Goal: Task Accomplishment & Management: Complete application form

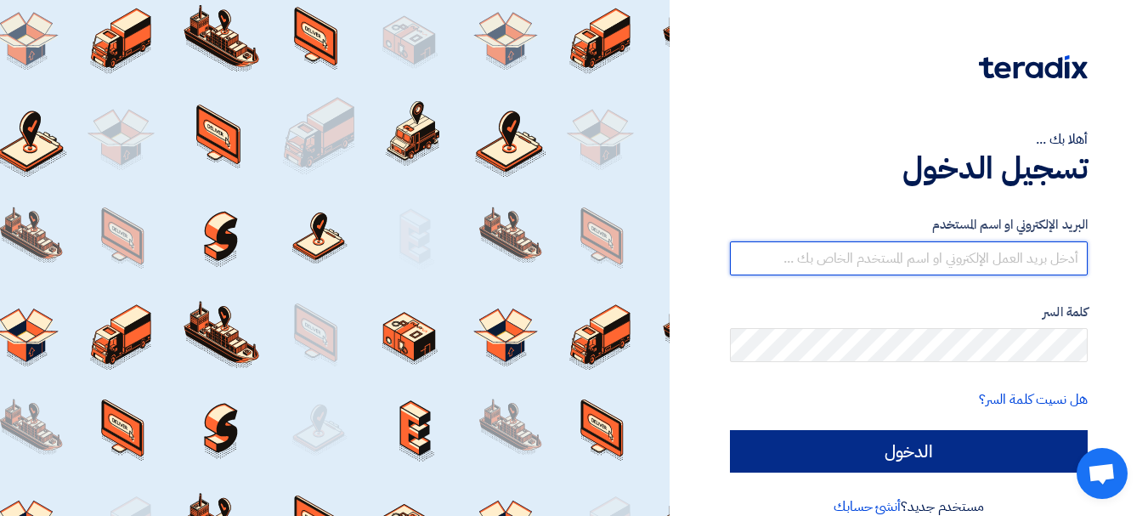
type input "[EMAIL_ADDRESS][DOMAIN_NAME]"
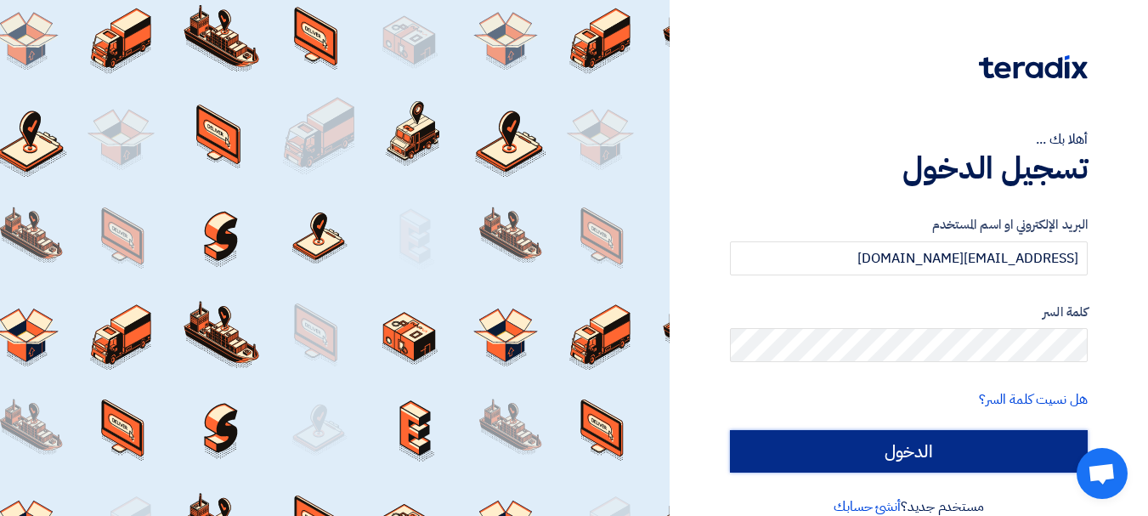
click at [845, 462] on input "الدخول" at bounding box center [909, 451] width 358 height 42
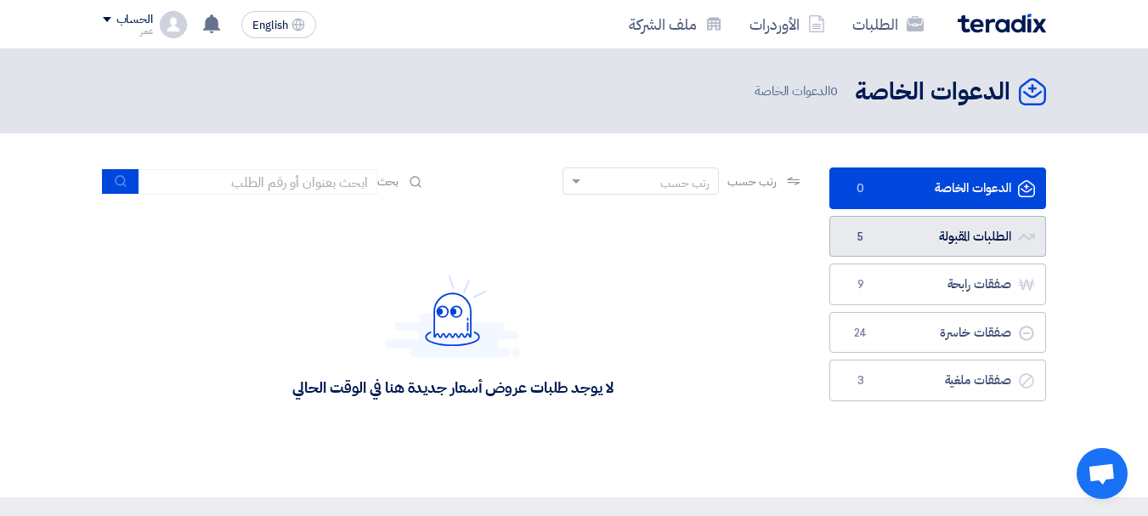
click at [967, 237] on link "الطلبات المقبولة الطلبات المقبولة 5" at bounding box center [937, 237] width 217 height 42
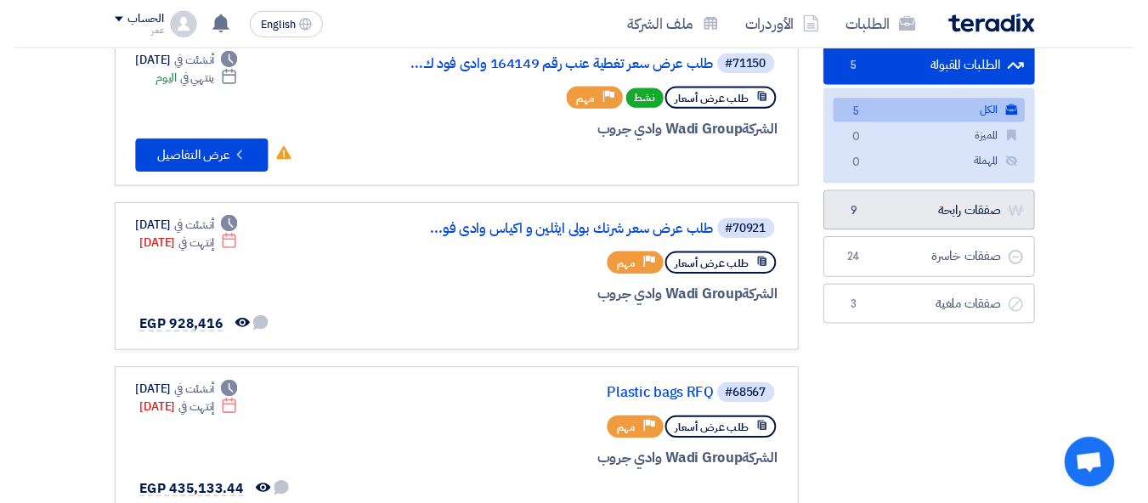
scroll to position [85, 0]
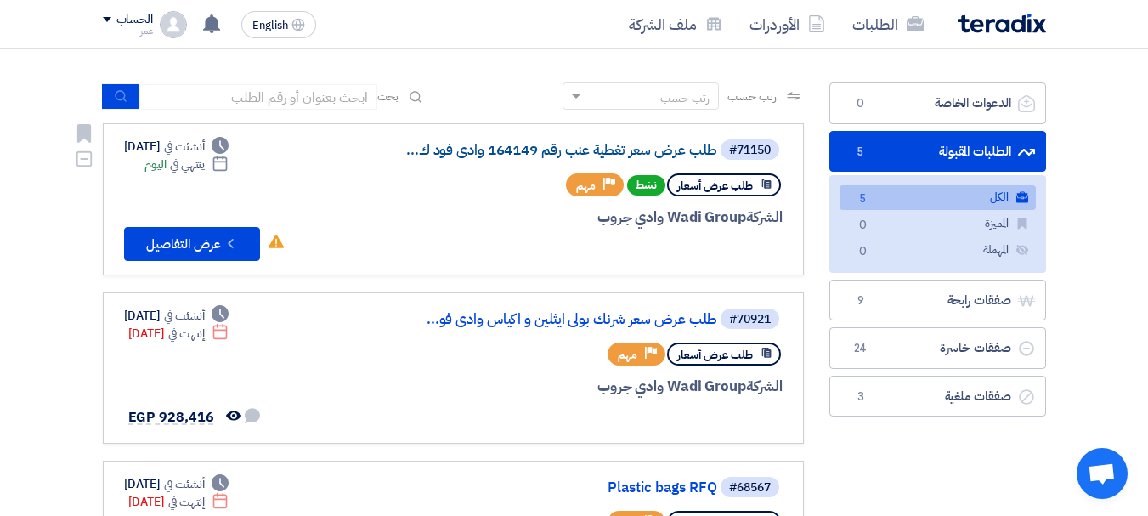
click at [471, 152] on link "طلب عرض سعر تغطية عنب رقم 164149 وادى فود ك..." at bounding box center [547, 150] width 340 height 15
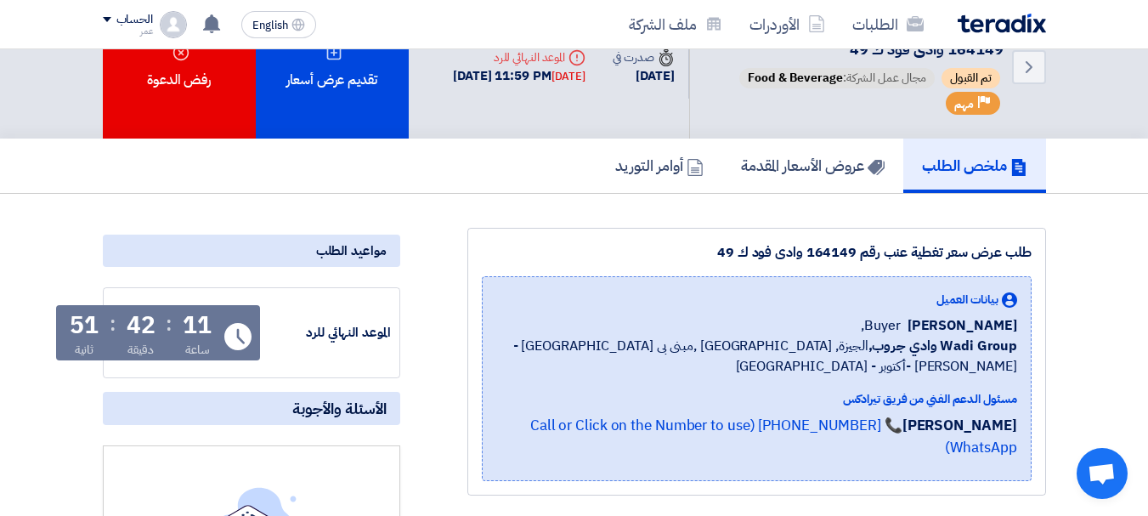
scroll to position [85, 0]
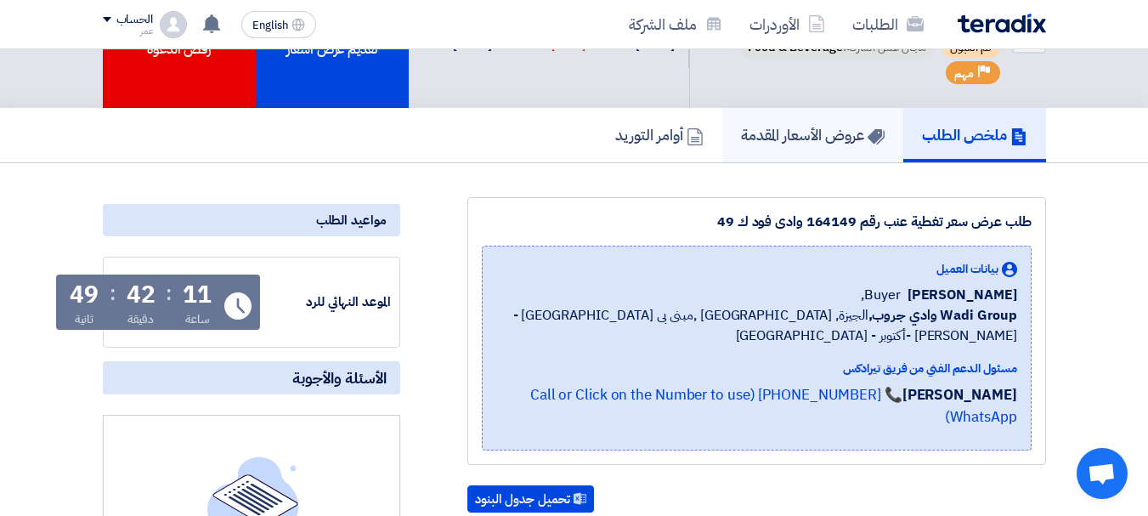
click at [845, 125] on h5 "عروض الأسعار المقدمة" at bounding box center [813, 135] width 144 height 20
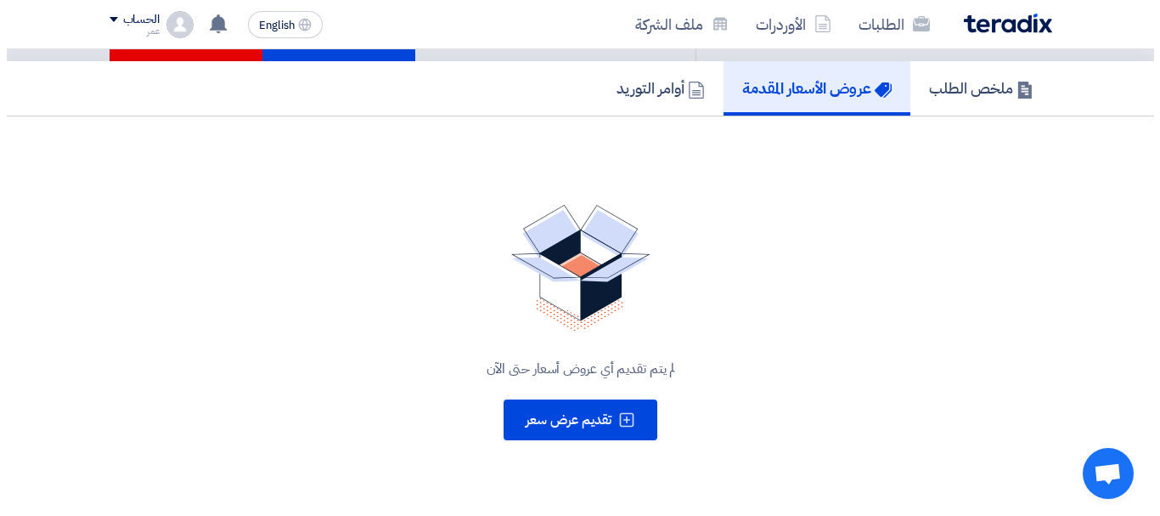
scroll to position [170, 0]
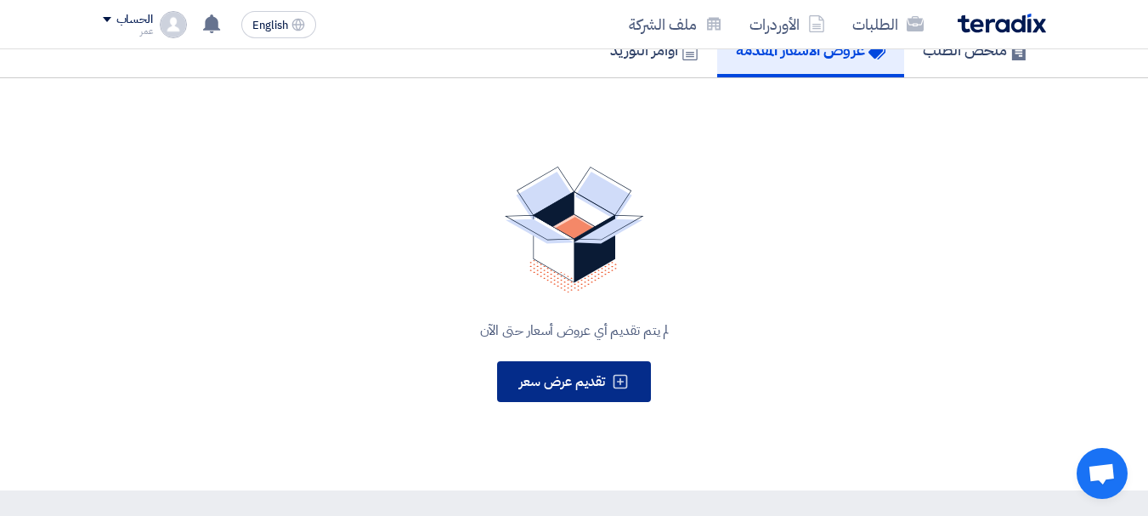
click at [601, 362] on button "تقديم عرض سعر" at bounding box center [574, 381] width 154 height 41
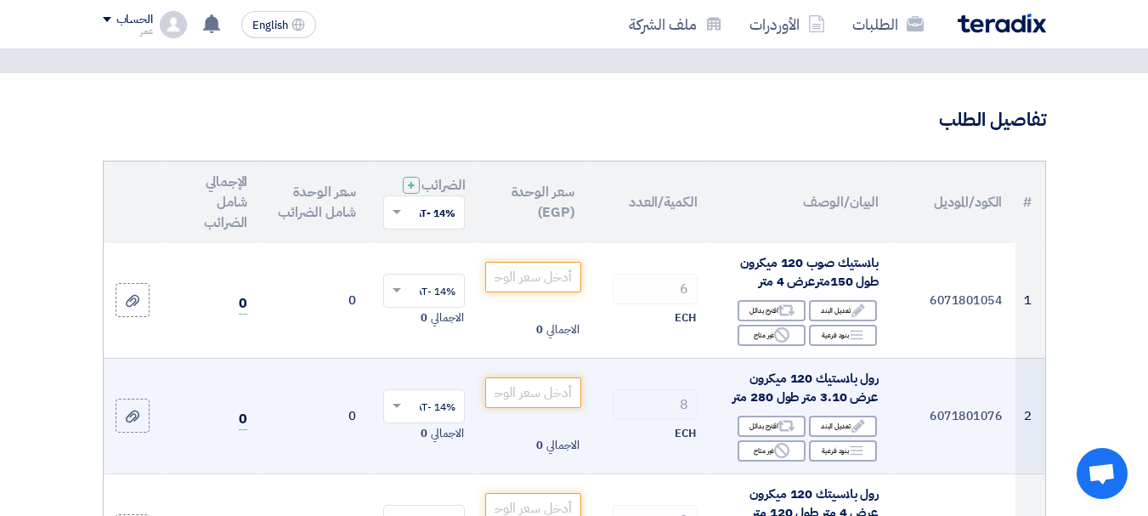
scroll to position [170, 0]
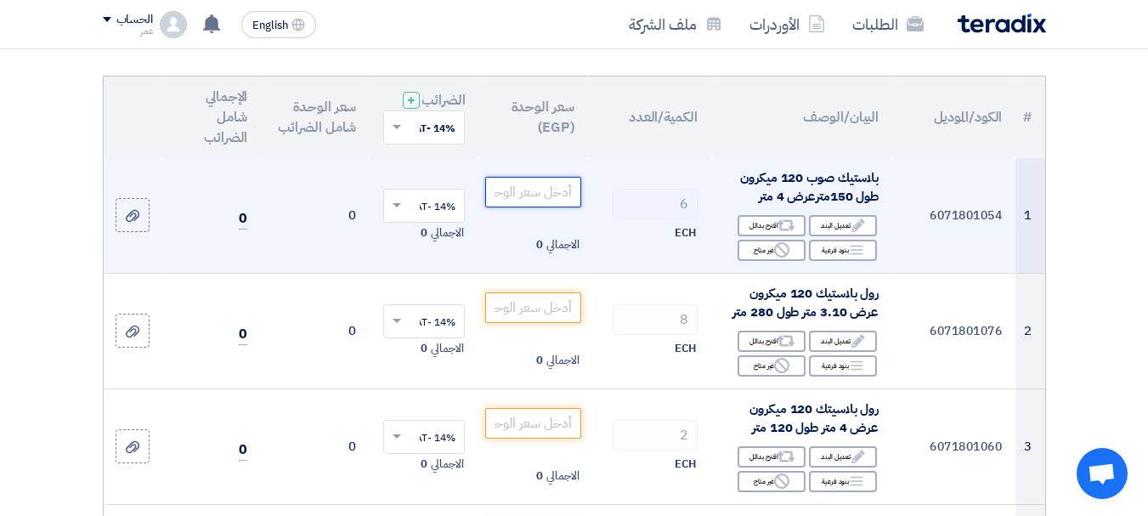
click at [521, 203] on input "number" at bounding box center [532, 192] width 95 height 31
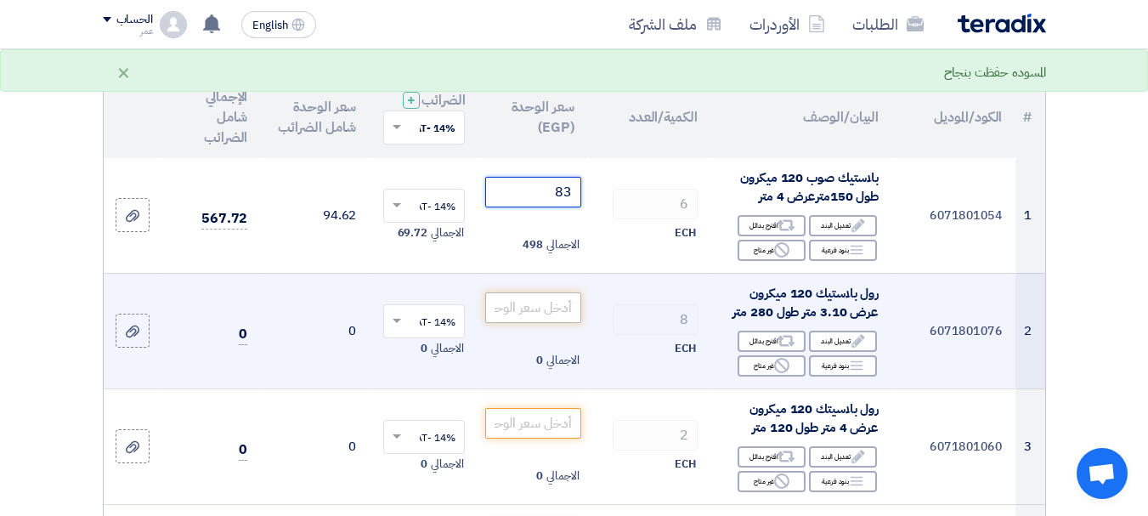
type input "83"
click at [534, 323] on input "number" at bounding box center [532, 307] width 95 height 31
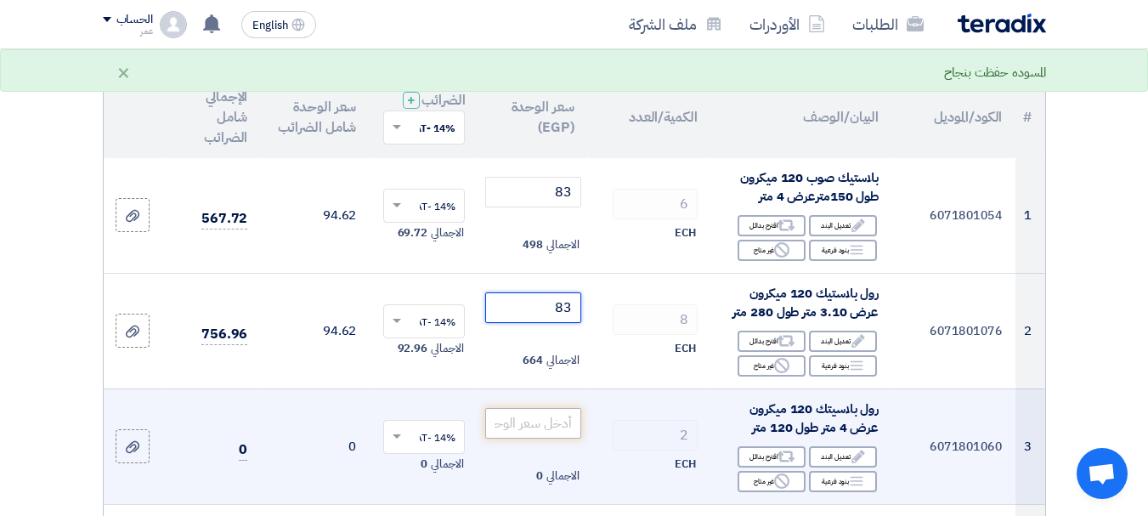
type input "83"
click at [516, 437] on input "number" at bounding box center [532, 423] width 95 height 31
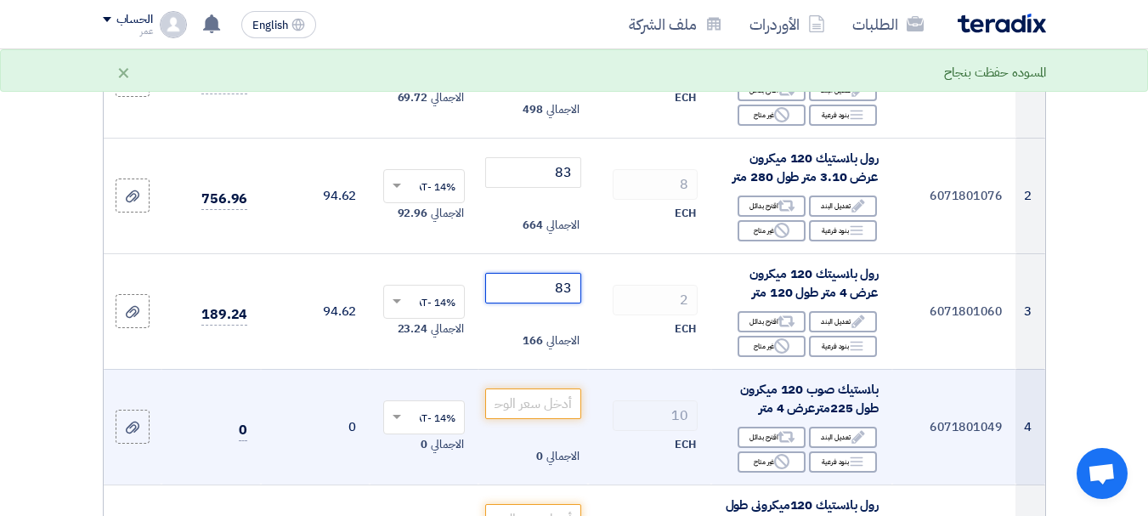
scroll to position [340, 0]
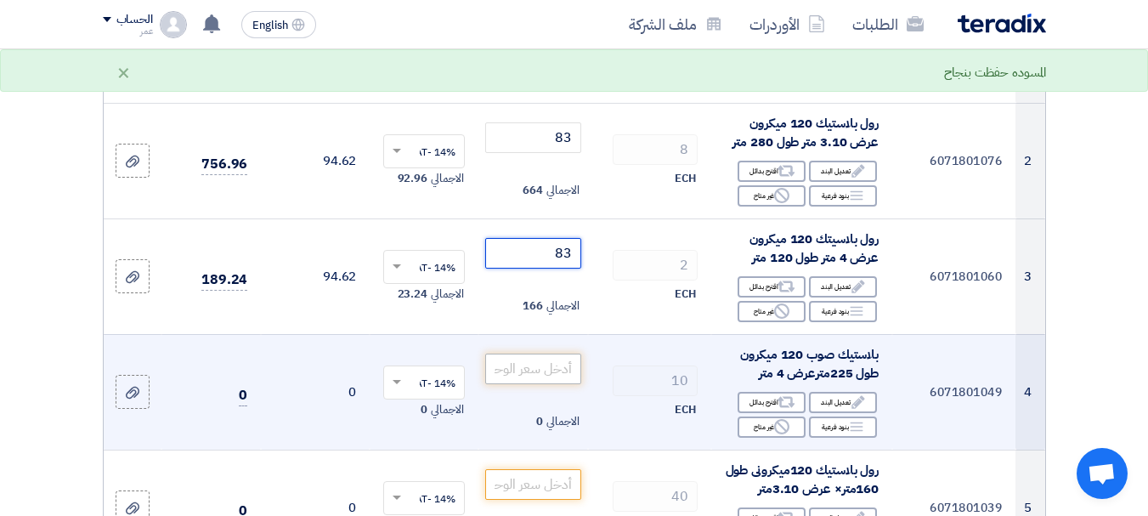
type input "83"
click at [506, 384] on input "number" at bounding box center [532, 368] width 95 height 31
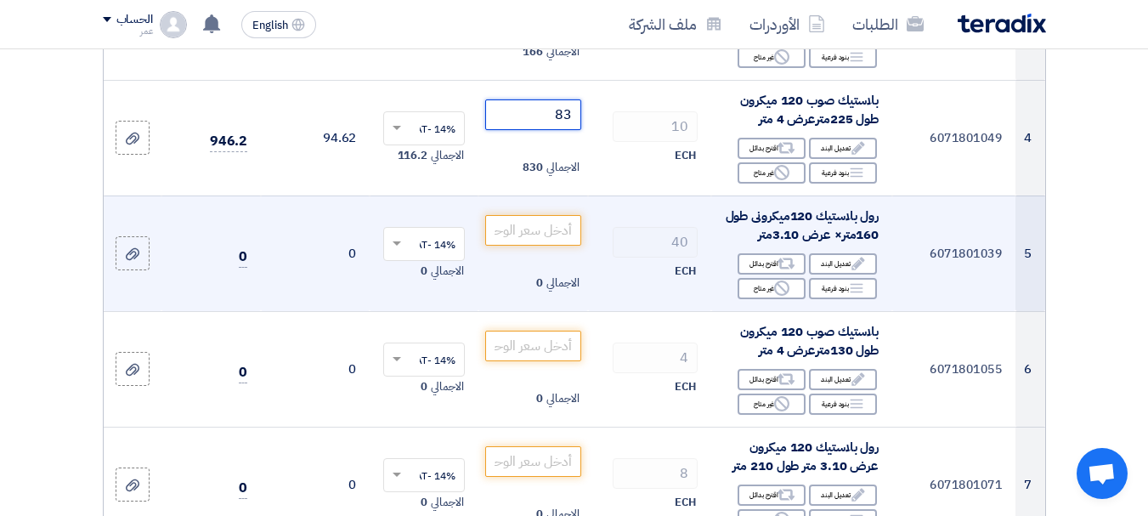
scroll to position [595, 0]
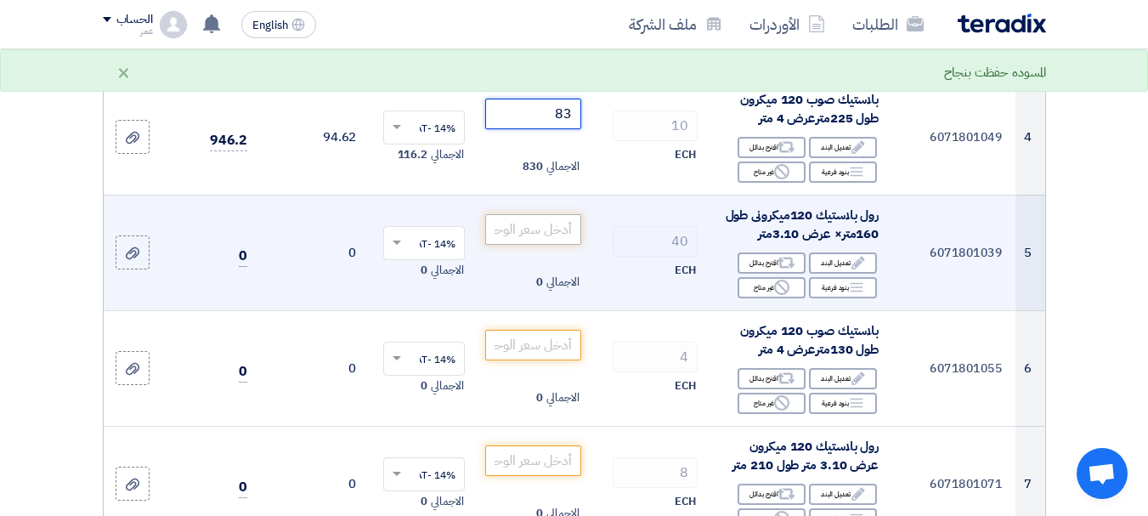
type input "83"
click at [555, 236] on input "number" at bounding box center [532, 229] width 95 height 31
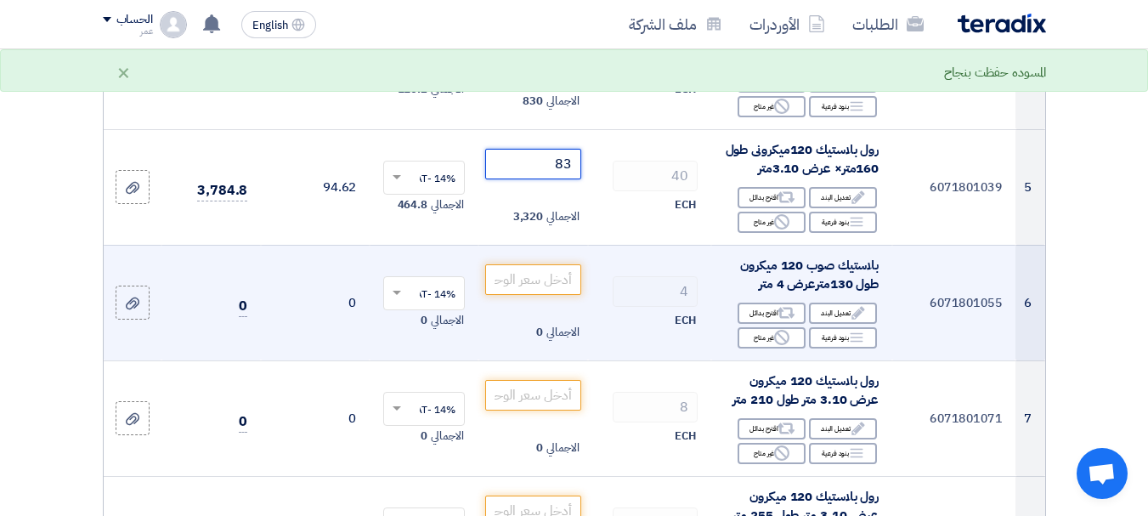
scroll to position [680, 0]
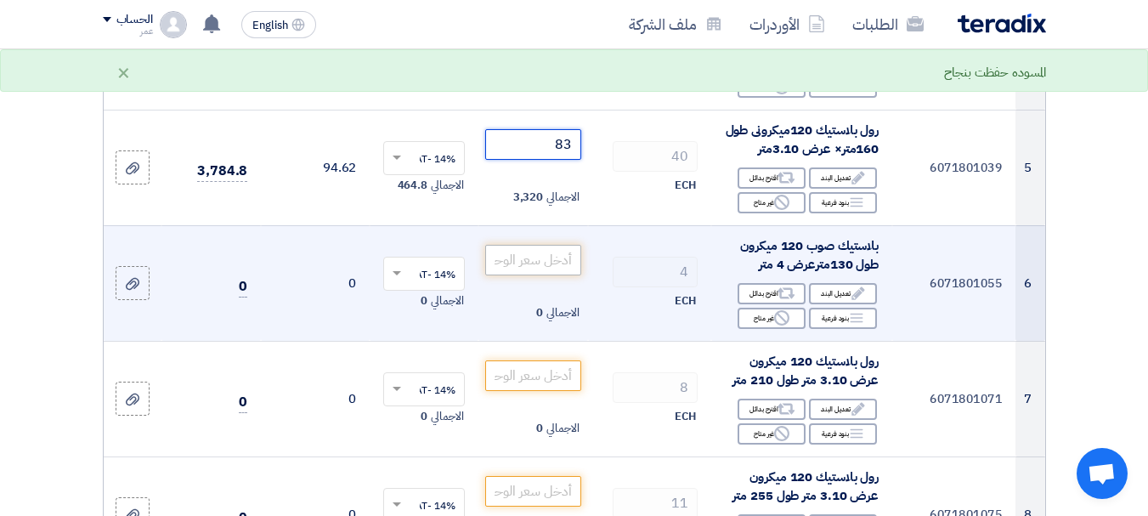
type input "83"
click at [543, 275] on input "number" at bounding box center [532, 260] width 95 height 31
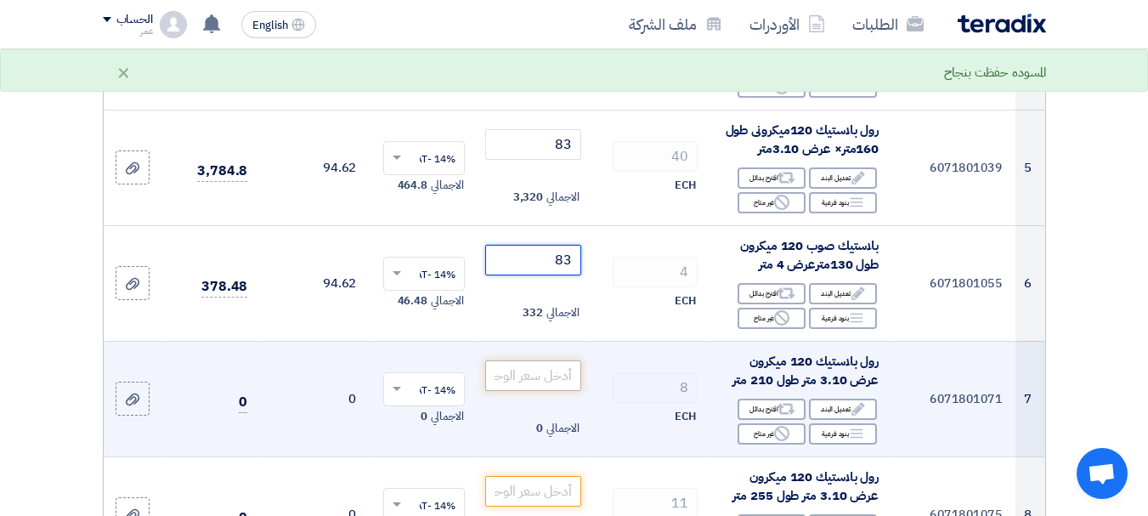
type input "83"
click at [525, 381] on input "number" at bounding box center [532, 375] width 95 height 31
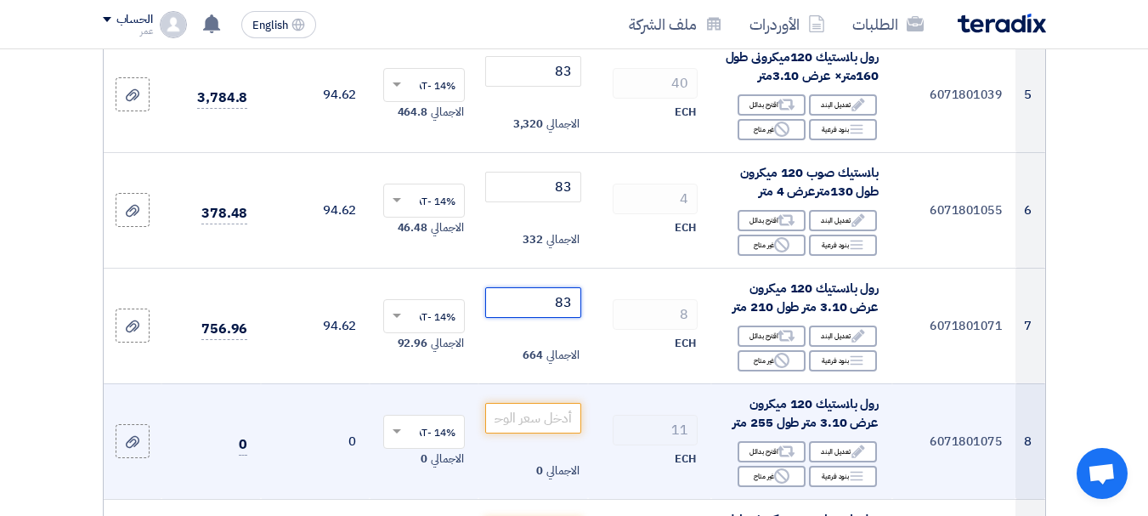
scroll to position [849, 0]
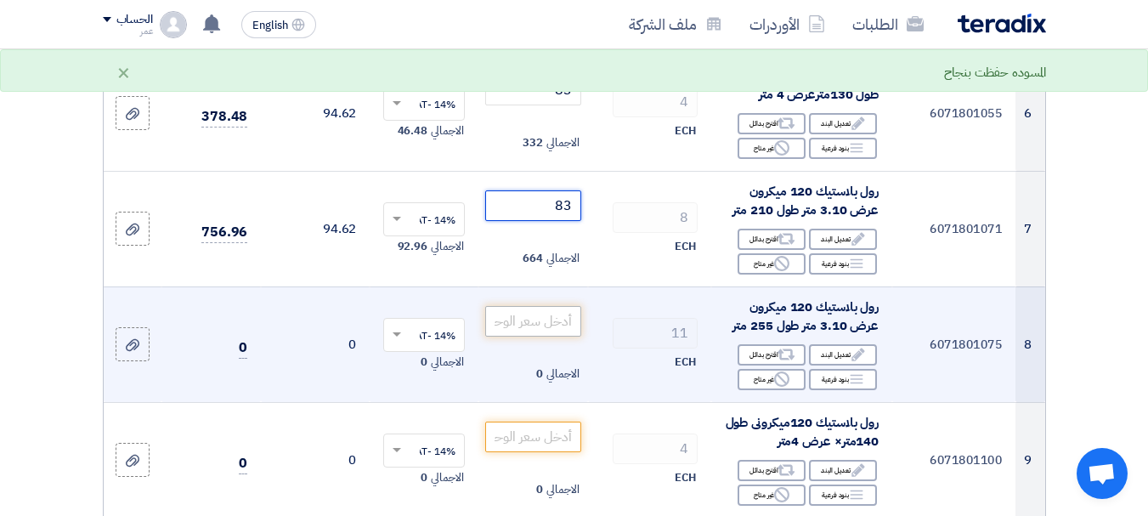
type input "83"
click at [550, 335] on input "number" at bounding box center [532, 321] width 95 height 31
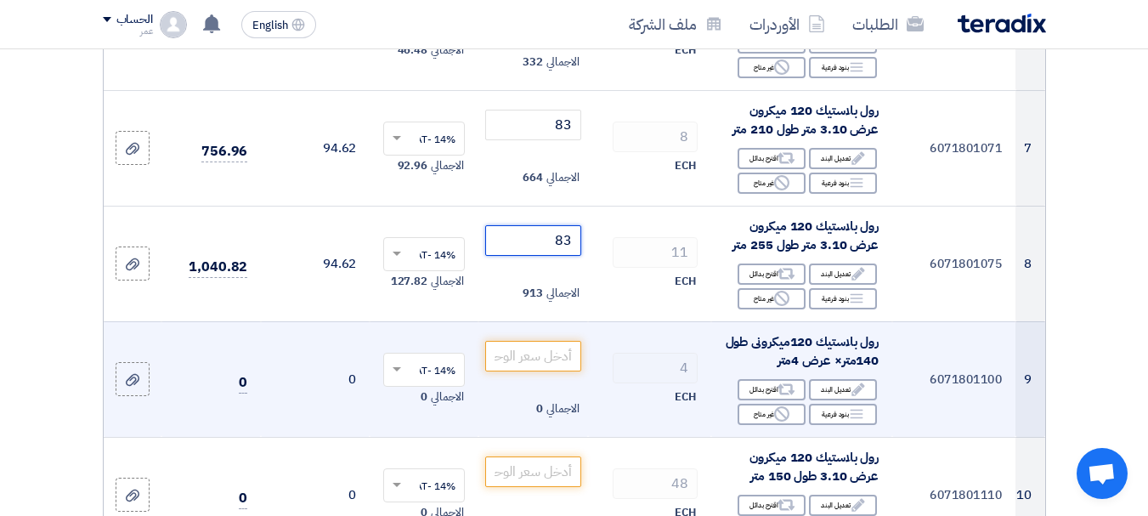
scroll to position [934, 0]
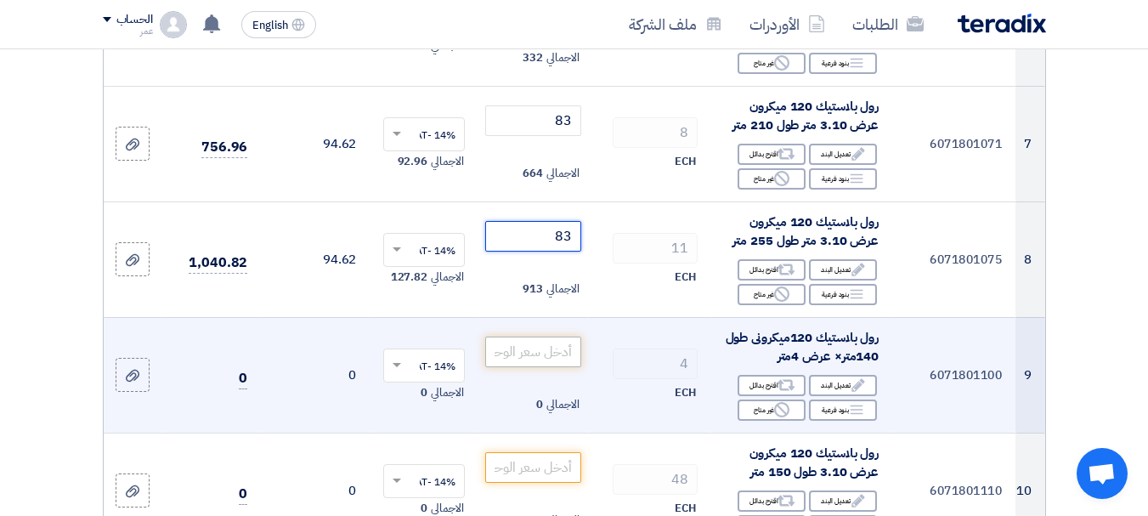
type input "83"
click at [560, 367] on input "number" at bounding box center [532, 351] width 95 height 31
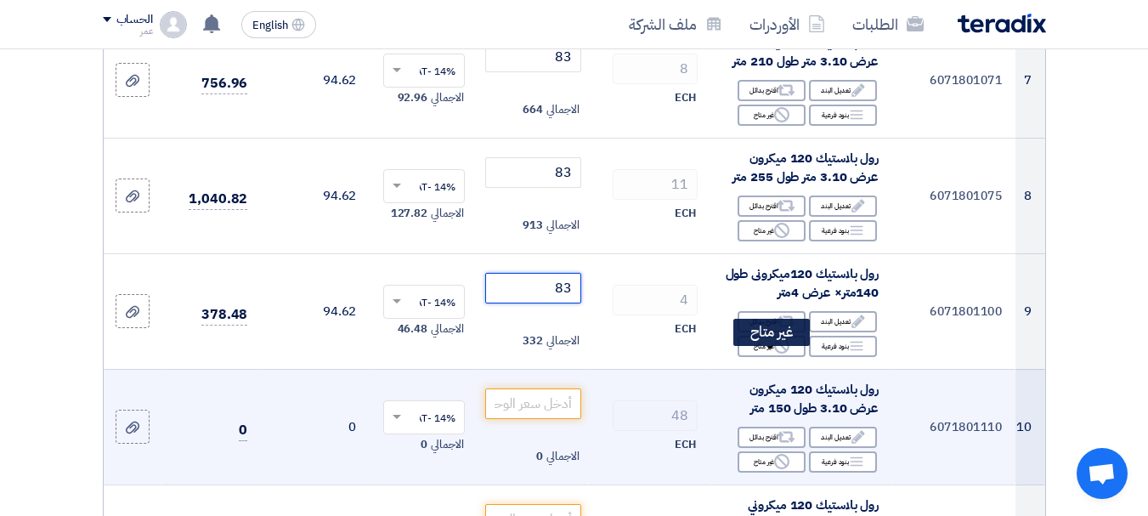
scroll to position [1104, 0]
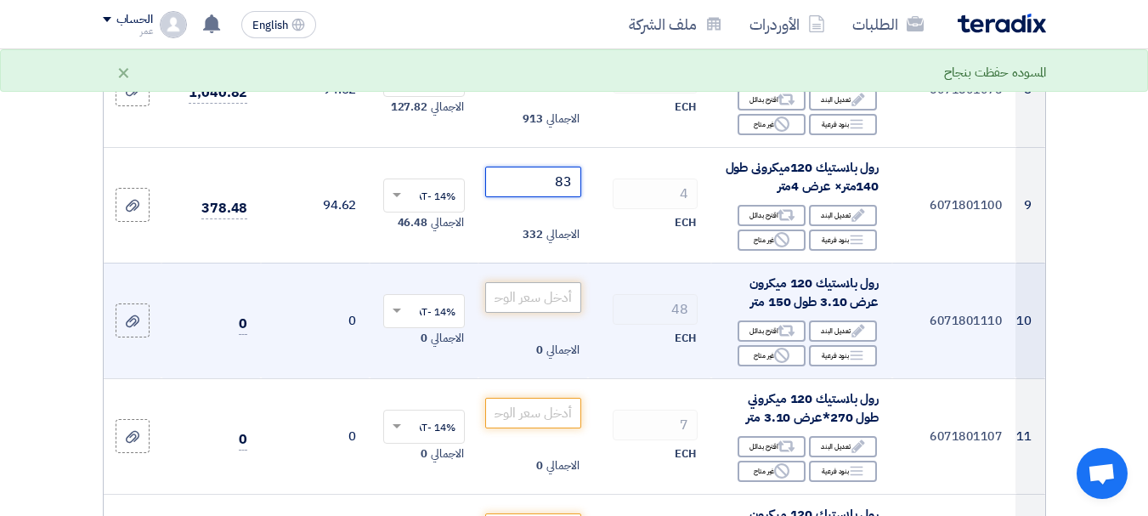
type input "83"
click at [494, 306] on input "number" at bounding box center [532, 297] width 95 height 31
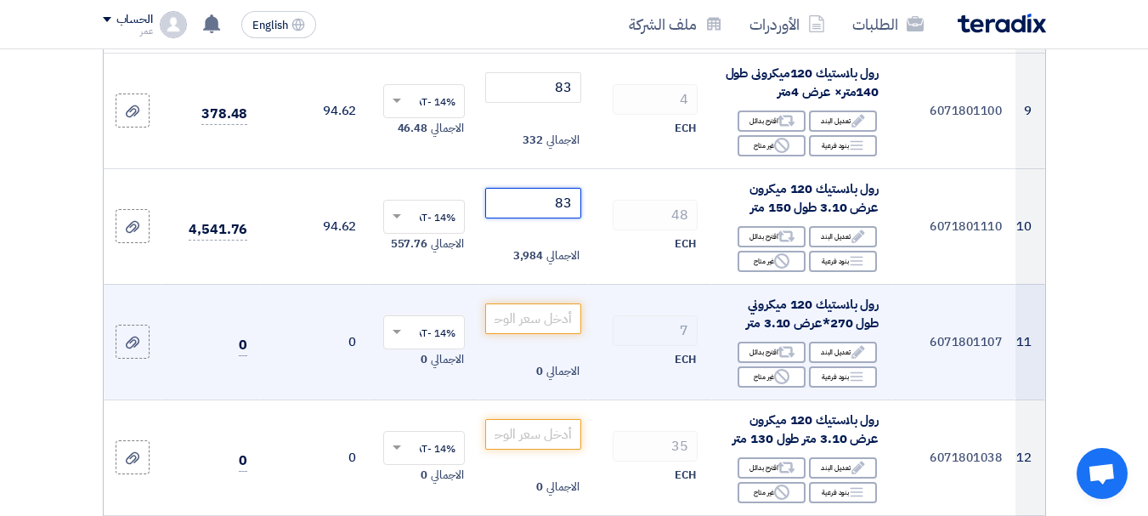
scroll to position [1274, 0]
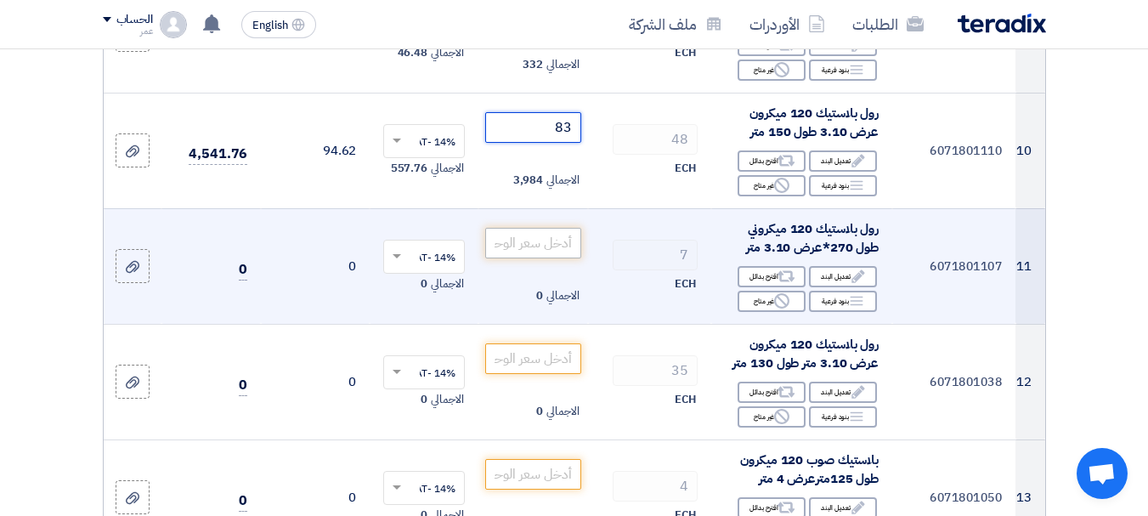
type input "83"
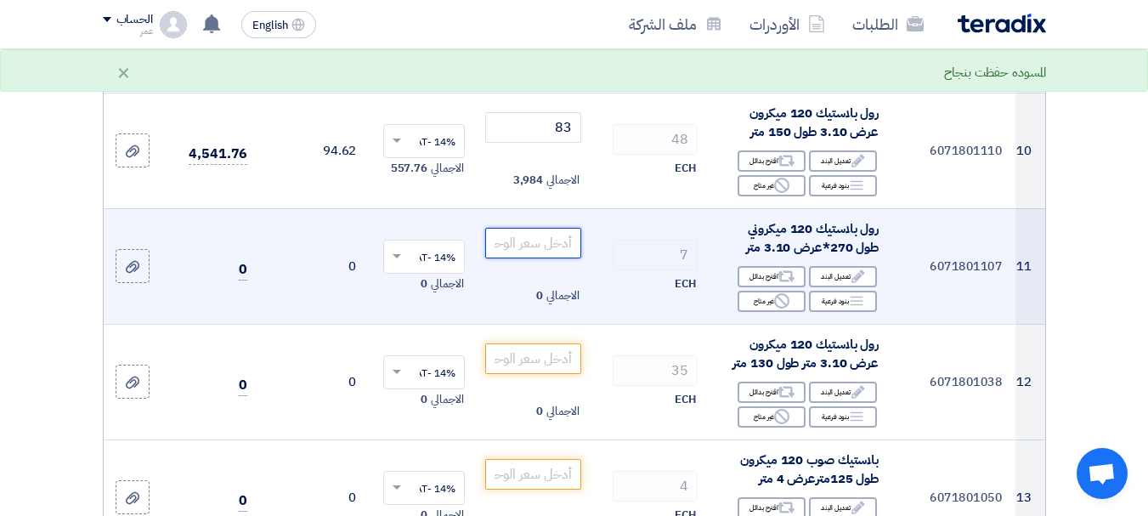
click at [573, 258] on input "number" at bounding box center [532, 243] width 95 height 31
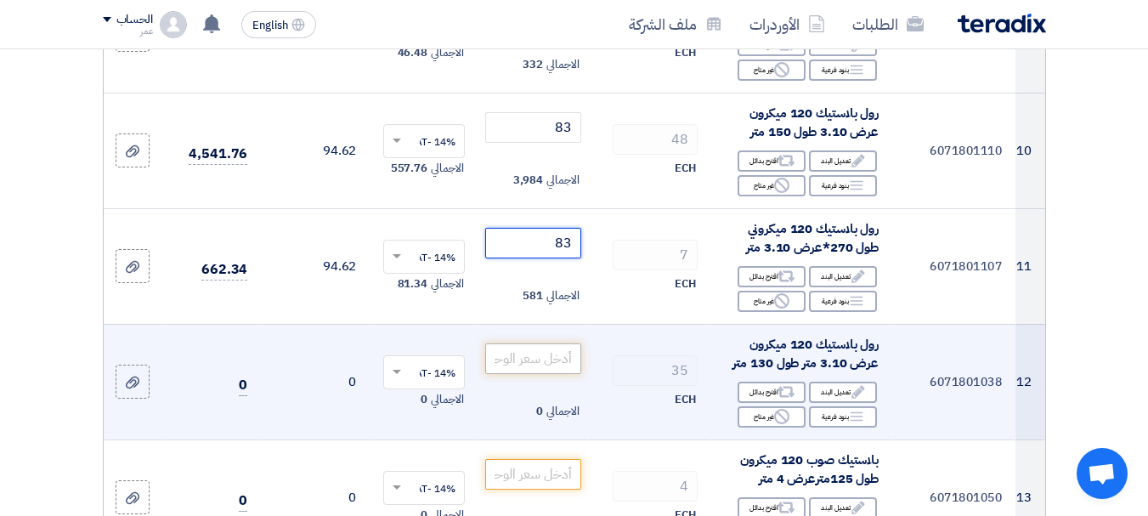
type input "83"
click at [561, 369] on input "number" at bounding box center [532, 358] width 95 height 31
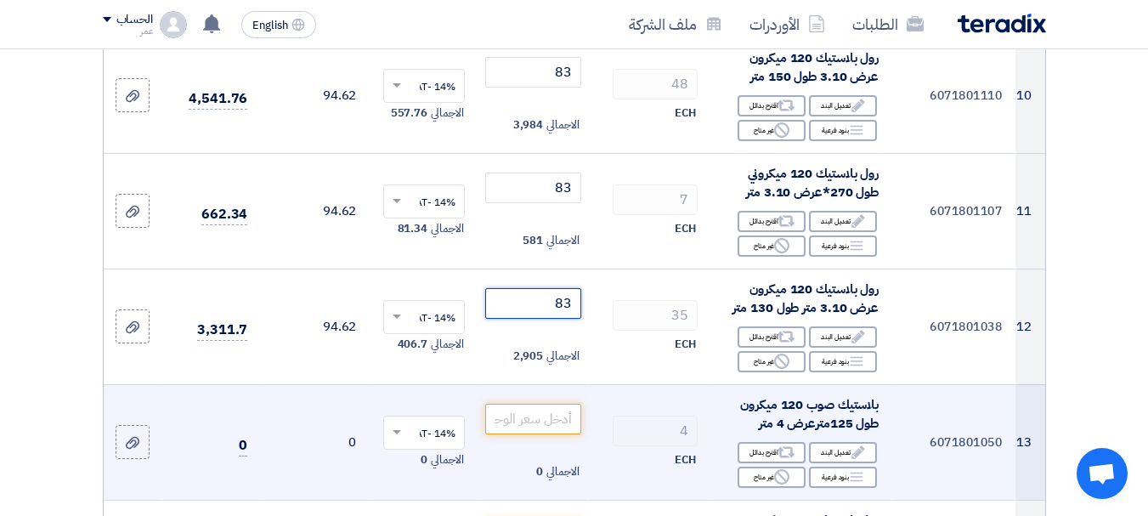
scroll to position [1359, 0]
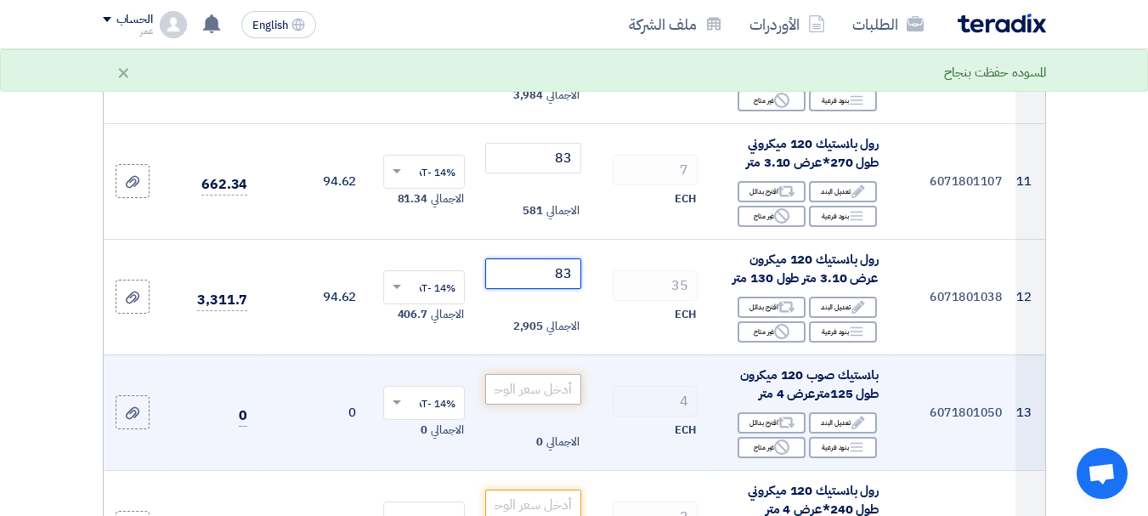
type input "83"
click at [539, 404] on input "number" at bounding box center [532, 389] width 95 height 31
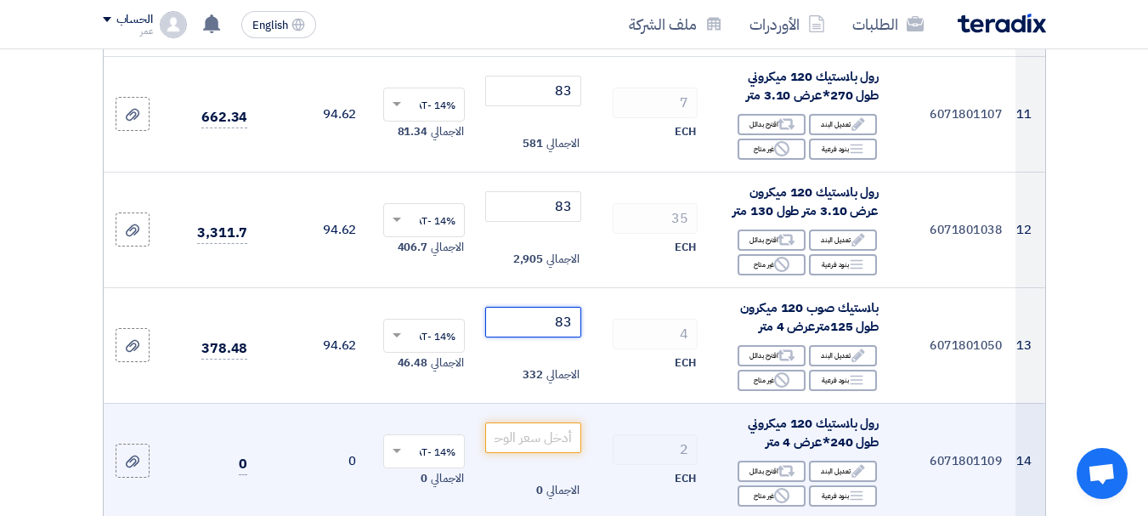
scroll to position [1529, 0]
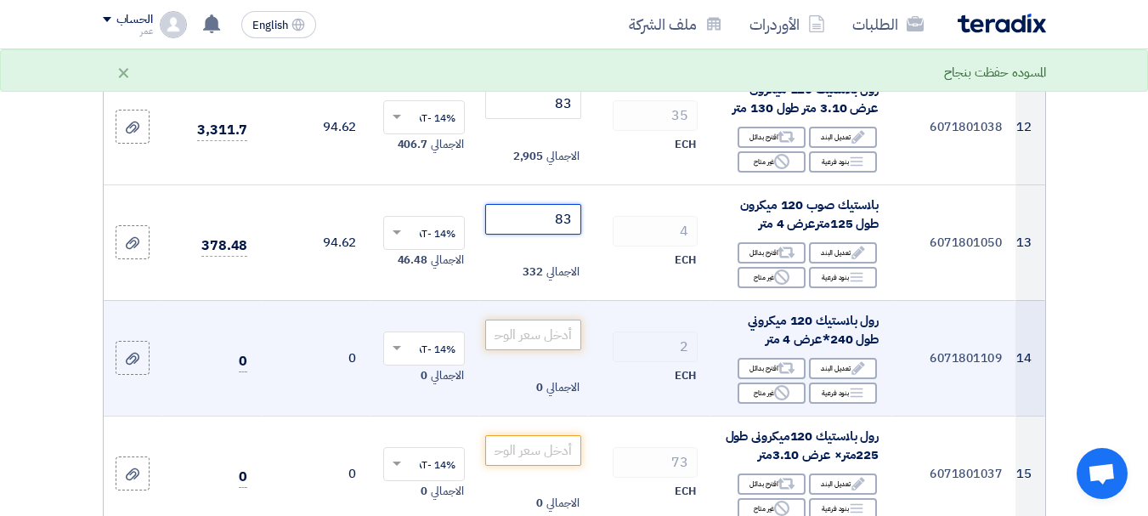
type input "83"
click at [514, 350] on input "number" at bounding box center [532, 334] width 95 height 31
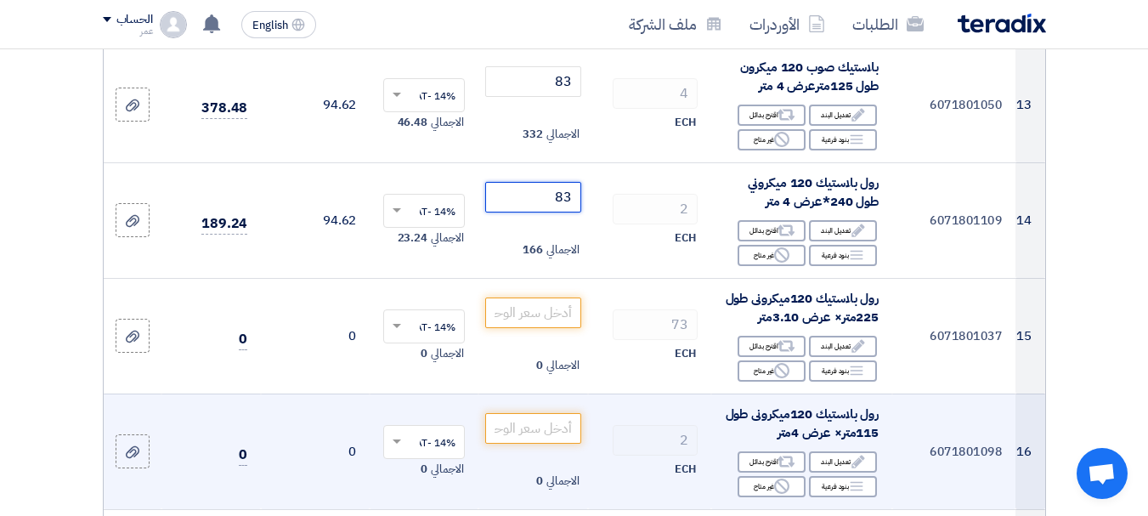
scroll to position [1699, 0]
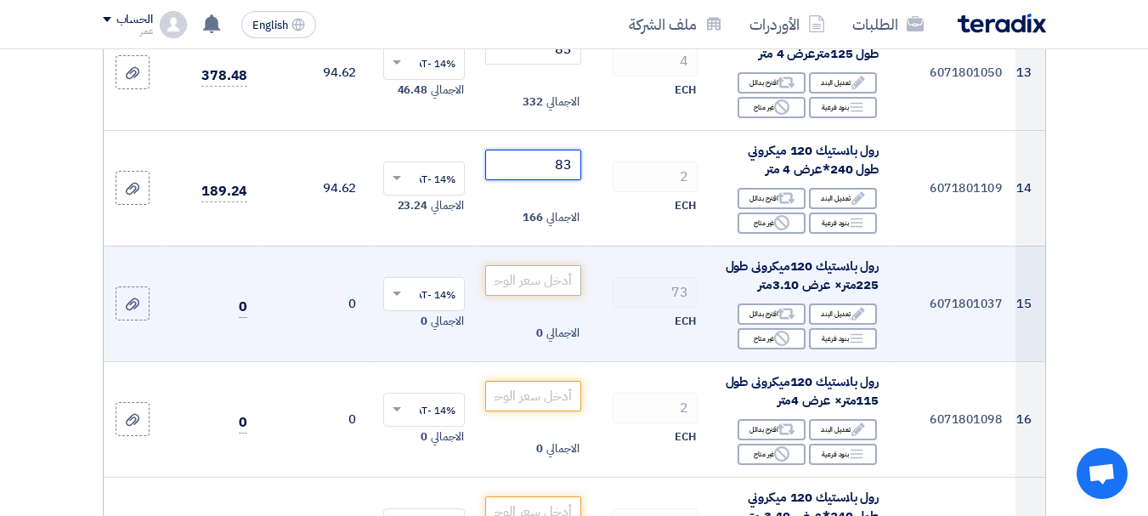
type input "83"
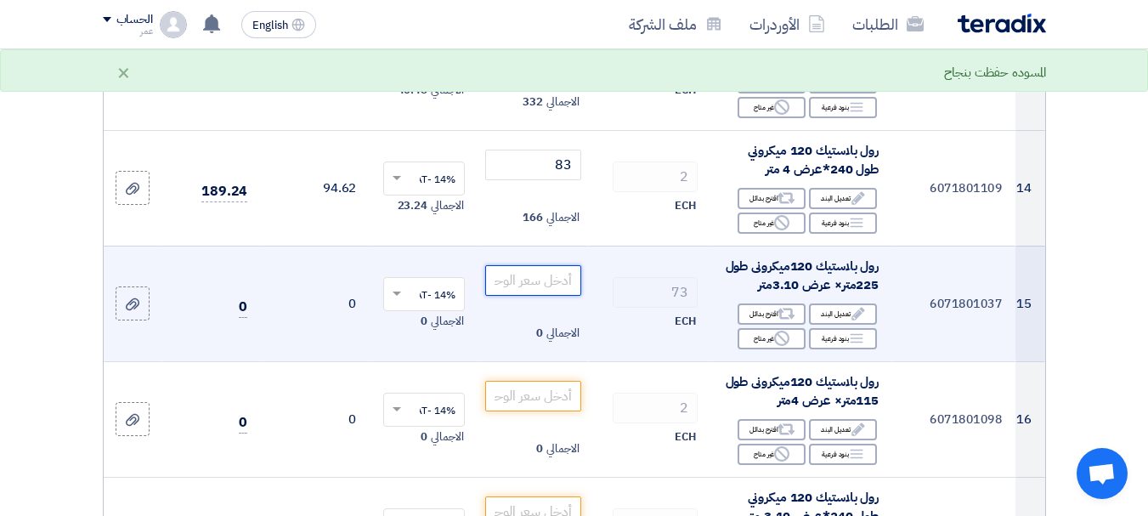
click at [556, 296] on input "number" at bounding box center [532, 280] width 95 height 31
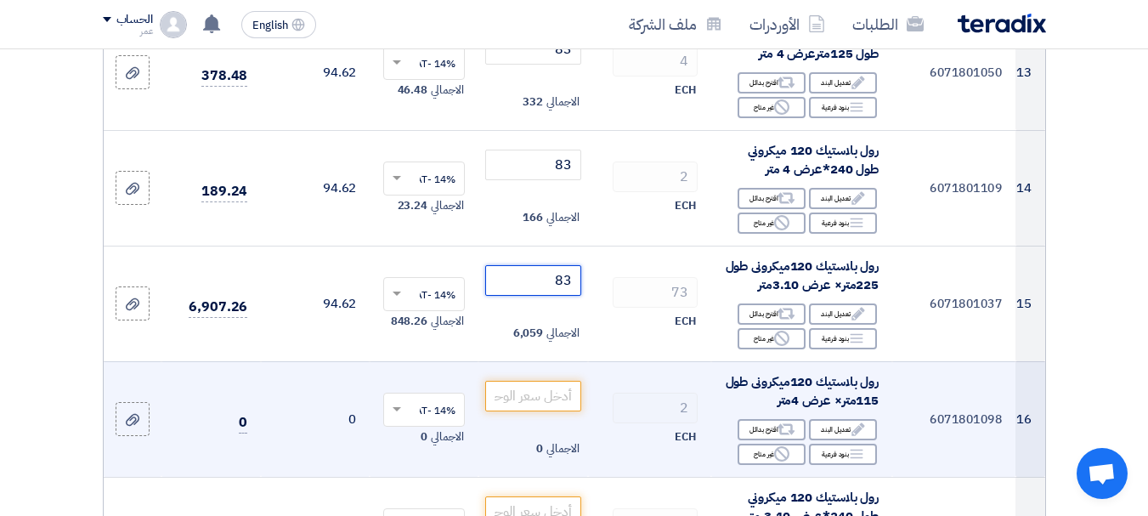
scroll to position [1784, 0]
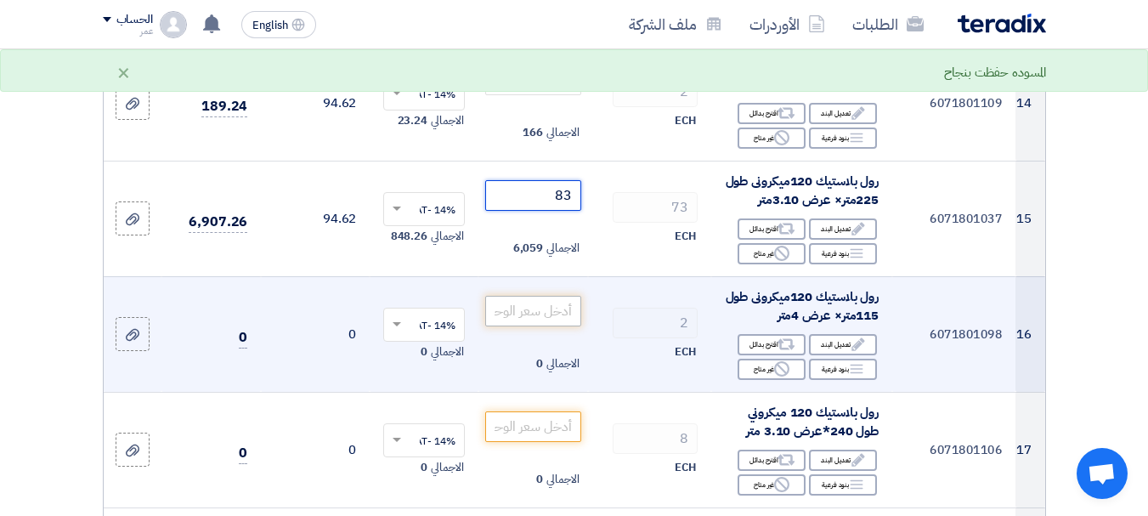
type input "83"
click at [555, 319] on input "number" at bounding box center [532, 311] width 95 height 31
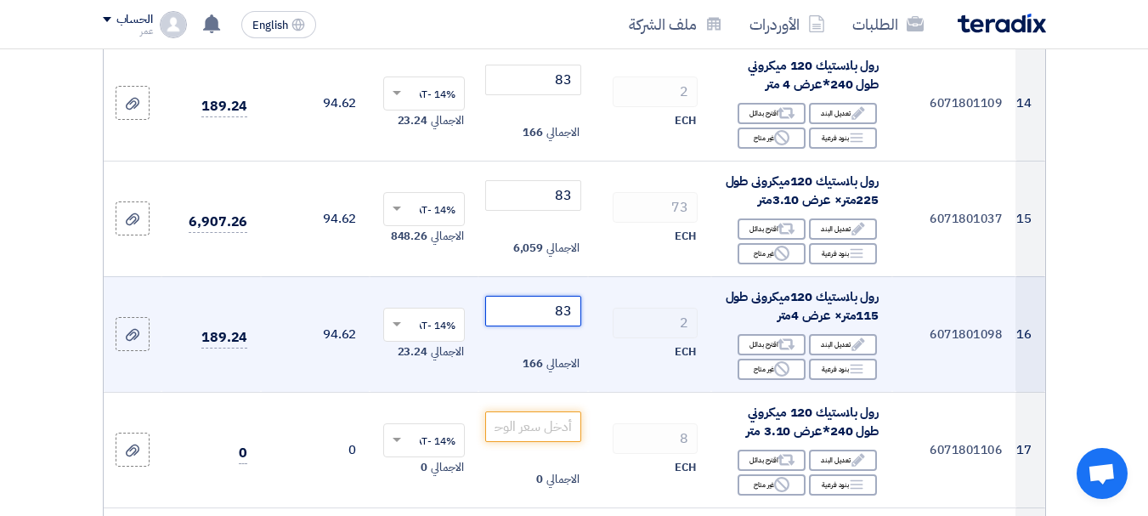
scroll to position [1954, 0]
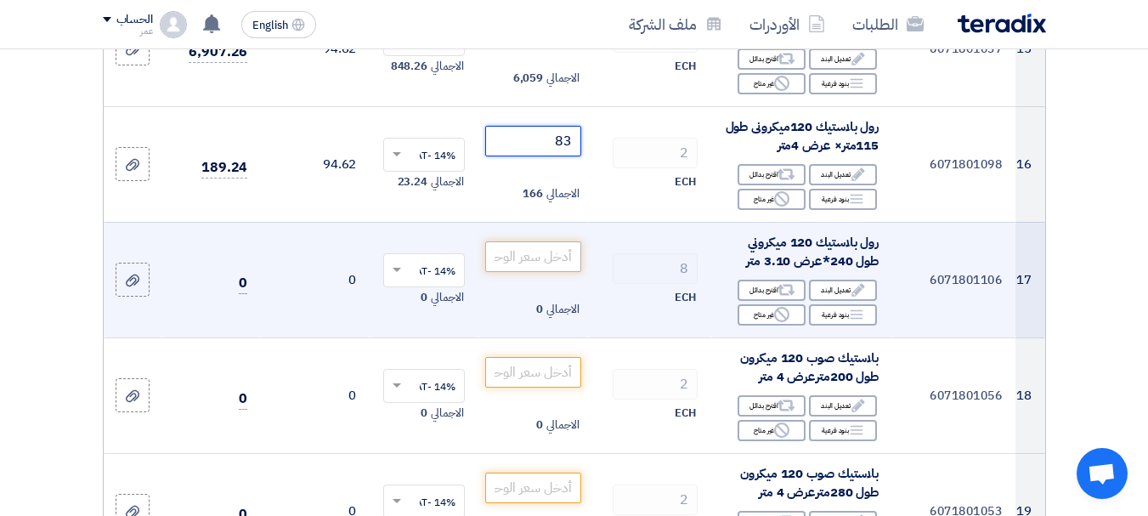
type input "83"
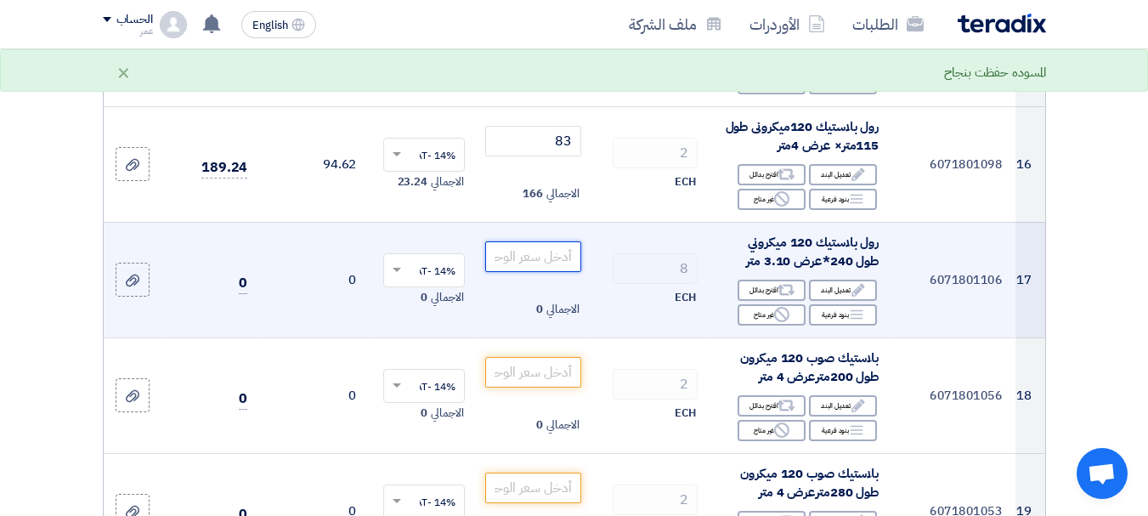
click at [571, 268] on input "number" at bounding box center [532, 256] width 95 height 31
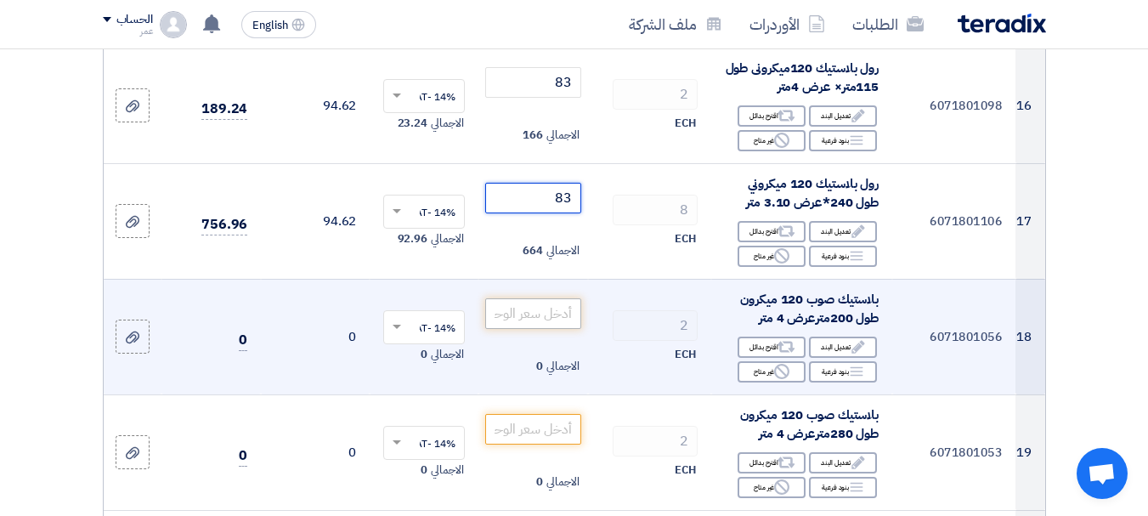
scroll to position [2039, 0]
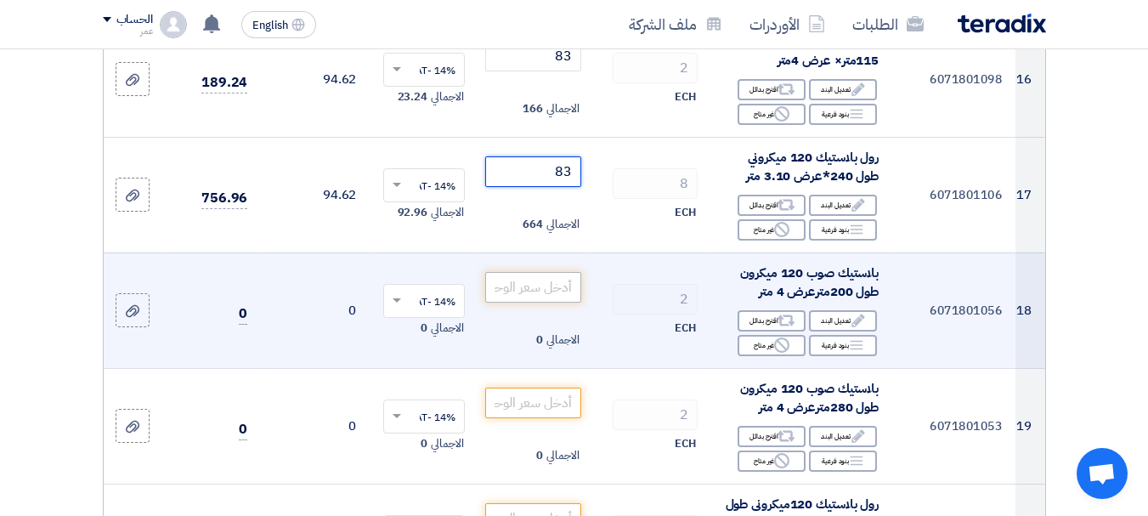
type input "83"
click at [541, 302] on input "number" at bounding box center [532, 287] width 95 height 31
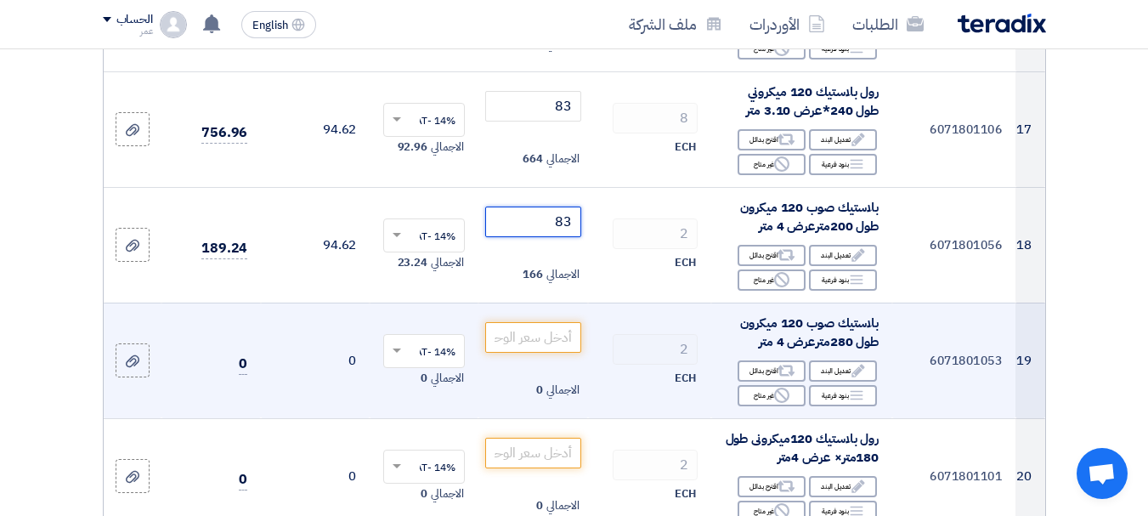
scroll to position [2124, 0]
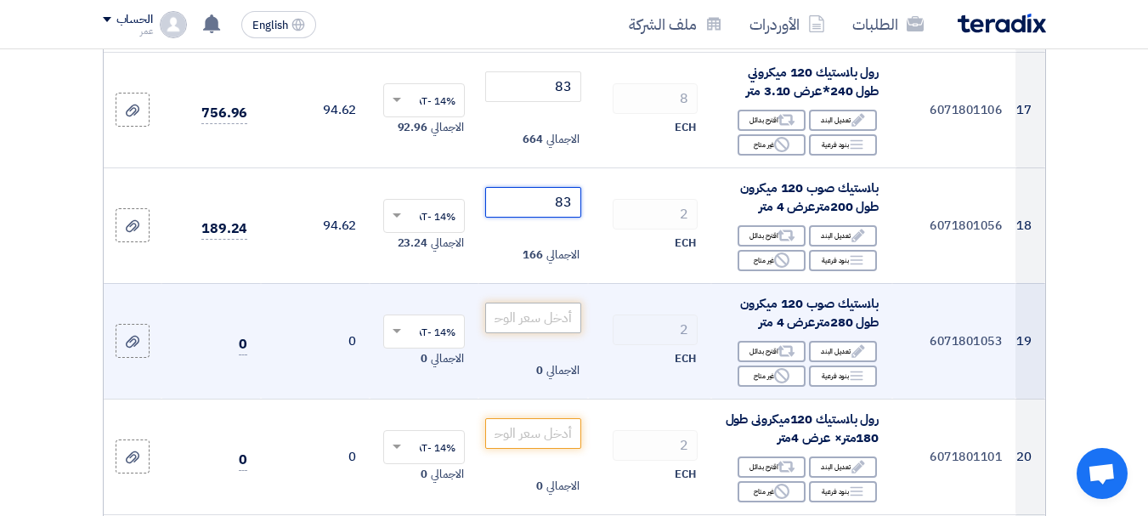
type input "83"
click at [516, 333] on input "number" at bounding box center [532, 317] width 95 height 31
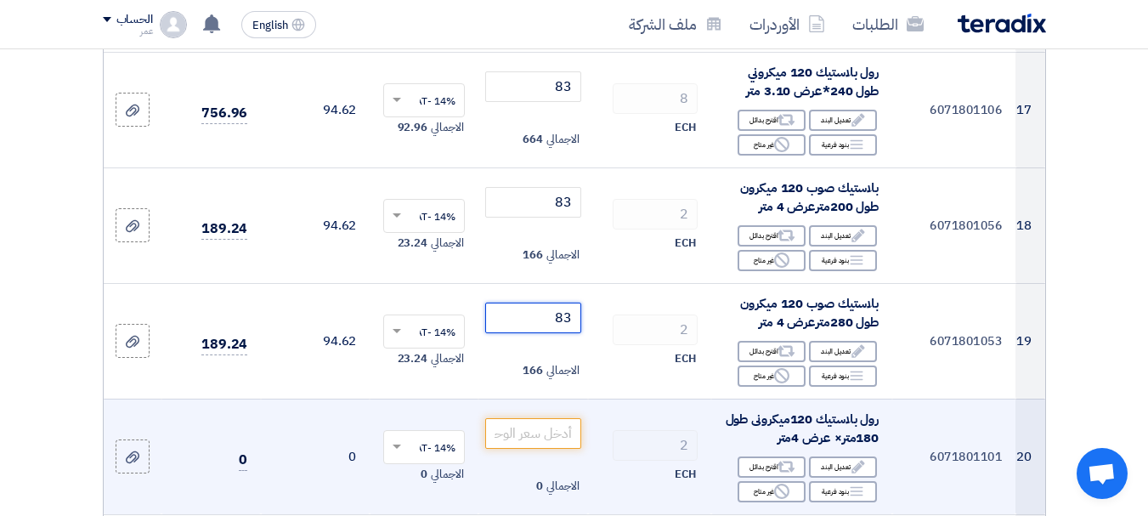
scroll to position [2293, 0]
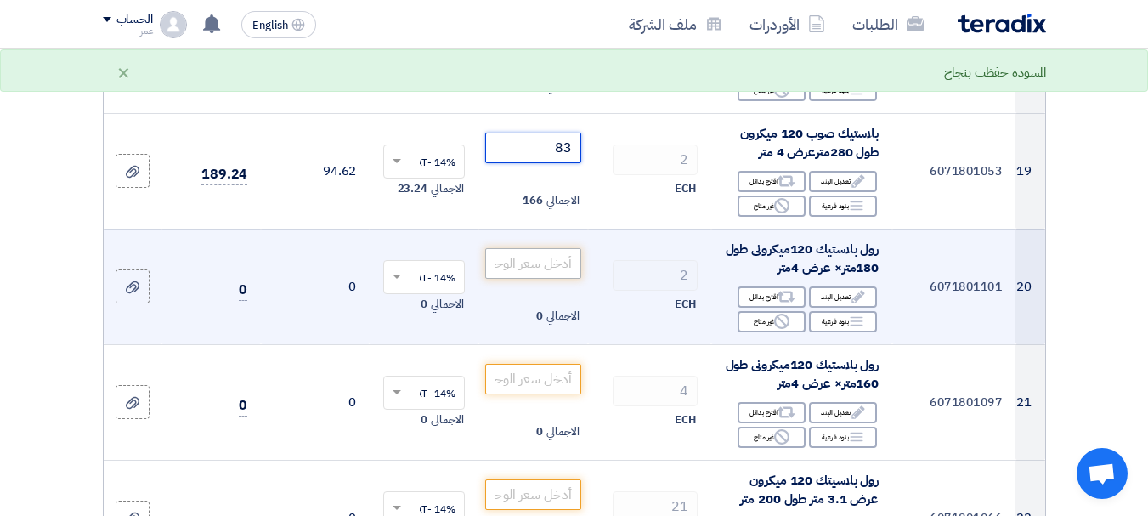
type input "83"
click at [567, 268] on input "number" at bounding box center [532, 263] width 95 height 31
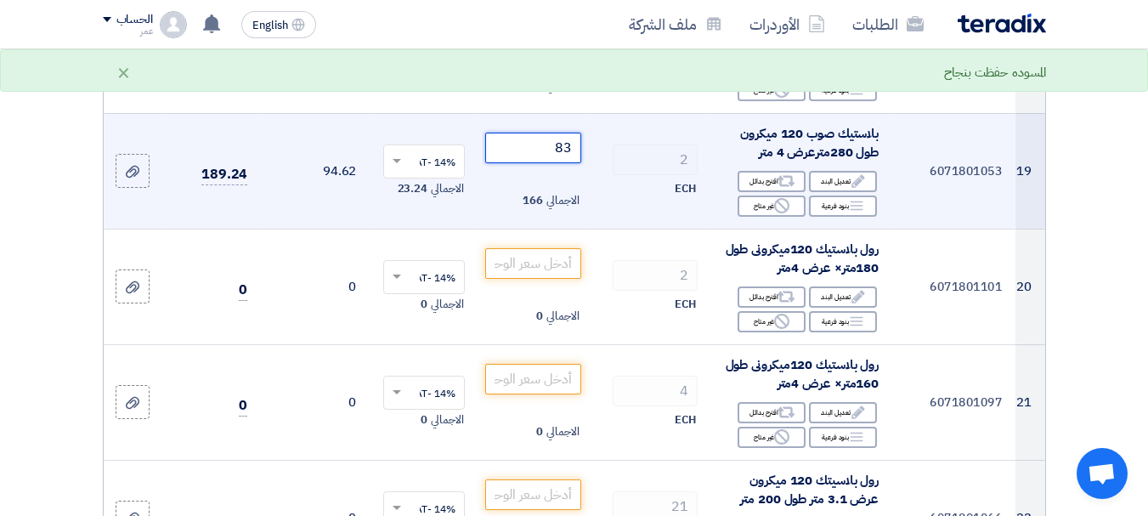
click at [565, 163] on input "83" at bounding box center [532, 148] width 95 height 31
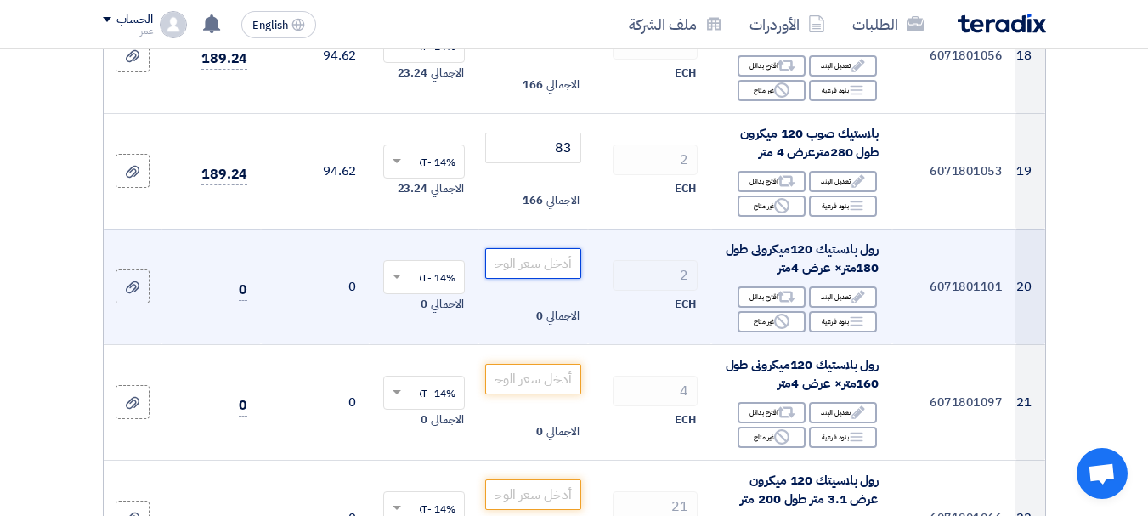
click at [529, 279] on input "number" at bounding box center [532, 263] width 95 height 31
paste input "83"
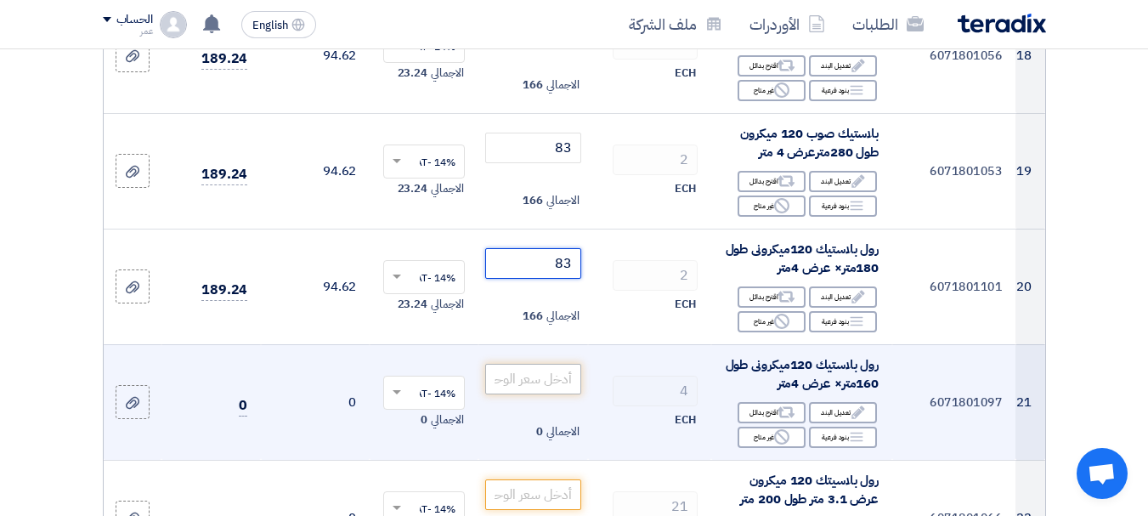
type input "83"
click at [545, 384] on input "number" at bounding box center [532, 379] width 95 height 31
paste input "83"
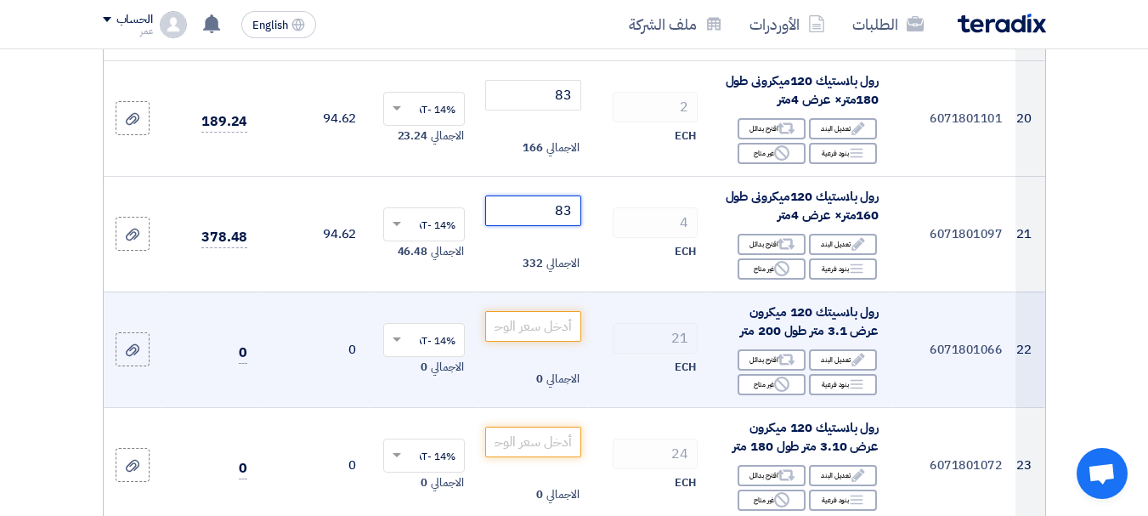
scroll to position [2463, 0]
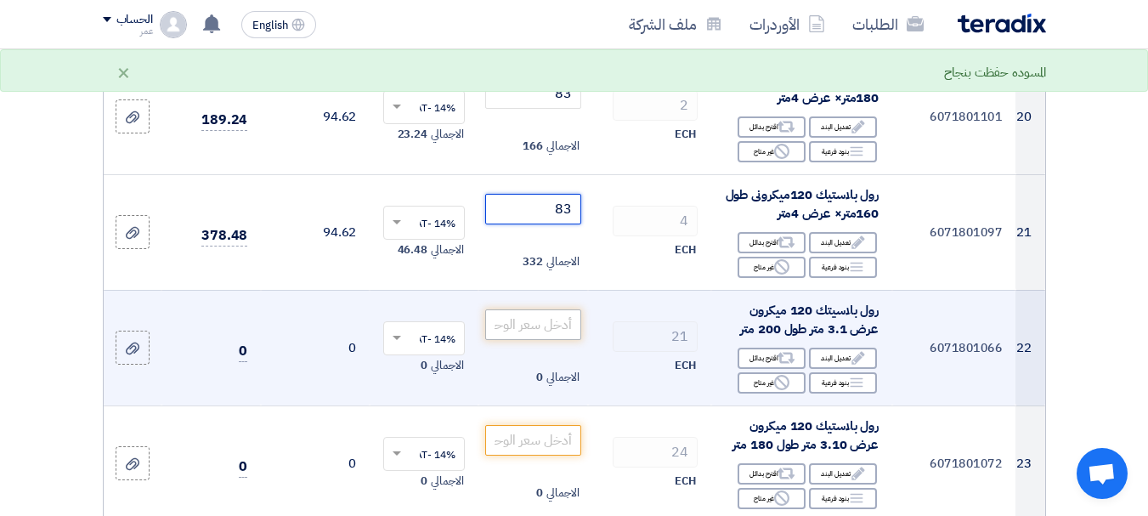
type input "83"
click at [565, 332] on input "number" at bounding box center [532, 324] width 95 height 31
paste input "83"
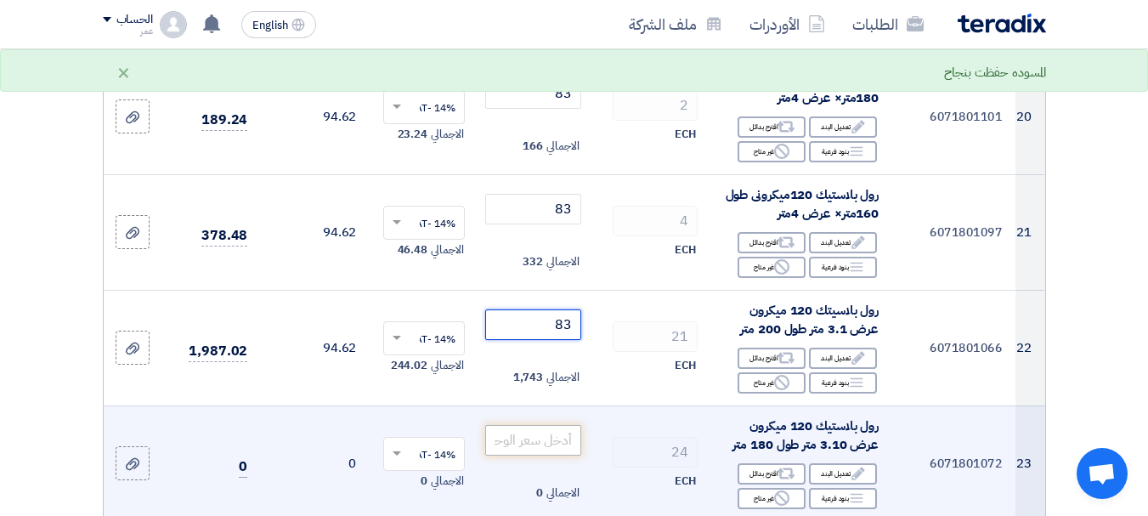
type input "83"
click at [552, 454] on input "number" at bounding box center [532, 440] width 95 height 31
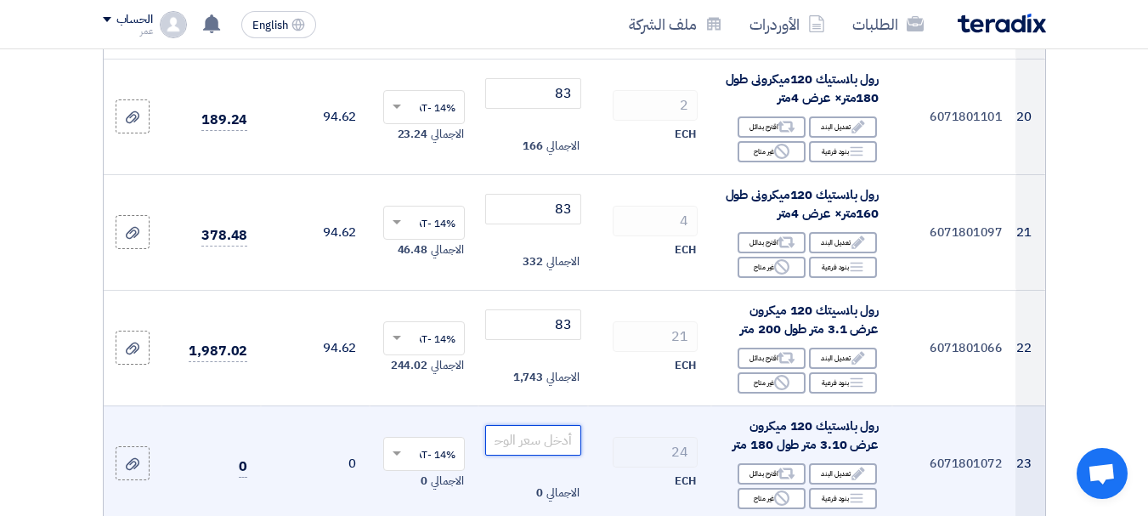
paste input "83"
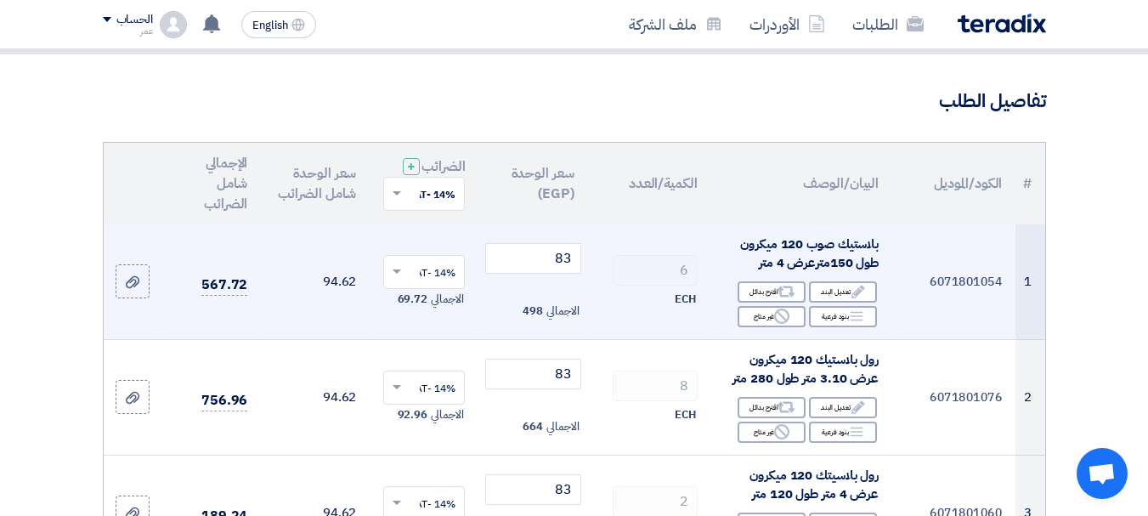
scroll to position [170, 0]
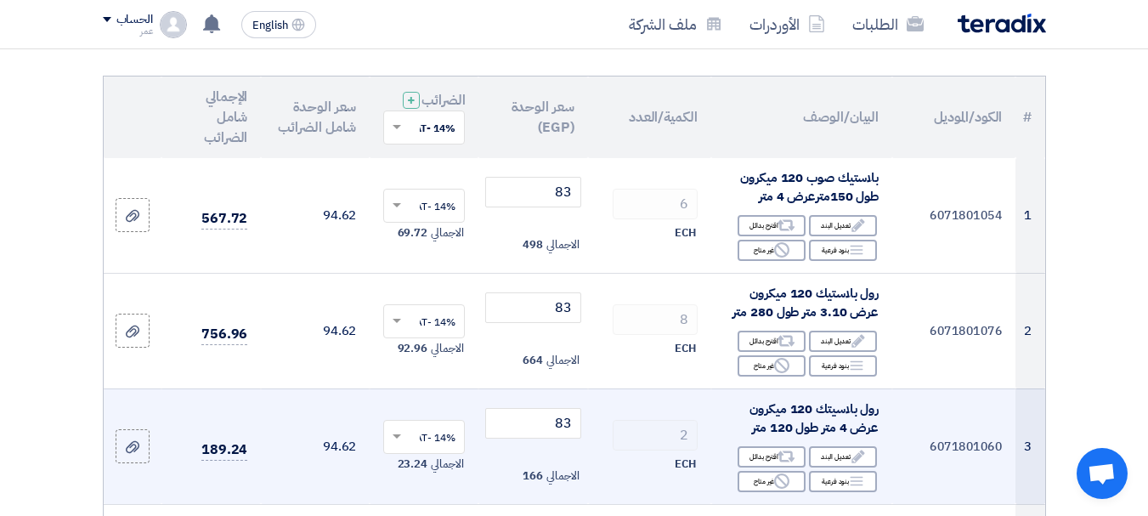
type input "83"
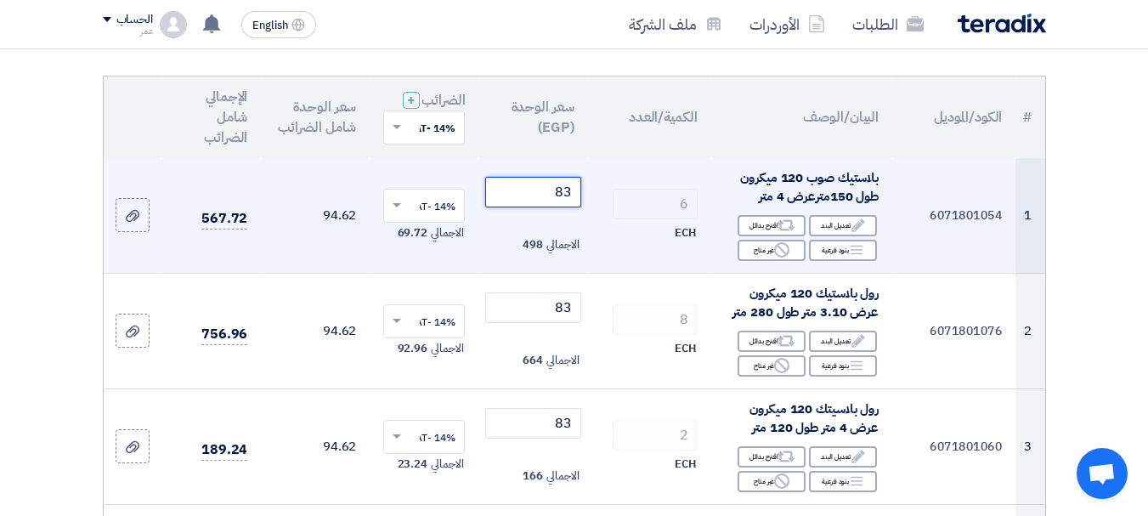
click at [569, 197] on input "83" at bounding box center [532, 192] width 95 height 31
click at [570, 196] on input "83" at bounding box center [532, 192] width 95 height 31
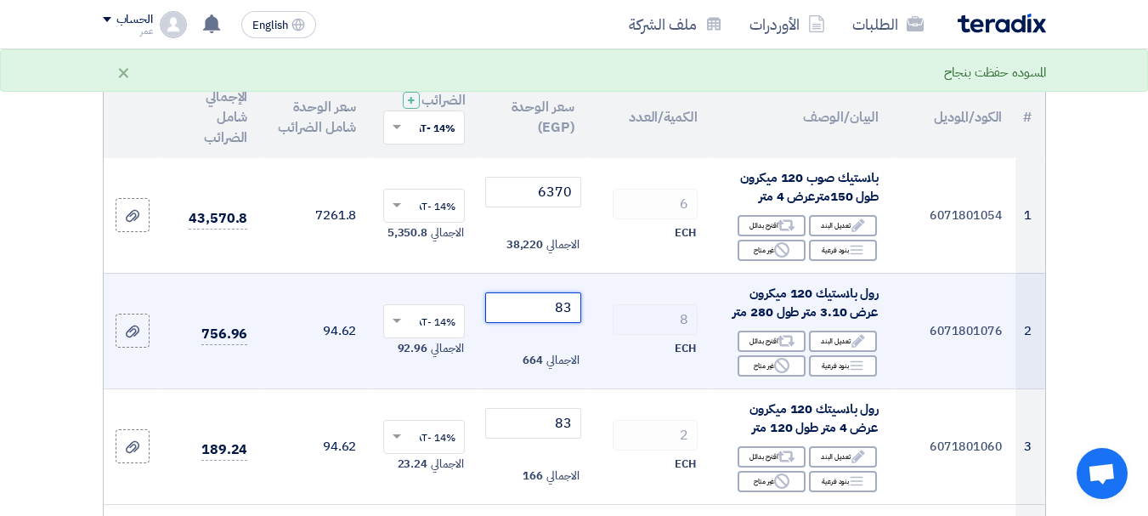
click at [564, 316] on input "83" at bounding box center [532, 307] width 95 height 31
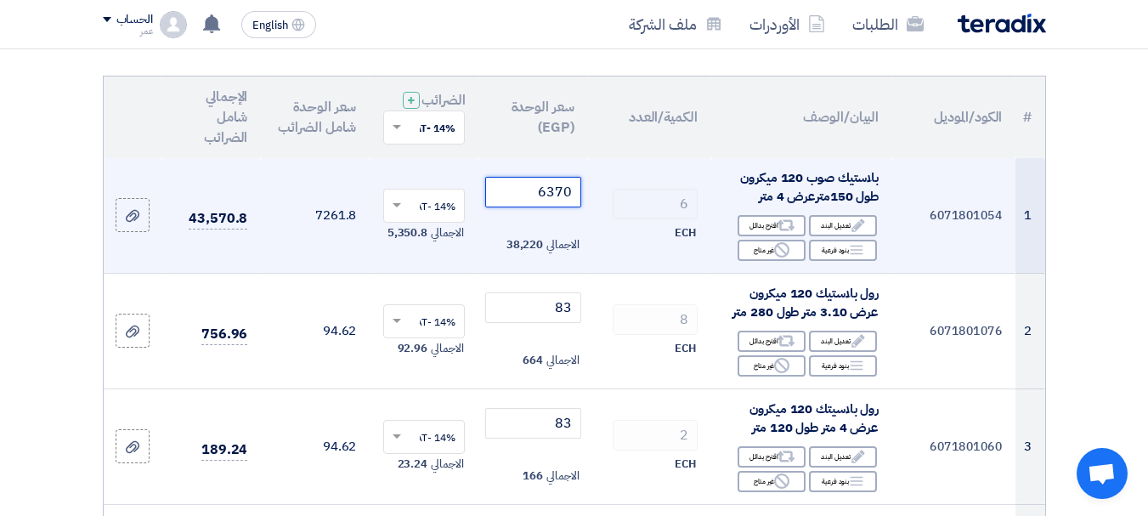
click at [544, 207] on input "6370" at bounding box center [532, 192] width 95 height 31
click at [544, 207] on input "5585" at bounding box center [532, 192] width 95 height 31
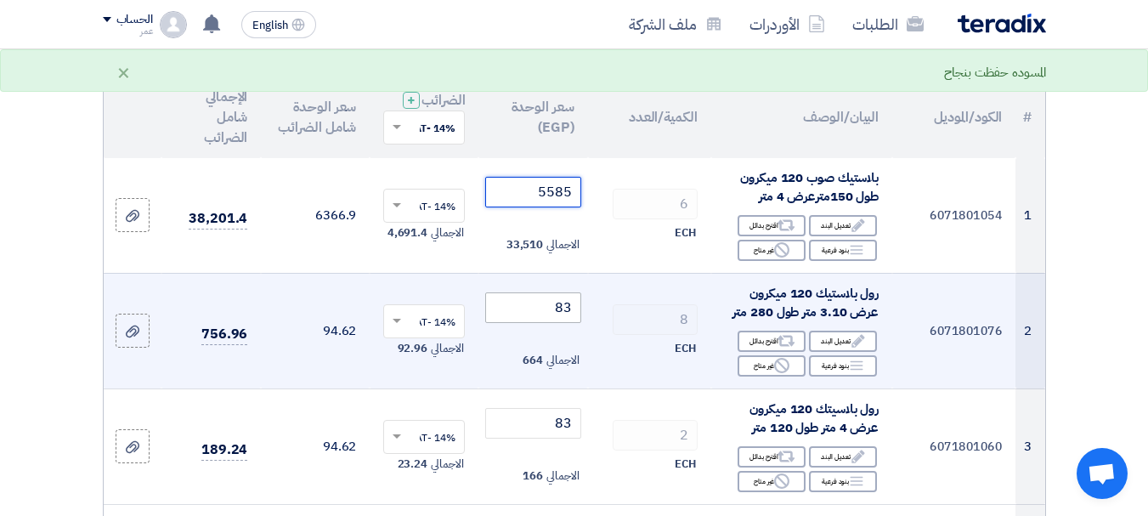
type input "5585"
click at [556, 323] on input "83" at bounding box center [532, 307] width 95 height 31
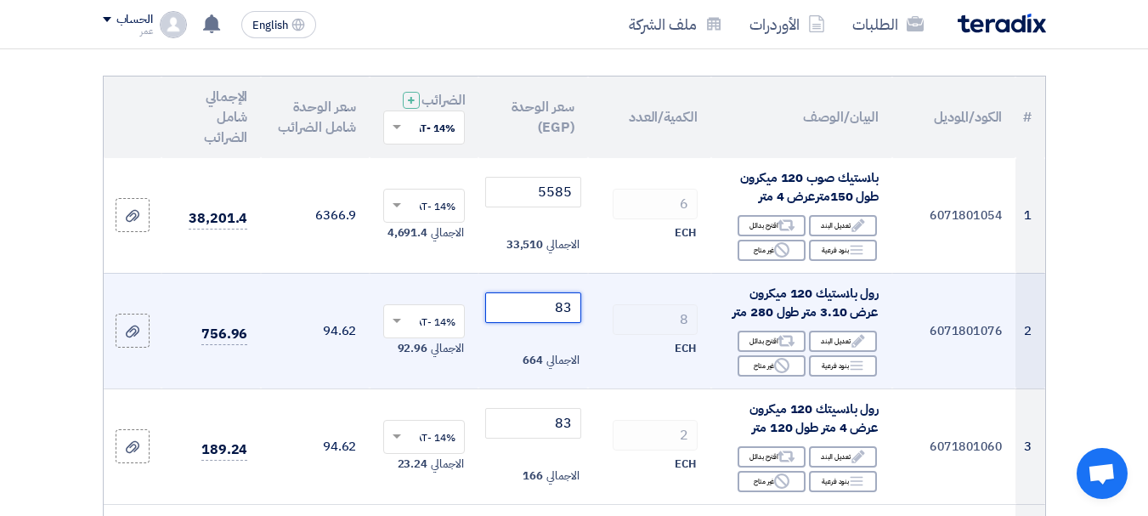
click at [556, 323] on input "83" at bounding box center [532, 307] width 95 height 31
click at [560, 323] on input "83" at bounding box center [532, 307] width 95 height 31
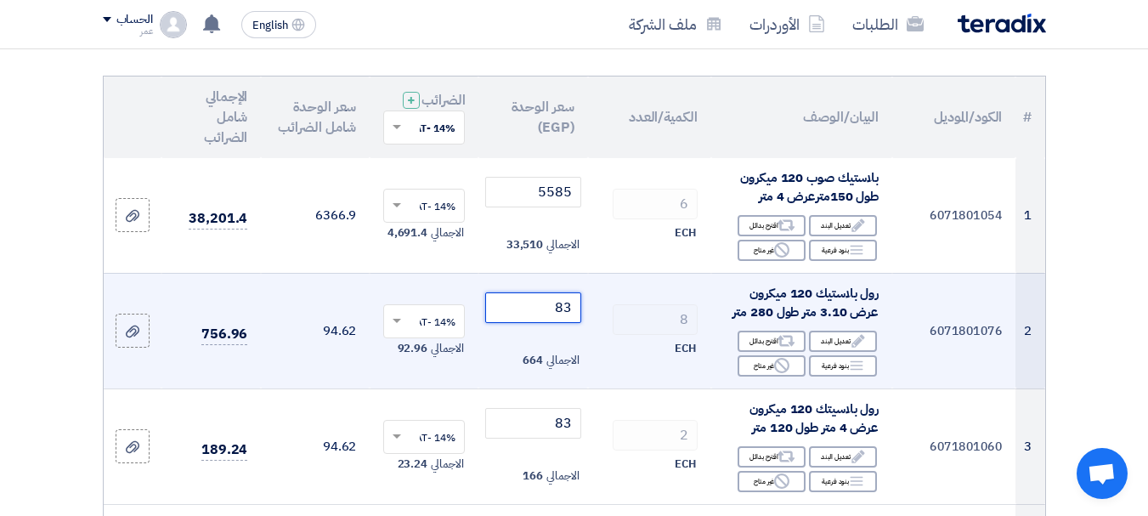
click at [560, 323] on input "83" at bounding box center [532, 307] width 95 height 31
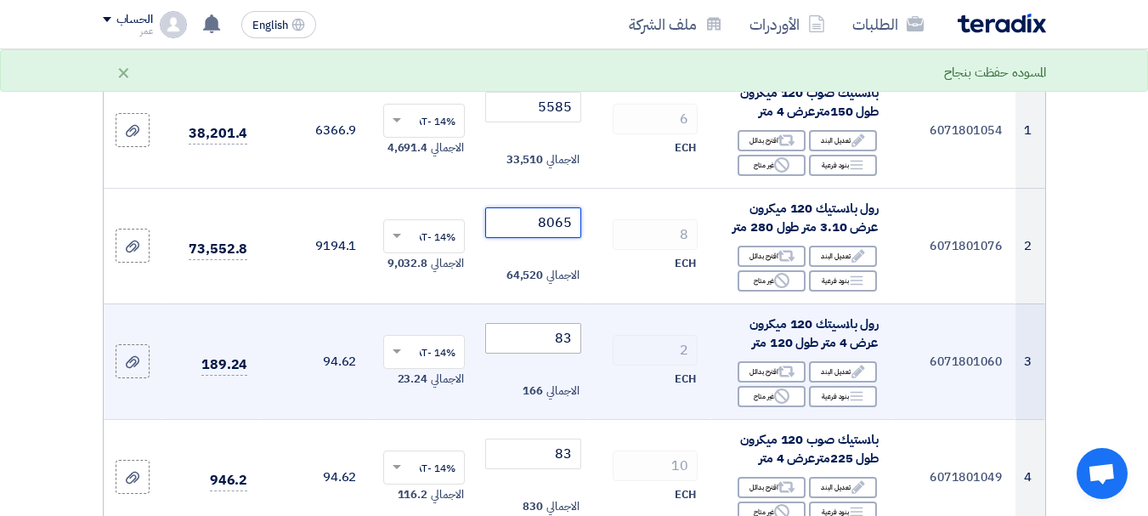
type input "8065"
click at [557, 353] on input "83" at bounding box center [532, 338] width 95 height 31
click at [568, 344] on input "83" at bounding box center [532, 338] width 95 height 31
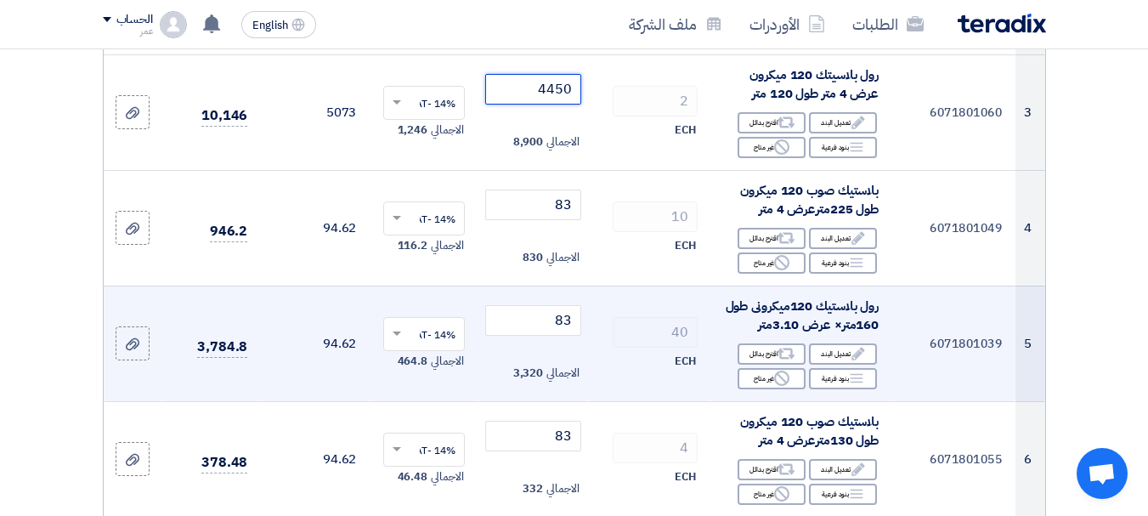
scroll to position [510, 0]
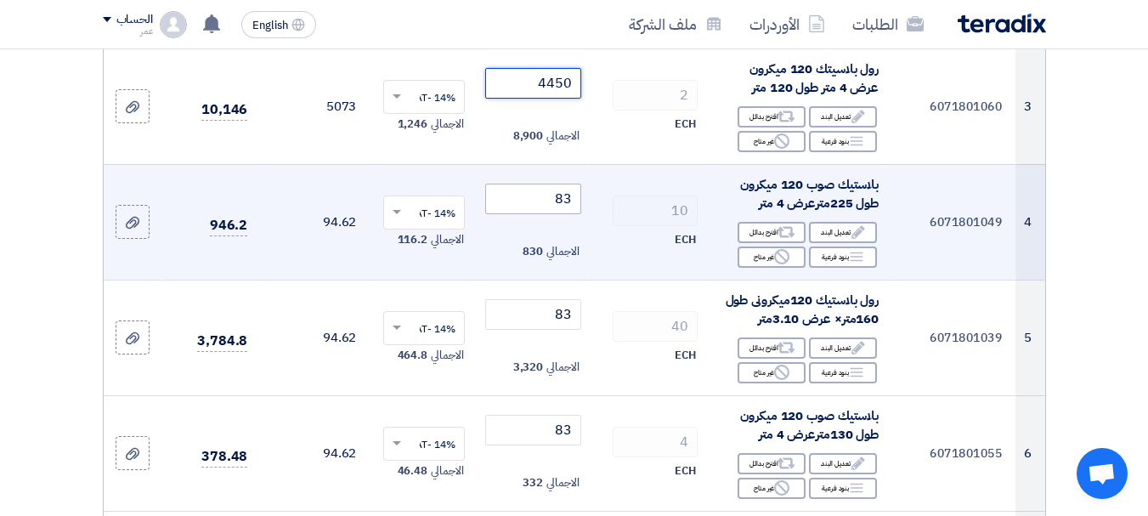
type input "4450"
click at [552, 206] on input "83" at bounding box center [532, 198] width 95 height 31
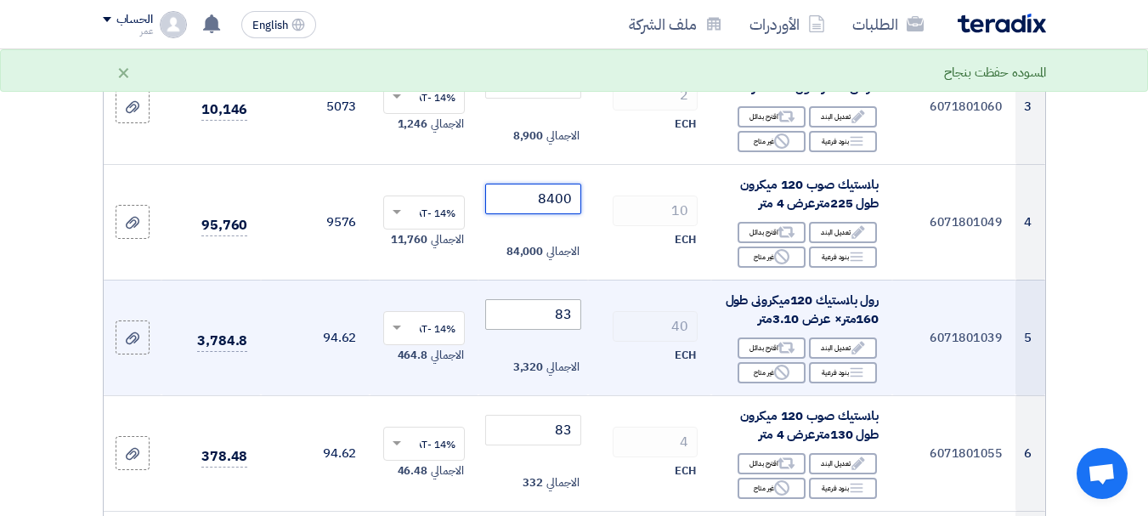
type input "8400"
click at [544, 315] on input "83" at bounding box center [532, 314] width 95 height 31
click at [551, 323] on input "83" at bounding box center [532, 314] width 95 height 31
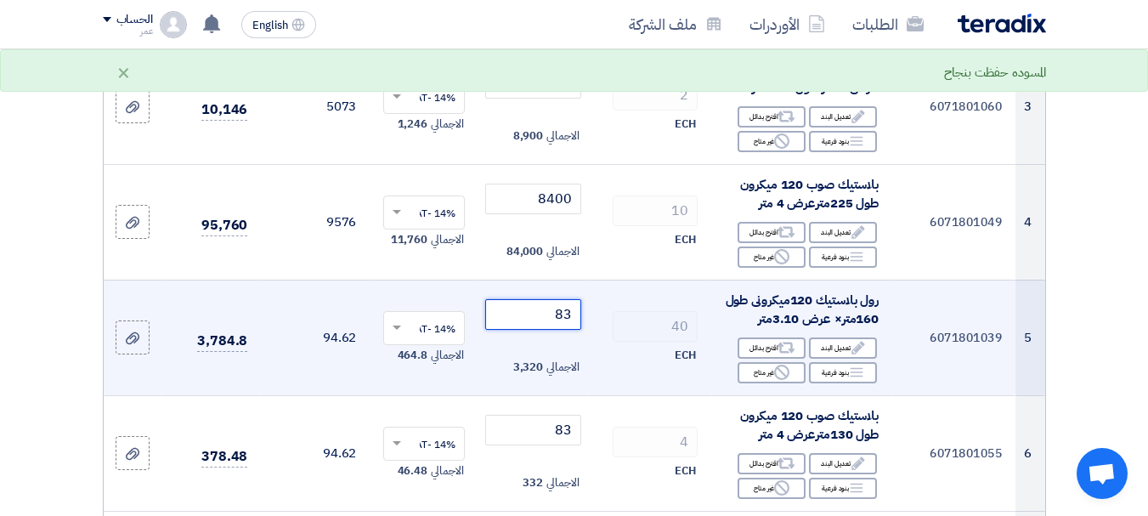
click at [551, 323] on input "83" at bounding box center [532, 314] width 95 height 31
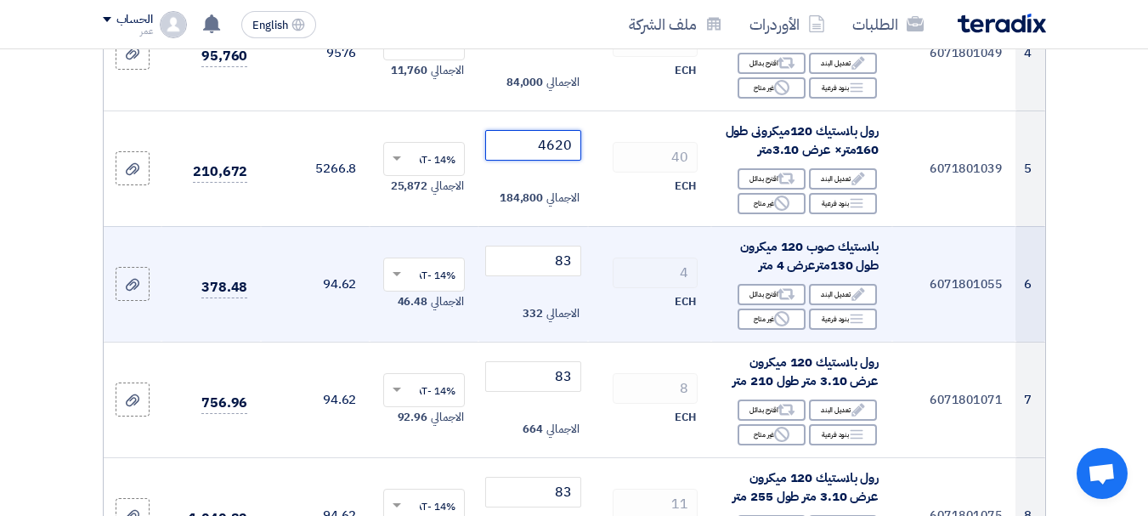
scroll to position [680, 0]
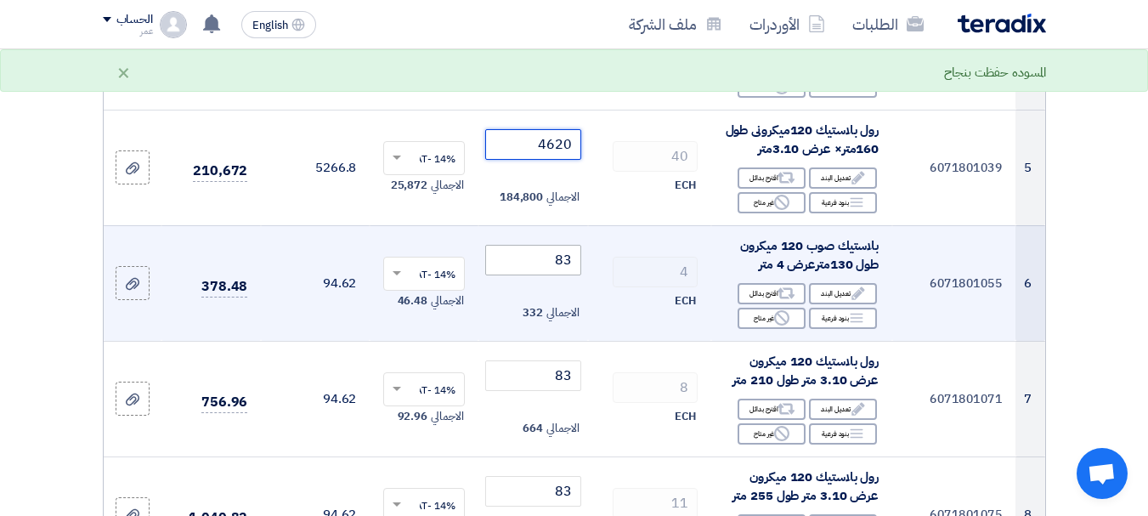
type input "4620"
click at [555, 274] on input "83" at bounding box center [532, 260] width 95 height 31
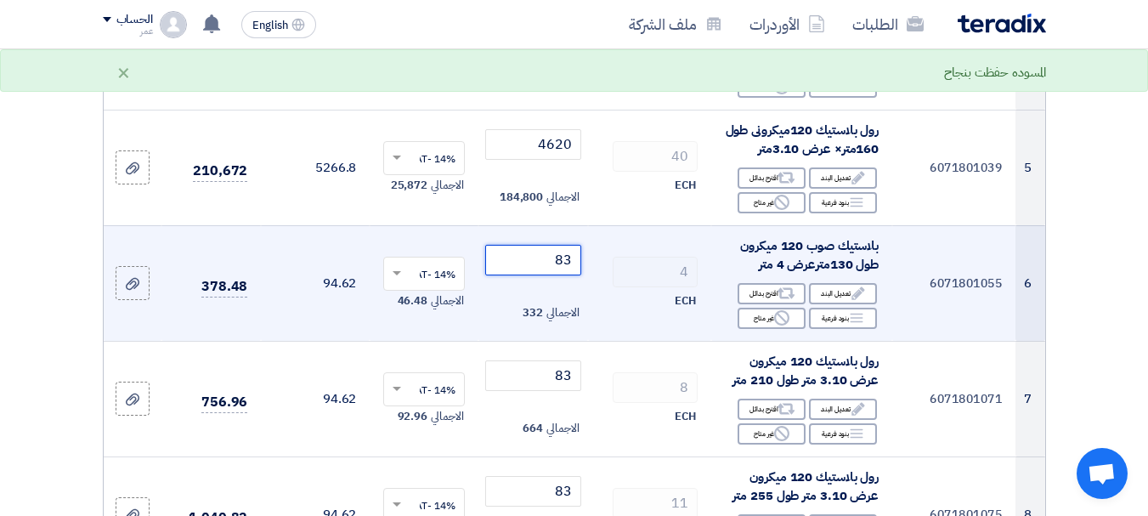
click at [555, 274] on input "83" at bounding box center [532, 260] width 95 height 31
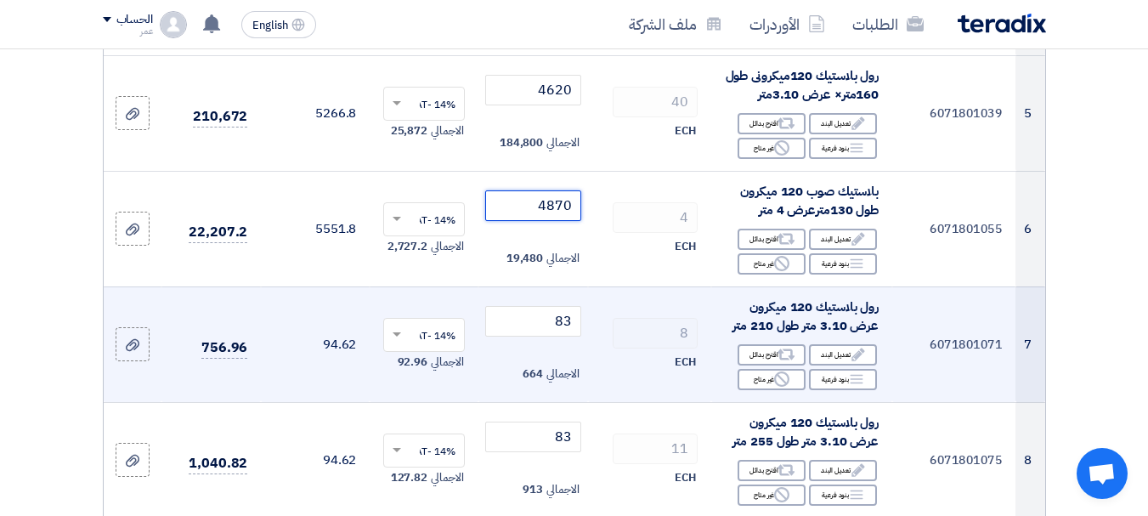
scroll to position [764, 0]
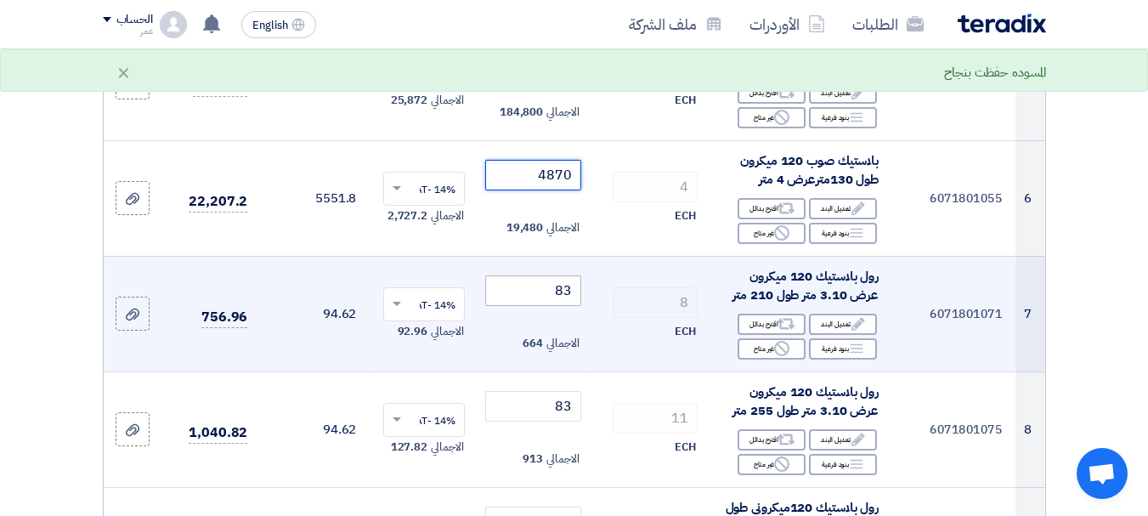
type input "4870"
click at [553, 303] on input "83" at bounding box center [532, 290] width 95 height 31
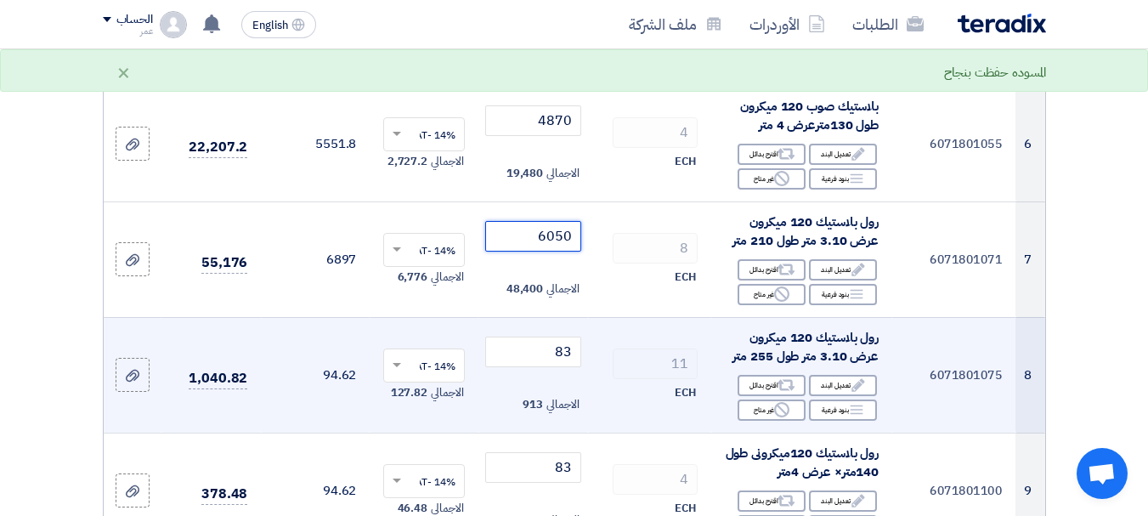
scroll to position [849, 0]
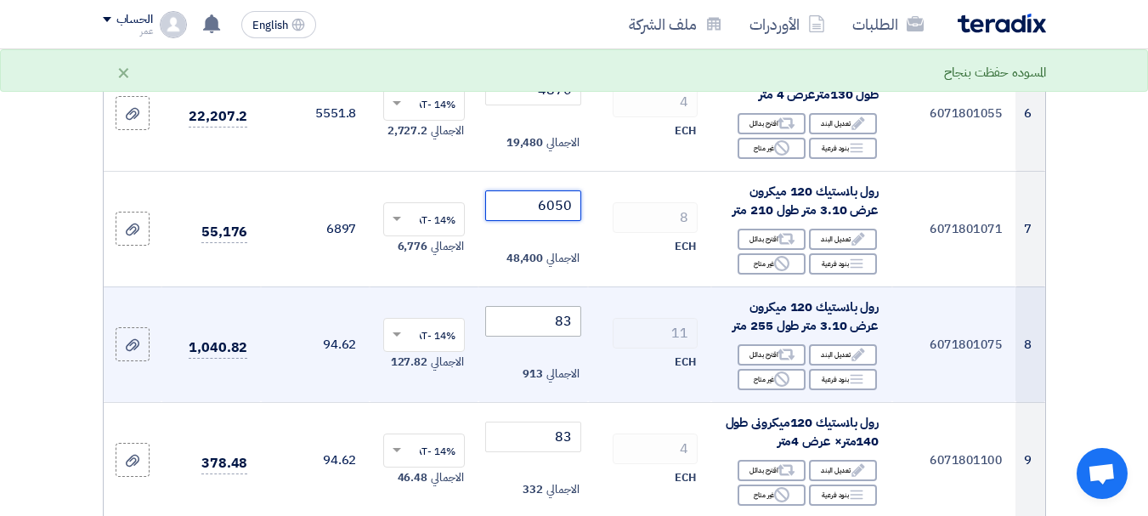
type input "6050"
click at [543, 336] on input "83" at bounding box center [532, 321] width 95 height 31
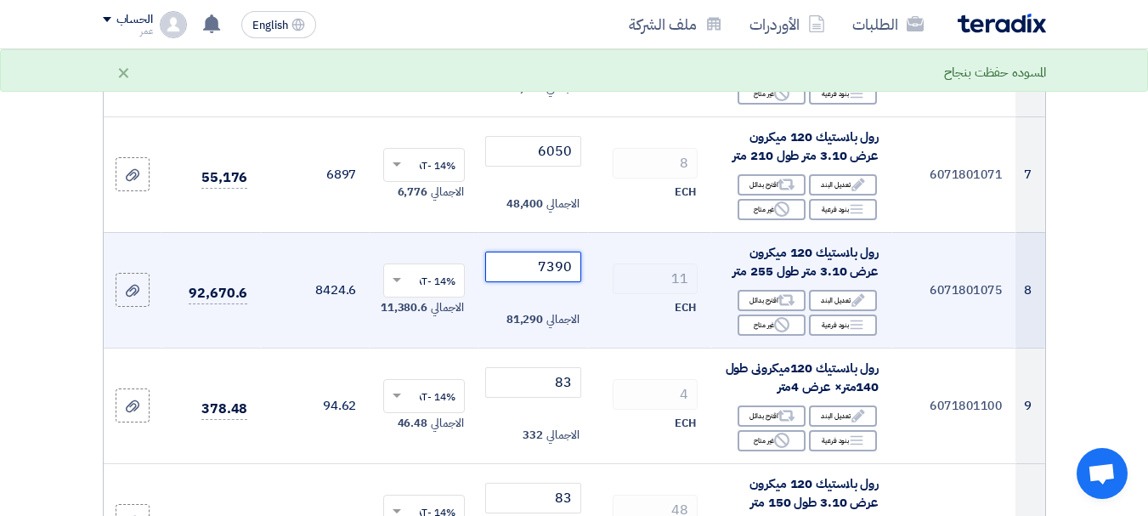
scroll to position [934, 0]
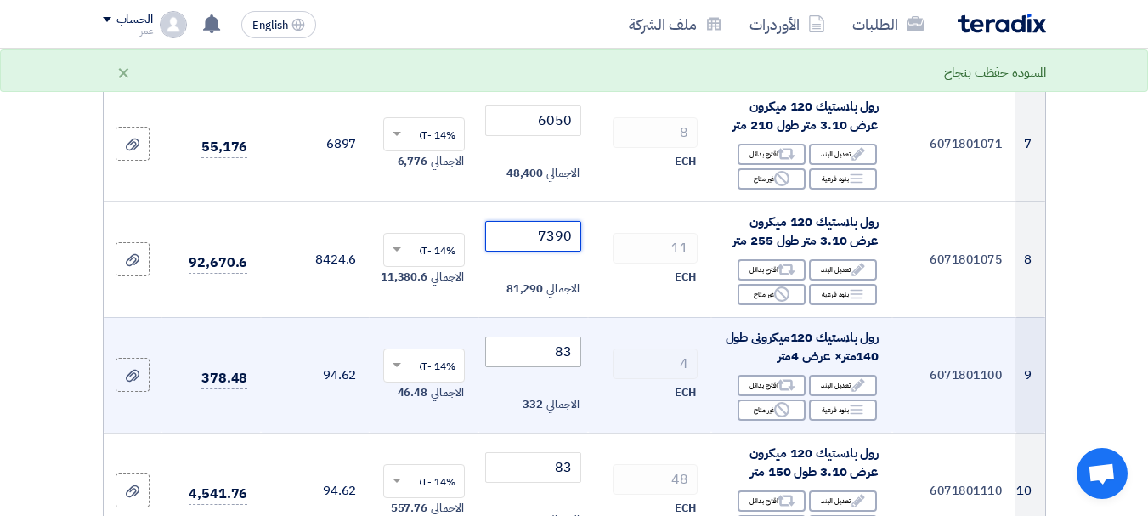
type input "7390"
click at [562, 367] on input "83" at bounding box center [532, 351] width 95 height 31
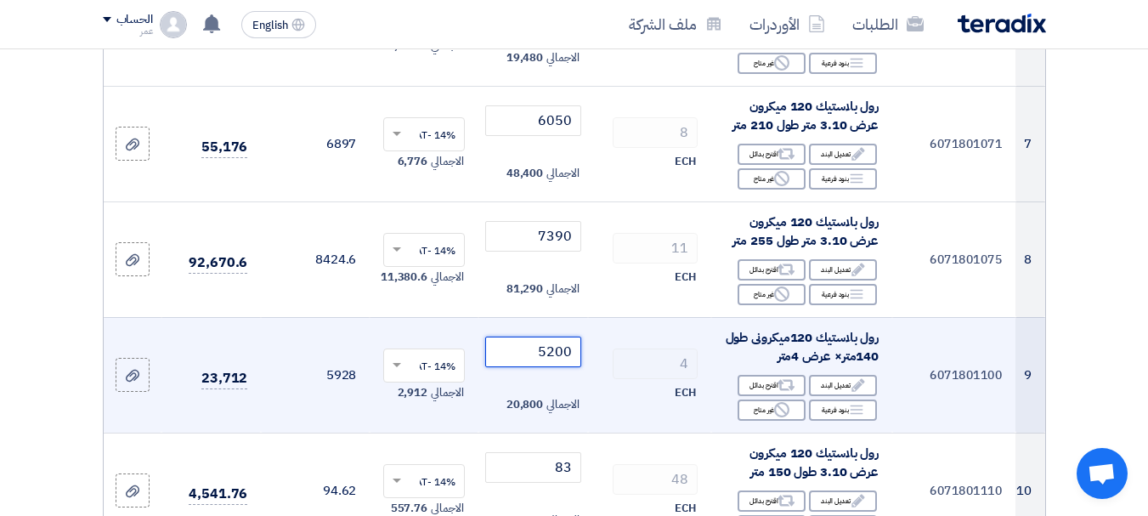
drag, startPoint x: 562, startPoint y: 371, endPoint x: 608, endPoint y: 357, distance: 48.1
click at [566, 367] on input "5200" at bounding box center [532, 351] width 95 height 31
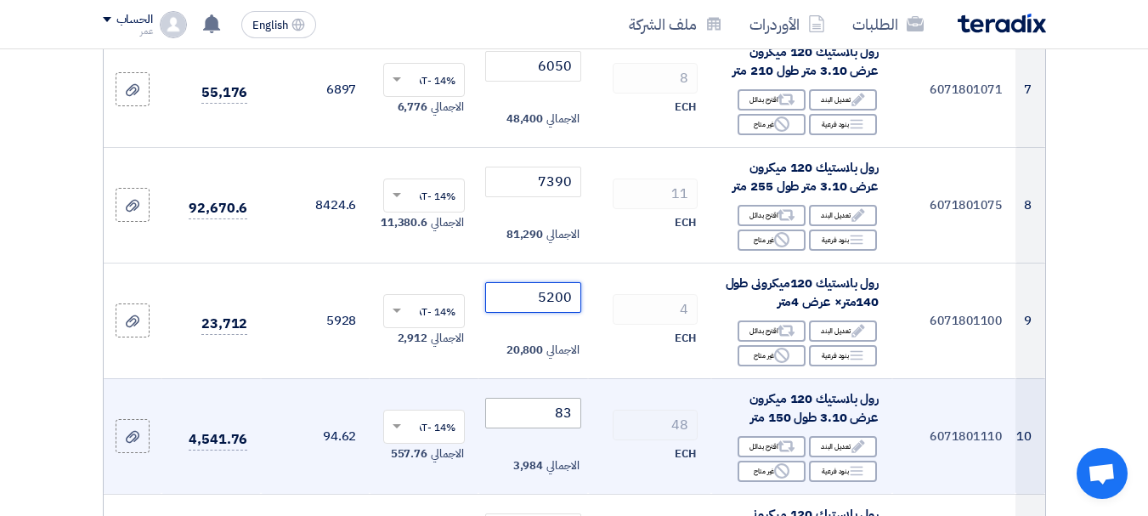
scroll to position [1019, 0]
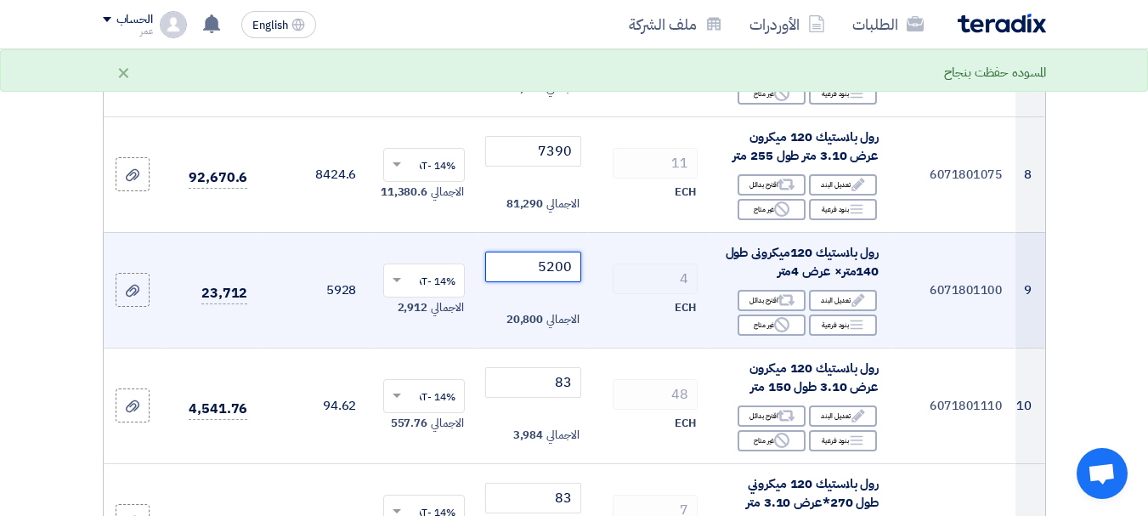
click at [566, 273] on input "5200" at bounding box center [532, 266] width 95 height 31
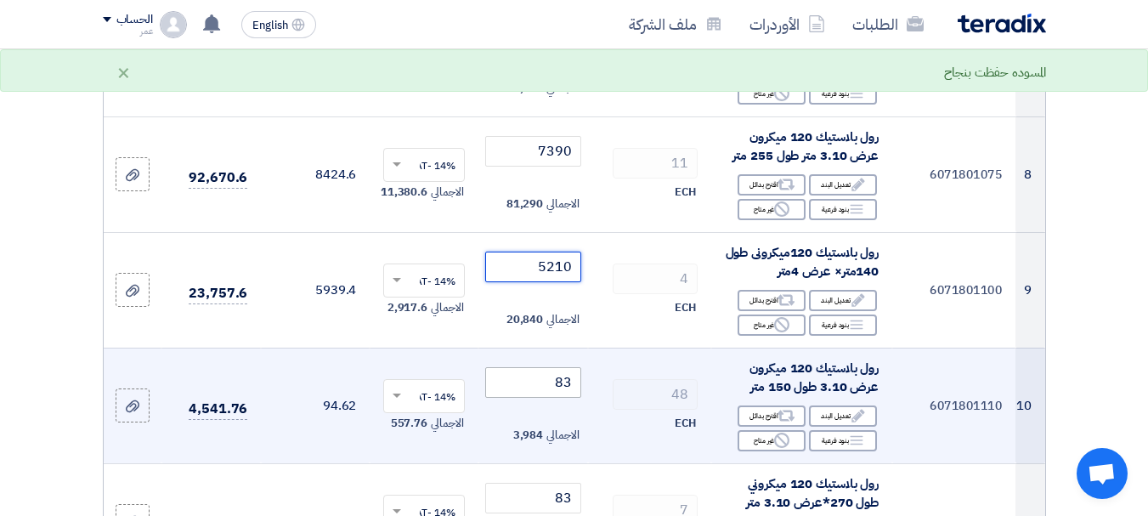
type input "5210"
click at [544, 398] on input "83" at bounding box center [532, 382] width 95 height 31
click at [543, 398] on input "83" at bounding box center [532, 382] width 95 height 31
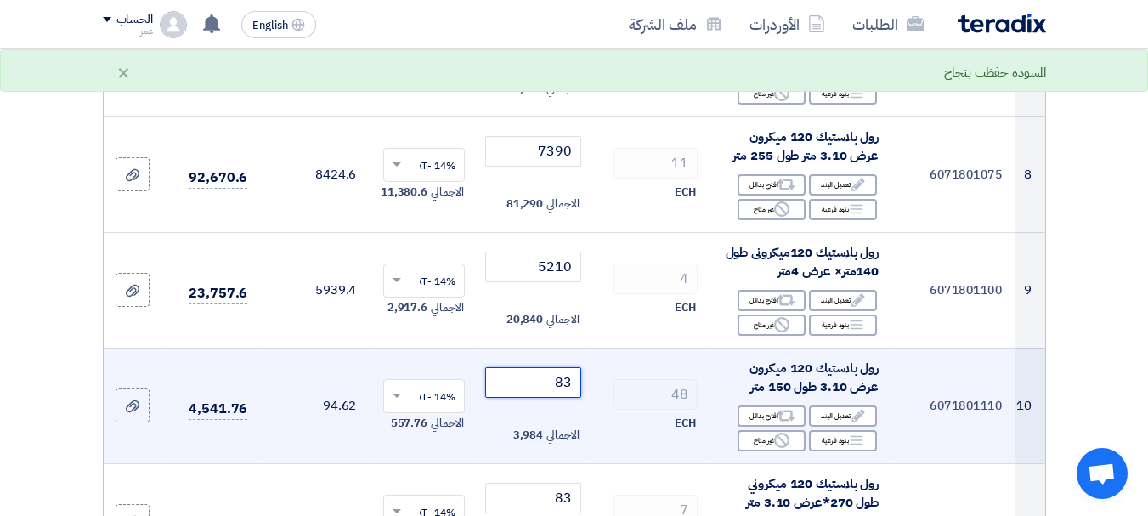
click at [549, 394] on input "83" at bounding box center [532, 382] width 95 height 31
click at [550, 394] on input "83" at bounding box center [532, 382] width 95 height 31
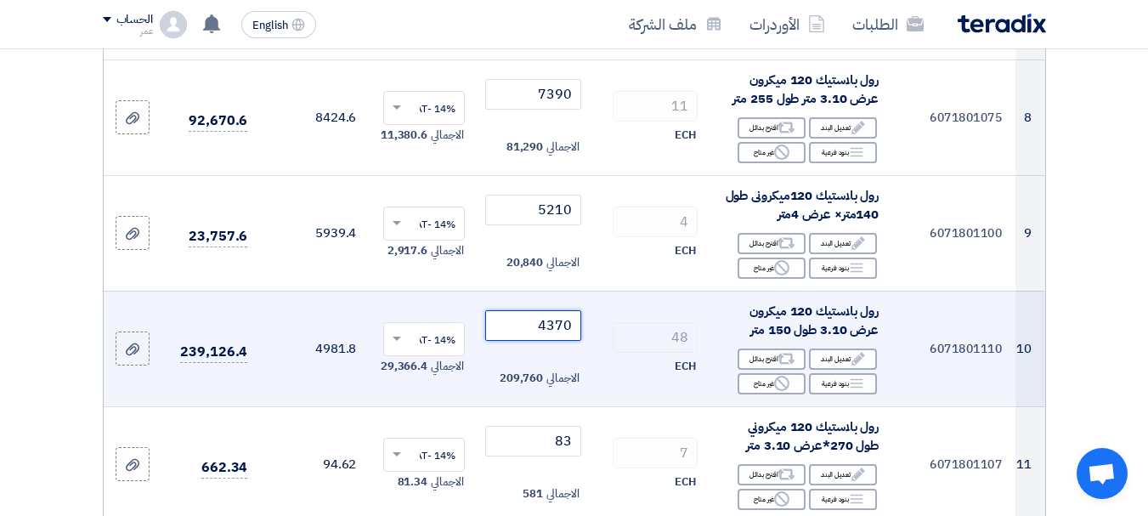
scroll to position [1104, 0]
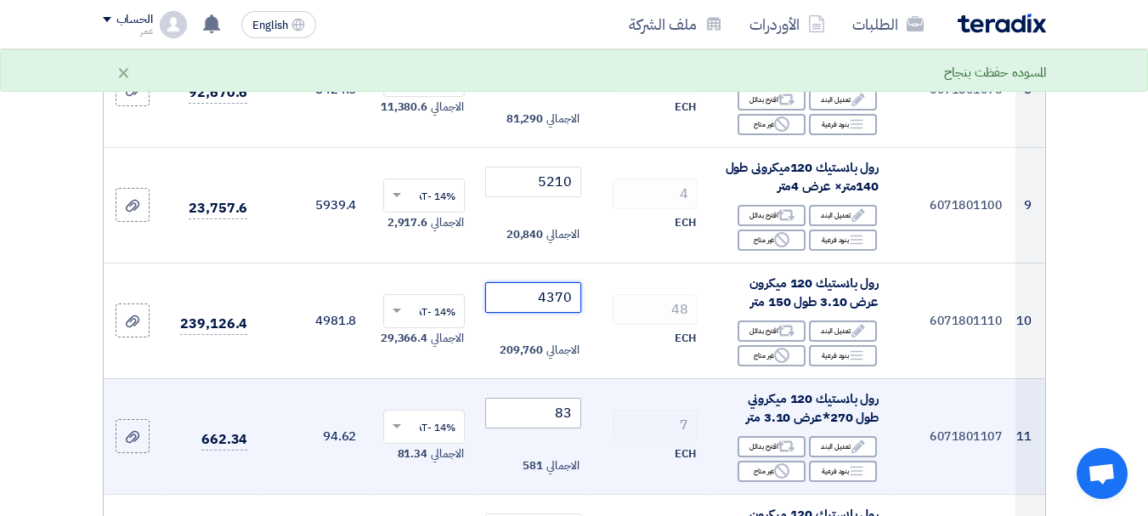
type input "4370"
click at [538, 428] on input "83" at bounding box center [532, 413] width 95 height 31
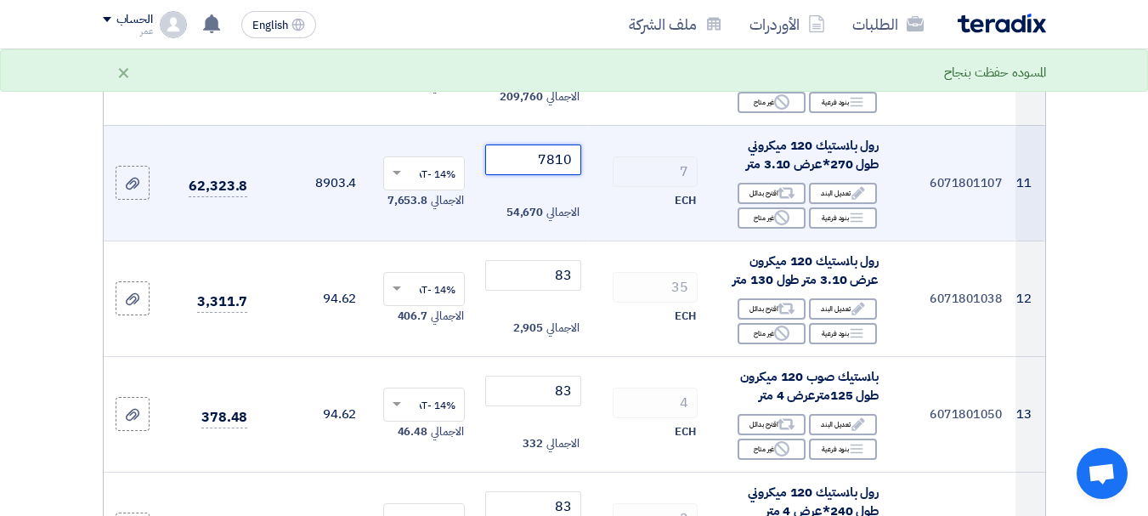
scroll to position [1359, 0]
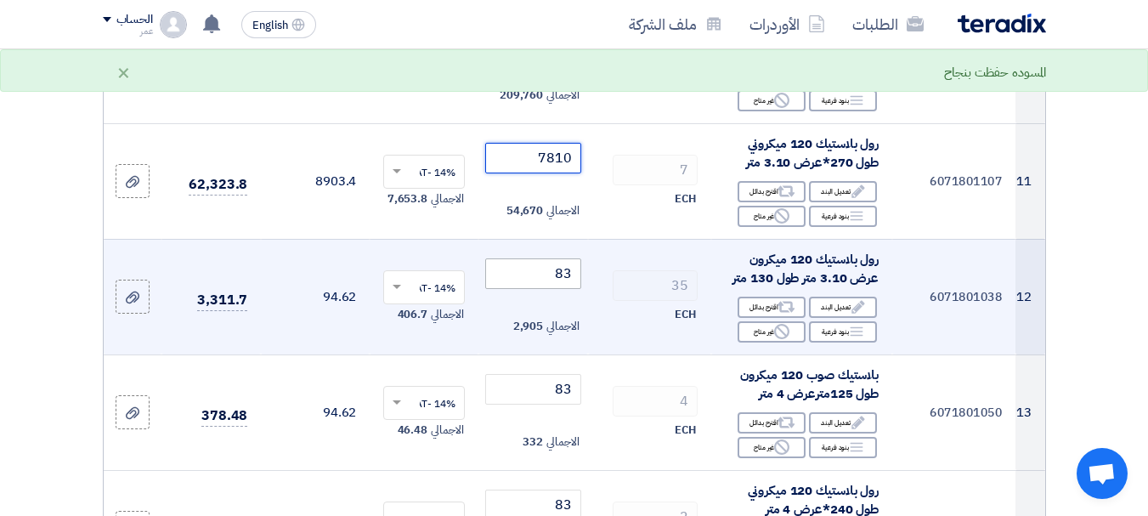
type input "7810"
click at [552, 289] on input "83" at bounding box center [532, 273] width 95 height 31
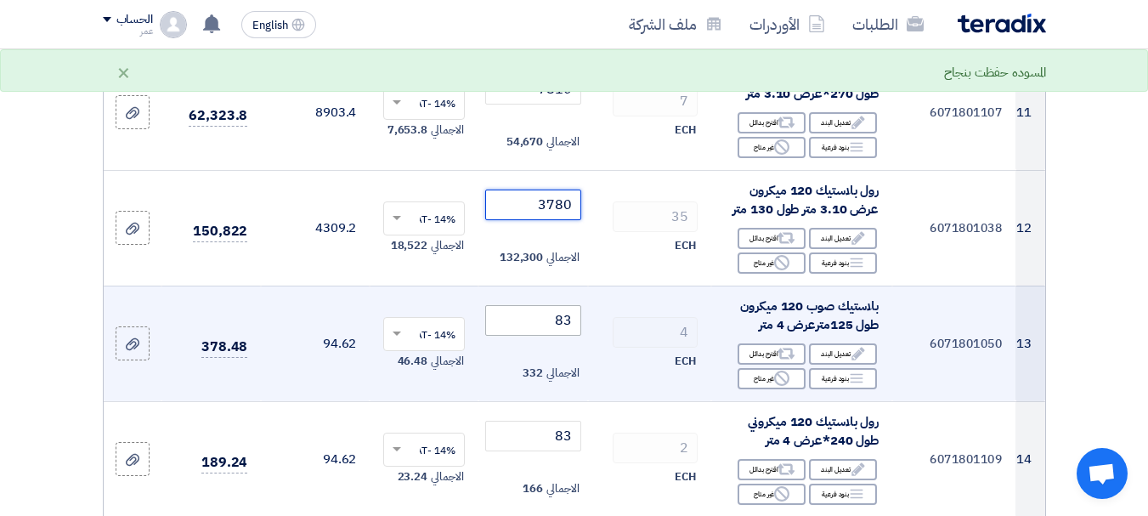
scroll to position [1444, 0]
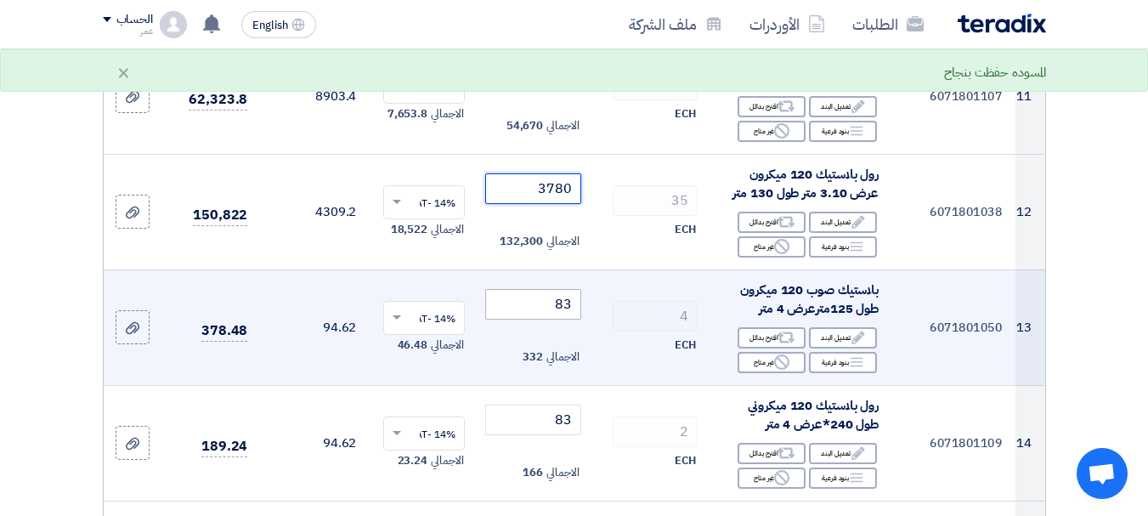
type input "3780"
click at [554, 317] on input "83" at bounding box center [532, 304] width 95 height 31
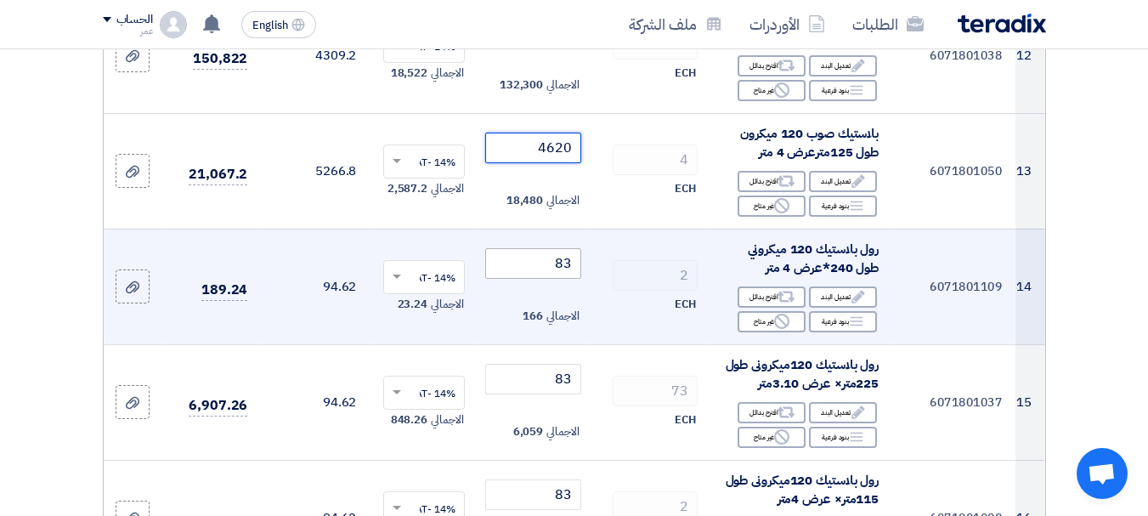
scroll to position [1614, 0]
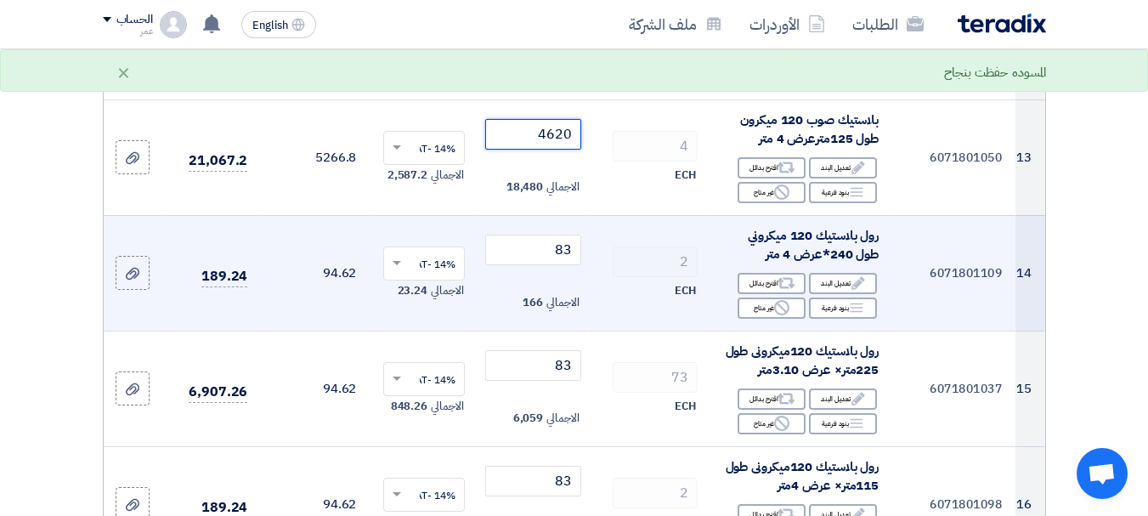
type input "4620"
click at [534, 279] on td "83 الاجمالي 166" at bounding box center [532, 273] width 109 height 116
click at [539, 265] on input "83" at bounding box center [532, 249] width 95 height 31
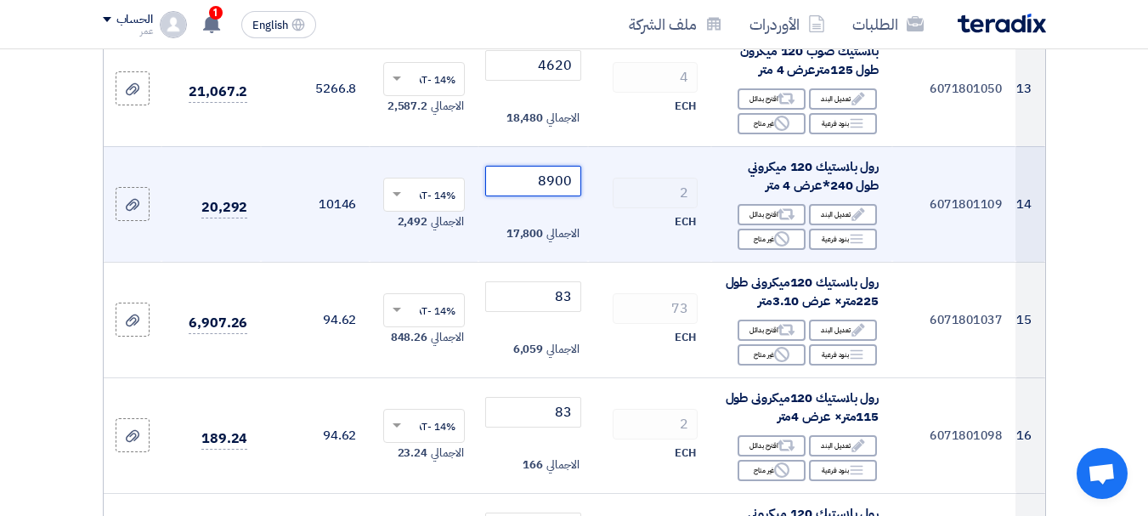
scroll to position [1699, 0]
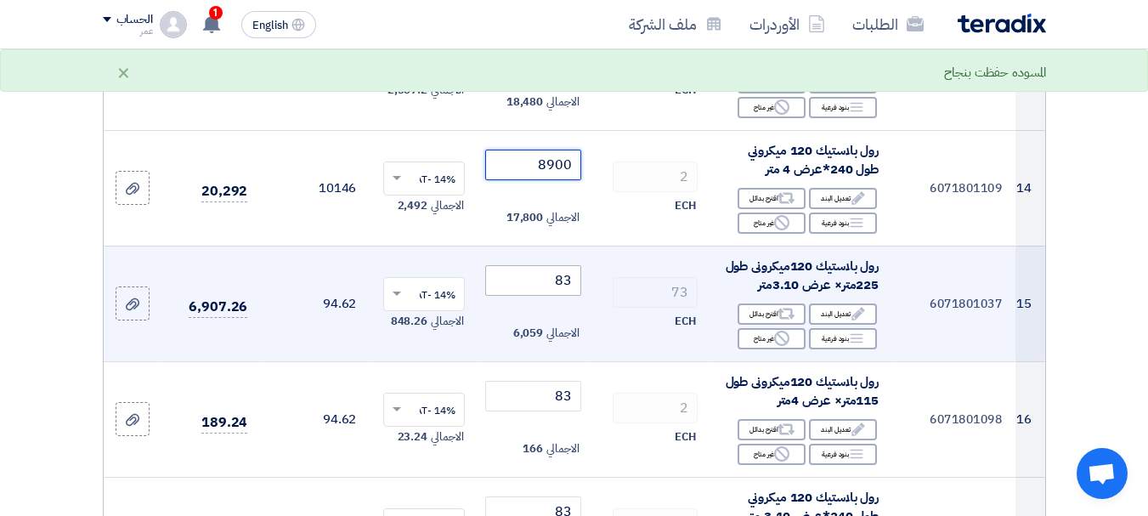
type input "8900"
click at [543, 290] on input "83" at bounding box center [532, 280] width 95 height 31
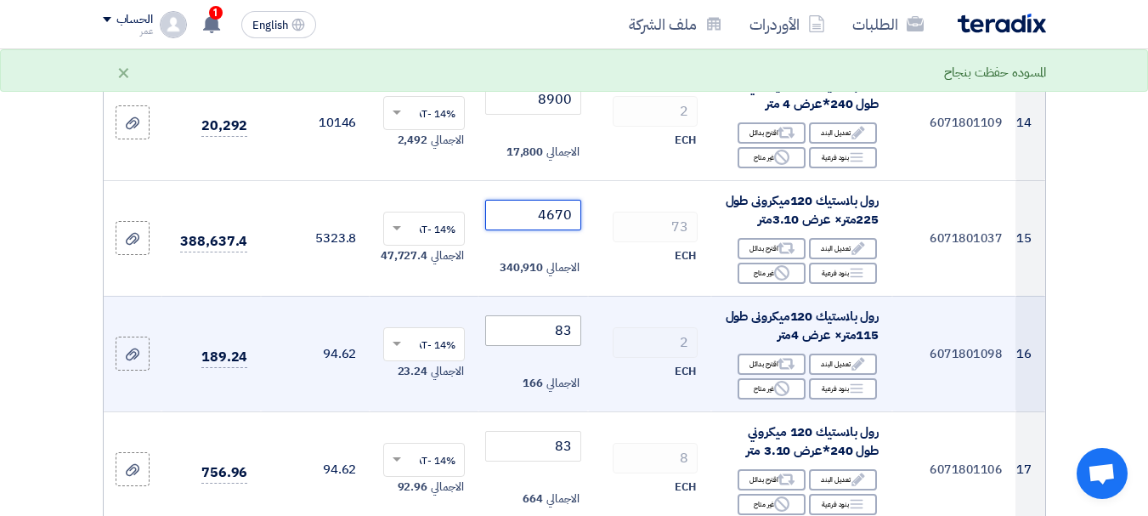
scroll to position [1784, 0]
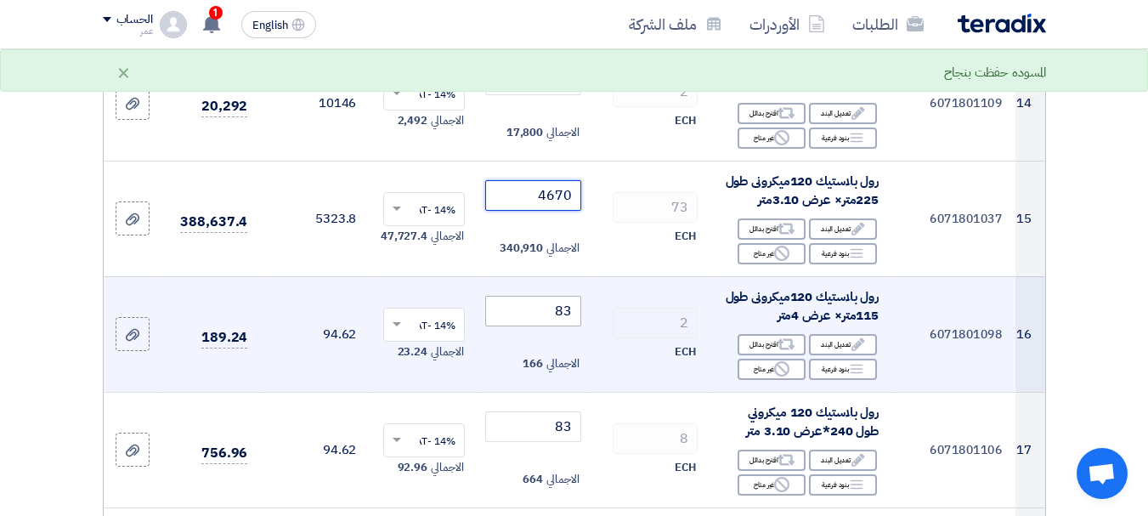
type input "4670"
click at [547, 326] on input "83" at bounding box center [532, 311] width 95 height 31
click at [537, 312] on input "83" at bounding box center [532, 311] width 95 height 31
click at [537, 313] on input "83" at bounding box center [532, 311] width 95 height 31
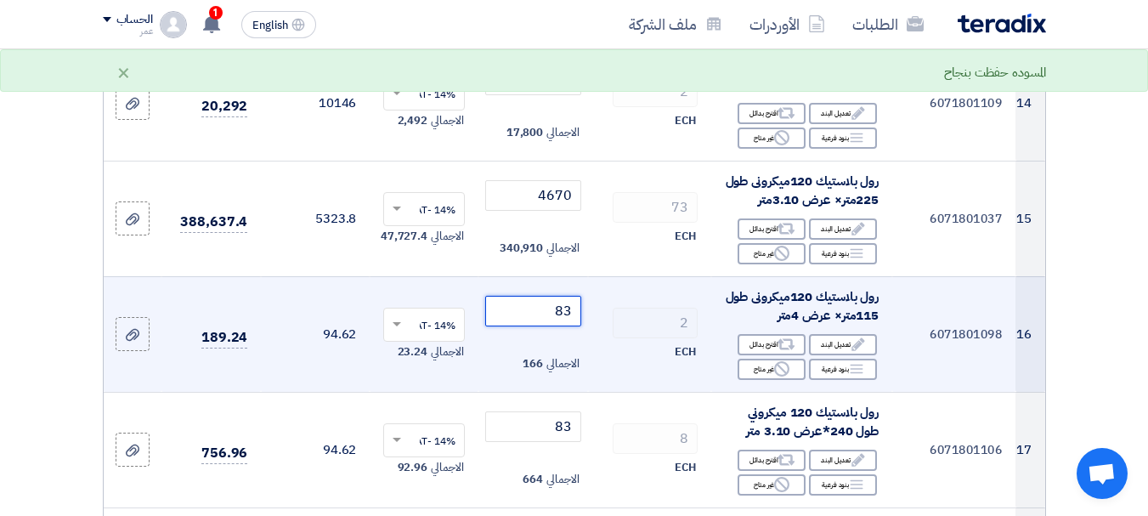
click at [537, 313] on input "83" at bounding box center [532, 311] width 95 height 31
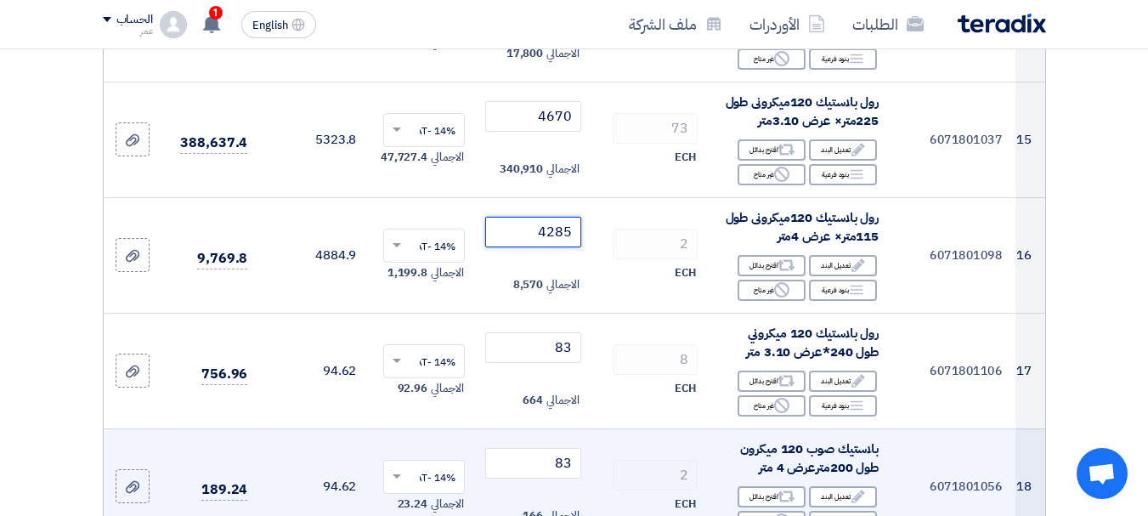
scroll to position [1954, 0]
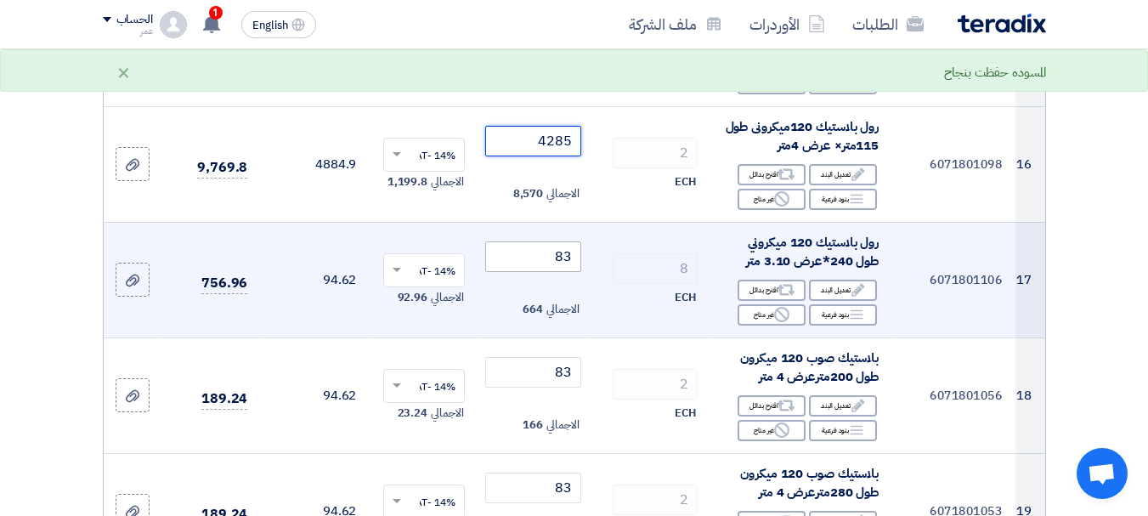
type input "4285"
click at [543, 265] on input "83" at bounding box center [532, 256] width 95 height 31
click at [543, 264] on input "83" at bounding box center [532, 256] width 95 height 31
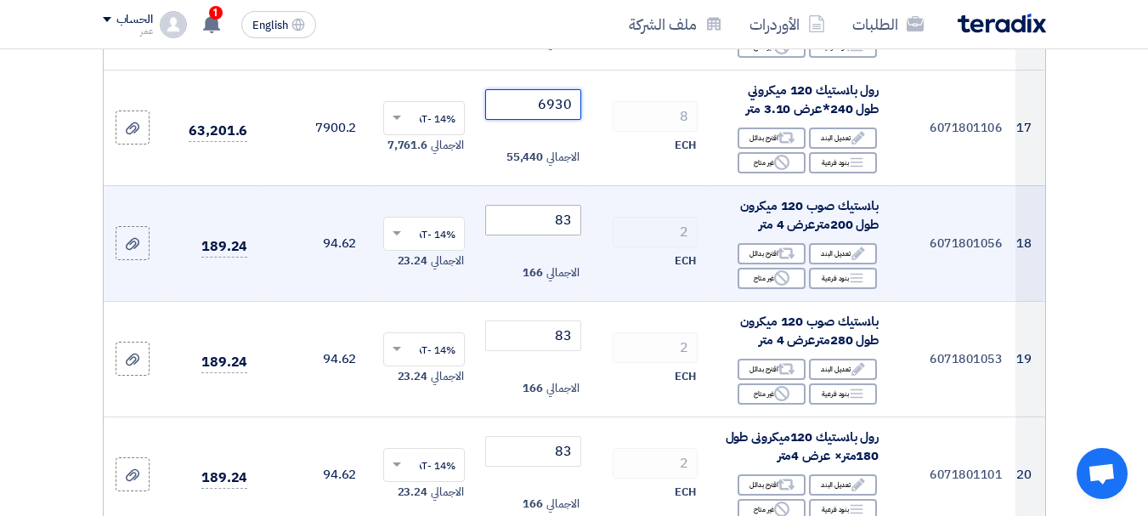
scroll to position [2124, 0]
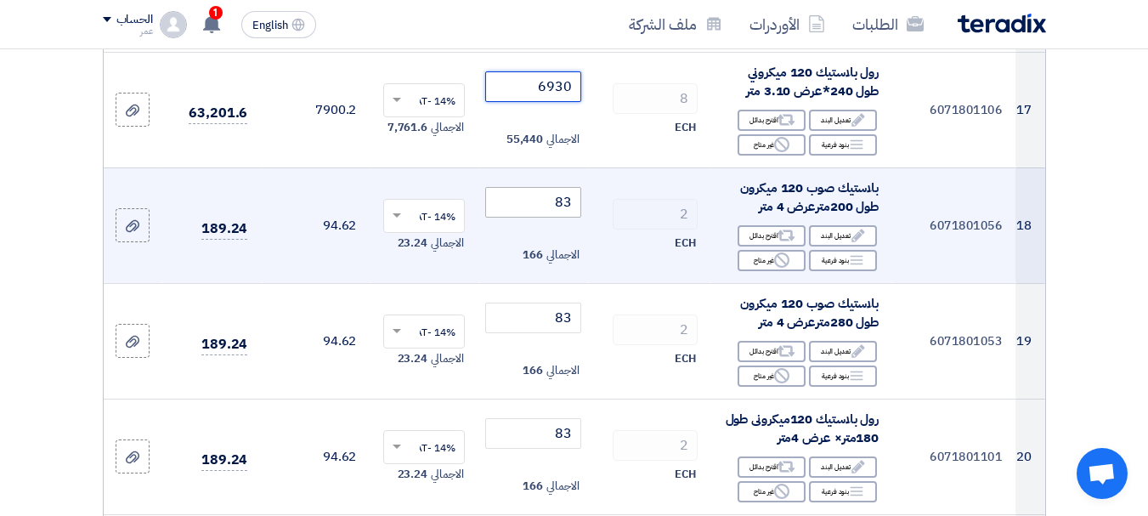
type input "6930"
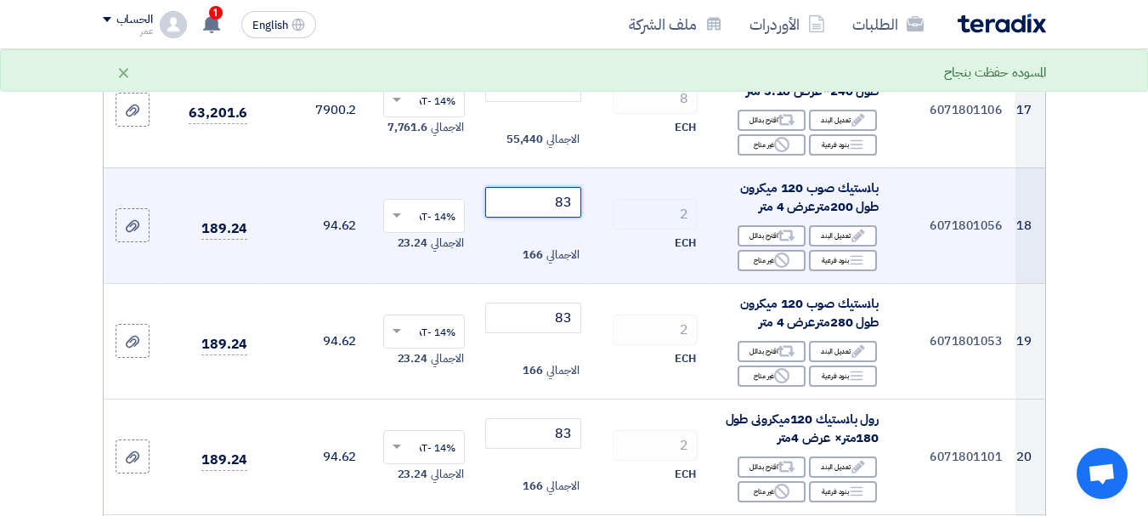
click at [555, 217] on input "83" at bounding box center [532, 202] width 95 height 31
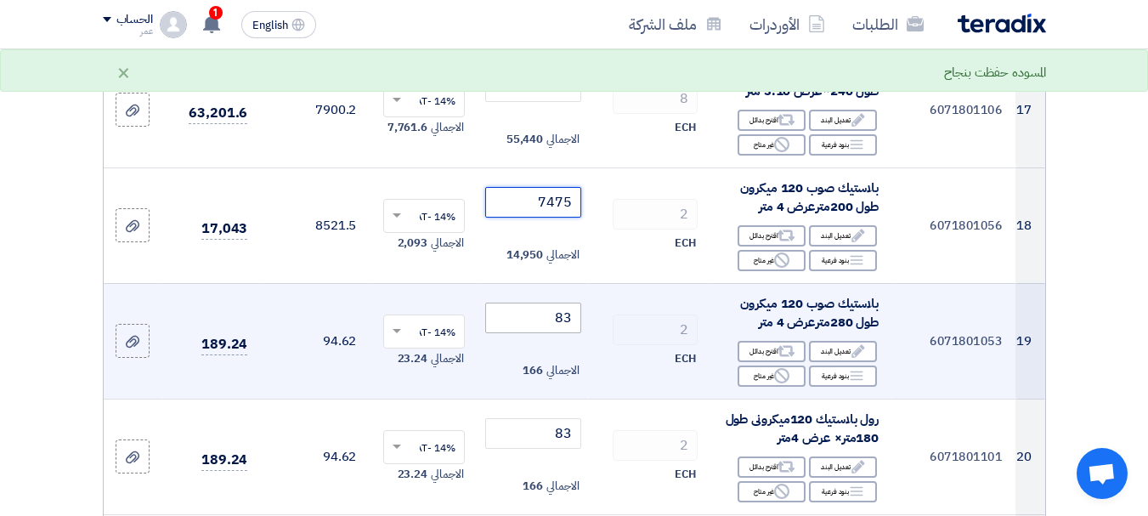
type input "7475"
click at [544, 333] on input "83" at bounding box center [532, 317] width 95 height 31
click at [542, 333] on input "83" at bounding box center [532, 317] width 95 height 31
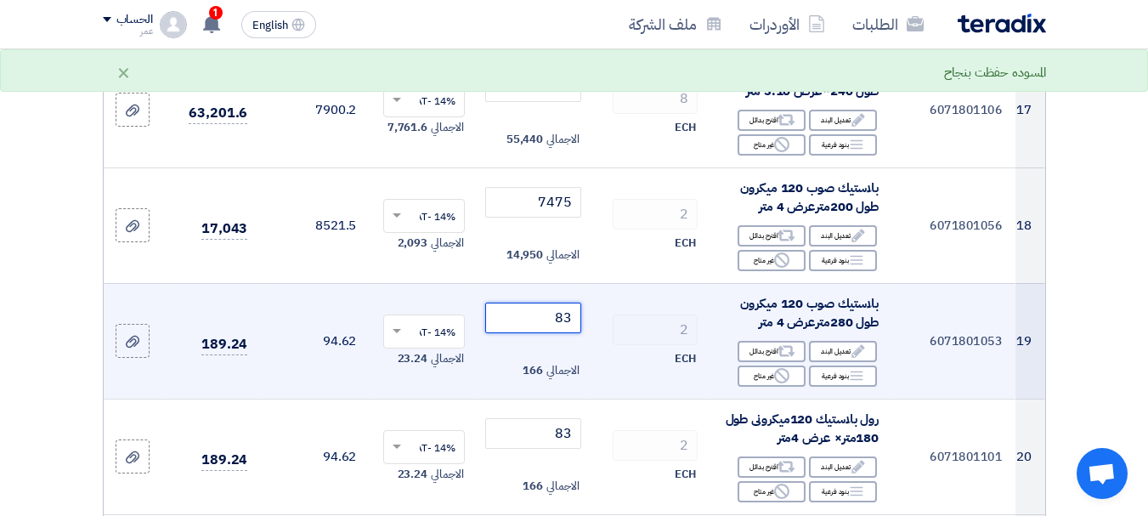
click at [542, 333] on input "83" at bounding box center [532, 317] width 95 height 31
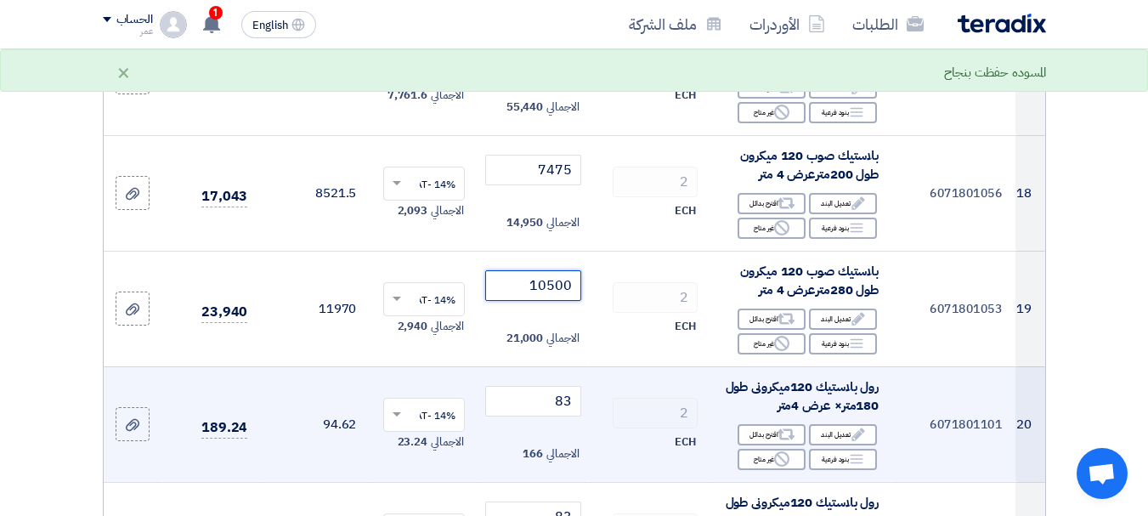
scroll to position [2208, 0]
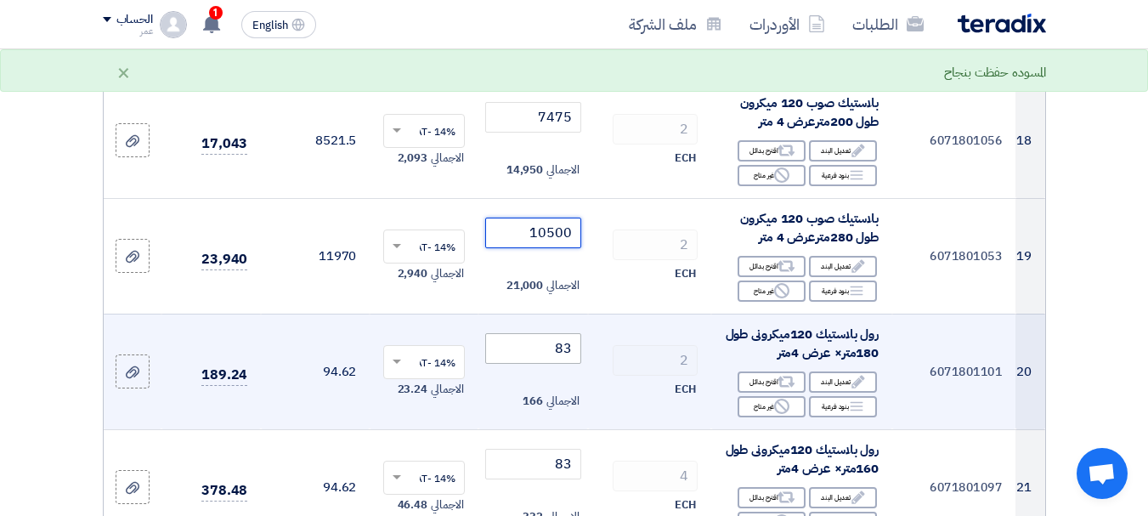
type input "10500"
click at [535, 363] on input "83" at bounding box center [532, 348] width 95 height 31
click at [535, 364] on input "83" at bounding box center [532, 348] width 95 height 31
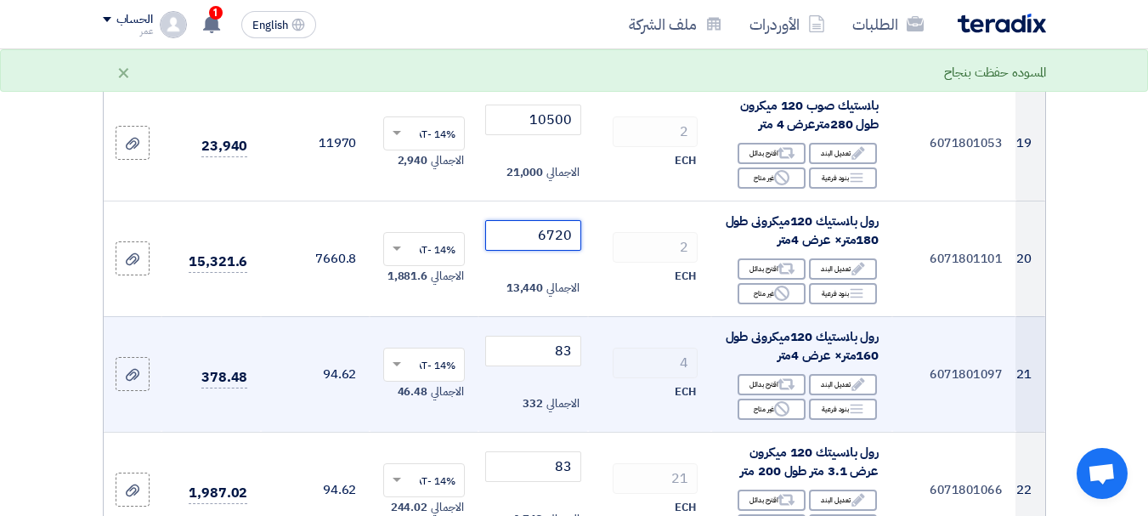
scroll to position [2378, 0]
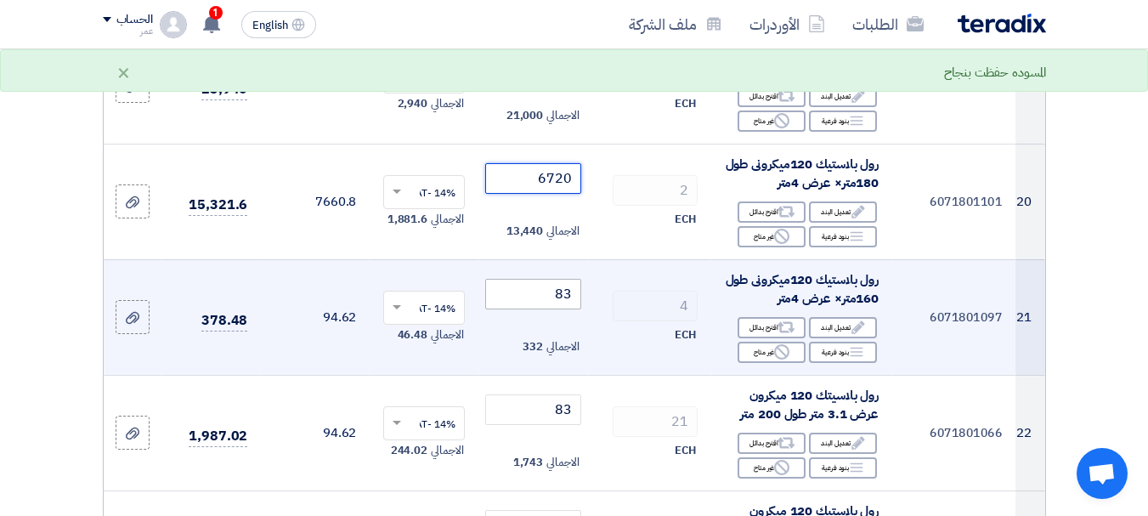
type input "6720"
click at [553, 309] on input "83" at bounding box center [532, 294] width 95 height 31
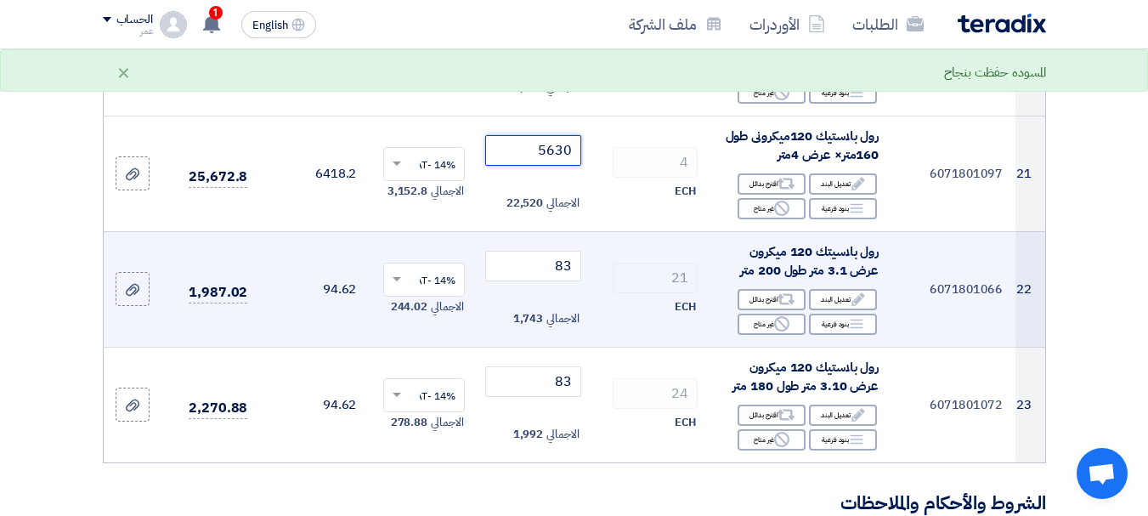
scroll to position [2548, 0]
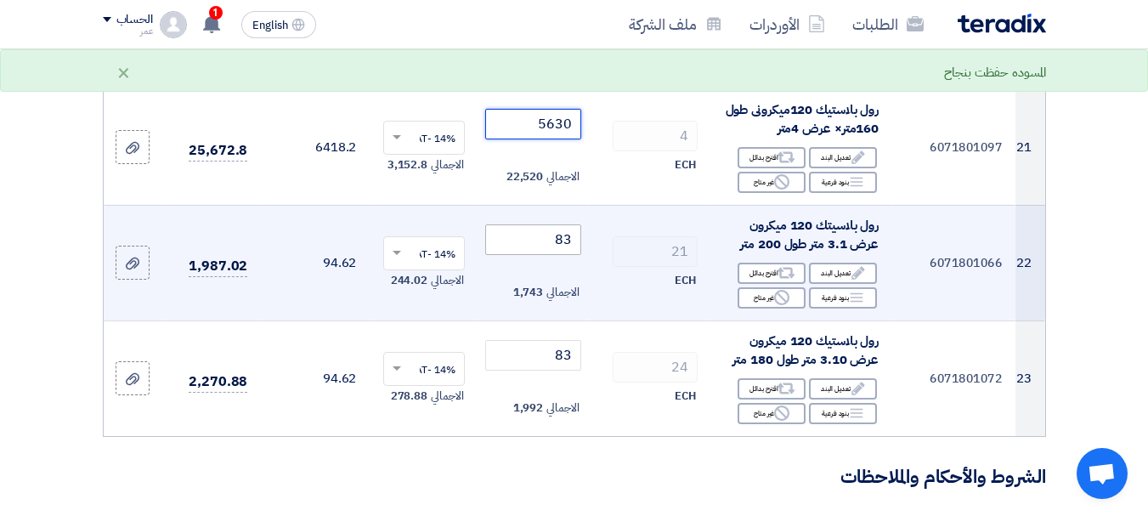
type input "5630"
click at [540, 255] on input "83" at bounding box center [532, 239] width 95 height 31
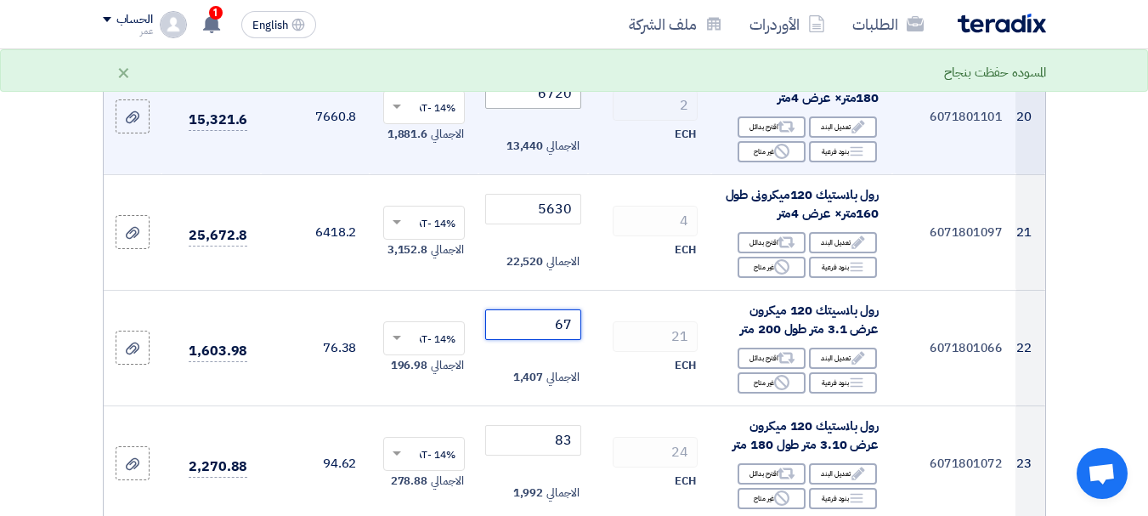
type input "67"
click at [547, 109] on input "6720" at bounding box center [532, 93] width 95 height 31
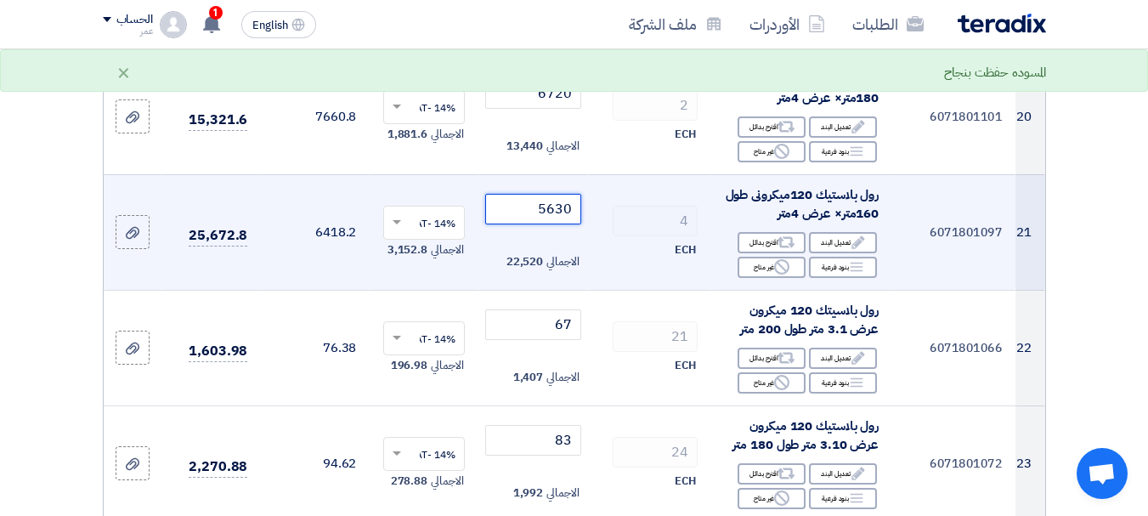
click at [549, 224] on input "5630" at bounding box center [532, 209] width 95 height 31
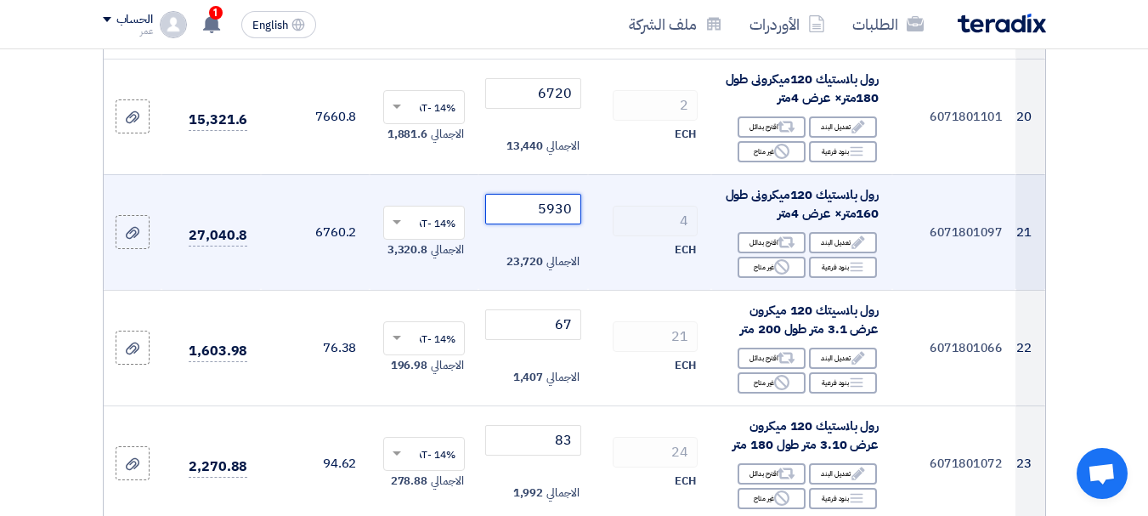
click at [573, 217] on input "5930" at bounding box center [532, 209] width 95 height 31
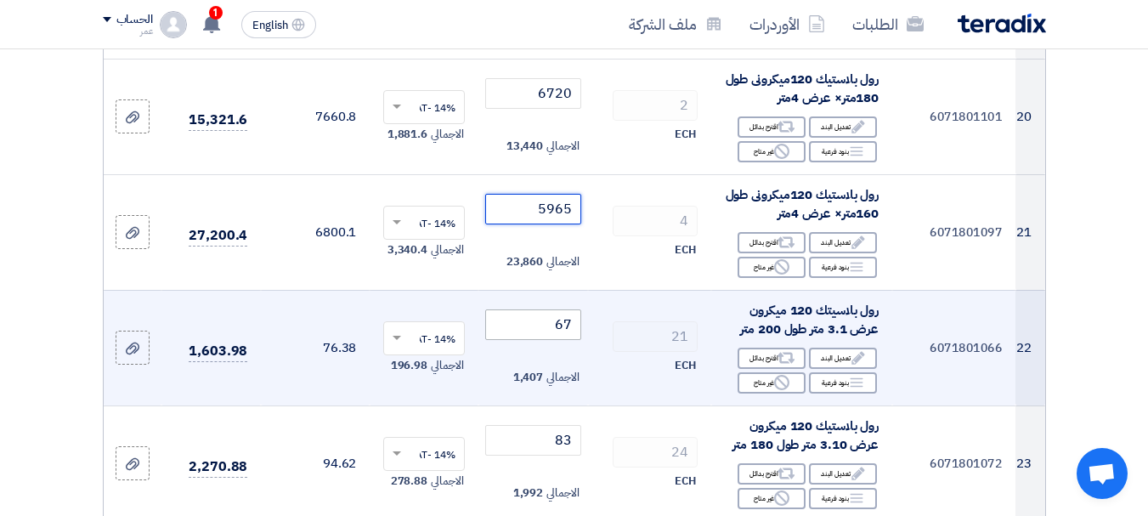
type input "5965"
click at [534, 340] on input "67" at bounding box center [532, 324] width 95 height 31
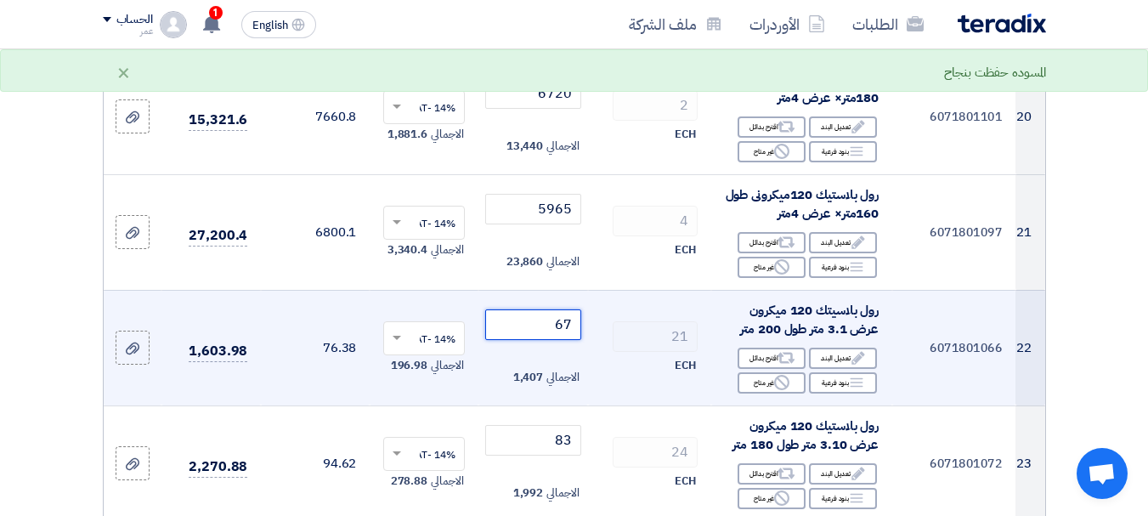
click at [534, 340] on input "67" at bounding box center [532, 324] width 95 height 31
click at [535, 340] on input "67" at bounding box center [532, 324] width 95 height 31
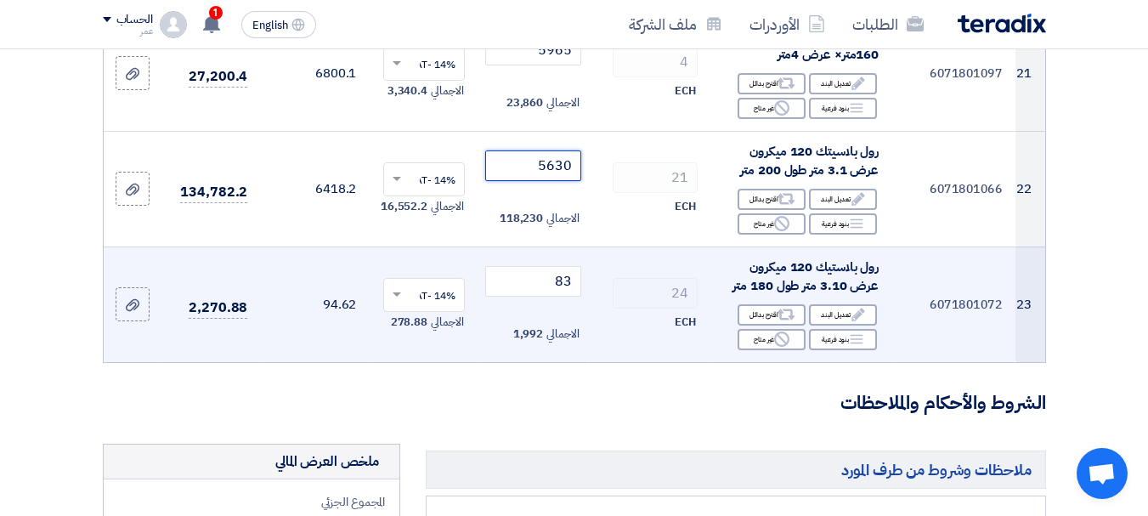
scroll to position [2633, 0]
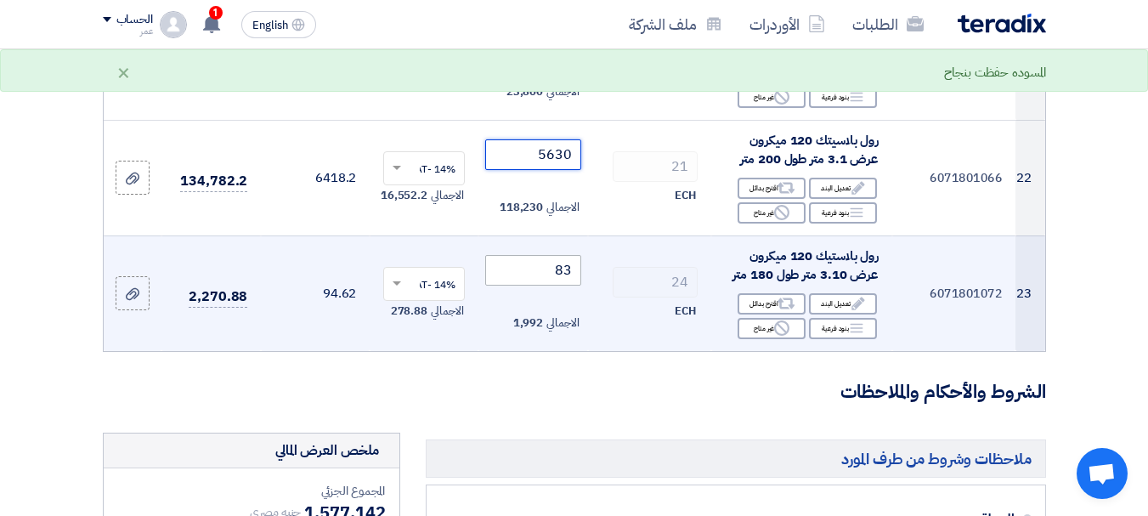
type input "5630"
click at [563, 279] on input "83" at bounding box center [532, 270] width 95 height 31
click at [562, 278] on input "83" at bounding box center [532, 270] width 95 height 31
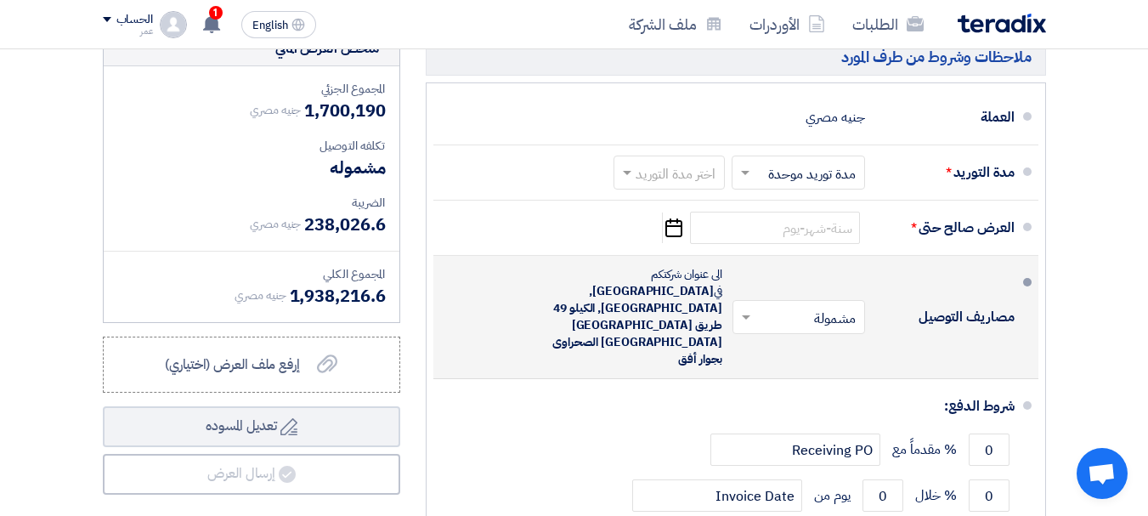
scroll to position [3058, 0]
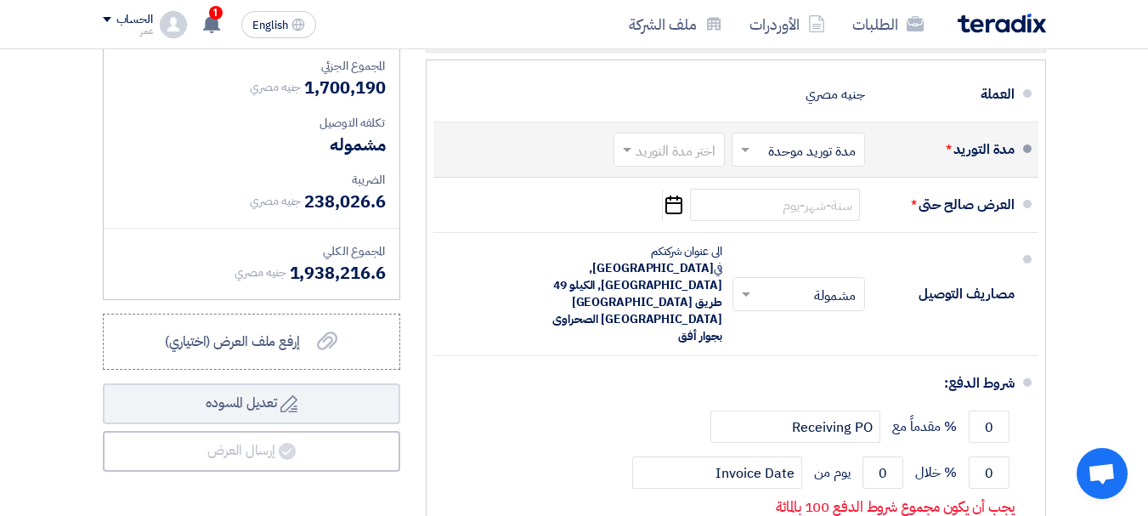
click at [680, 164] on input "text" at bounding box center [665, 151] width 103 height 25
type input "5210"
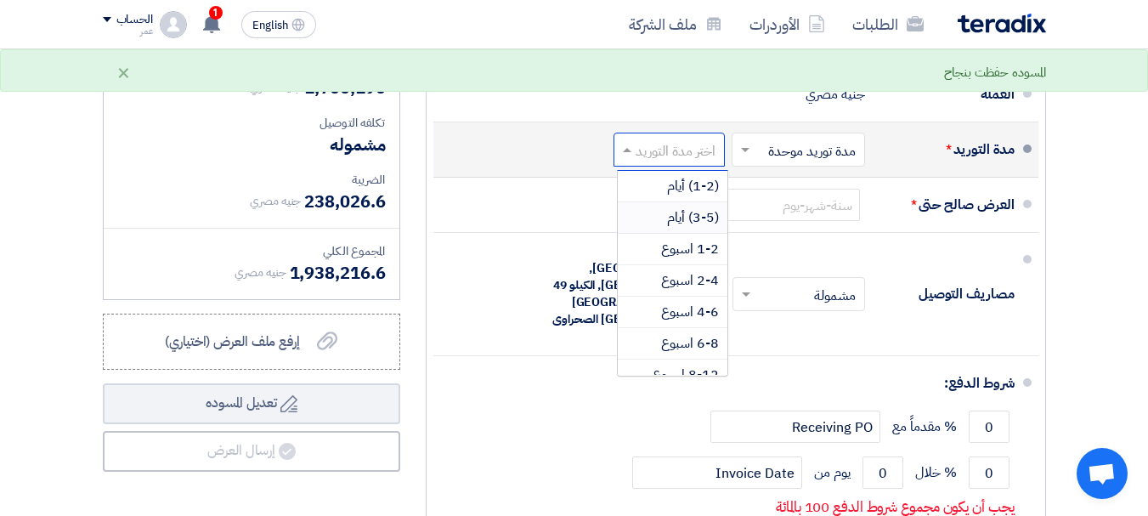
click at [710, 228] on span "(3-5) أيام" at bounding box center [693, 217] width 52 height 20
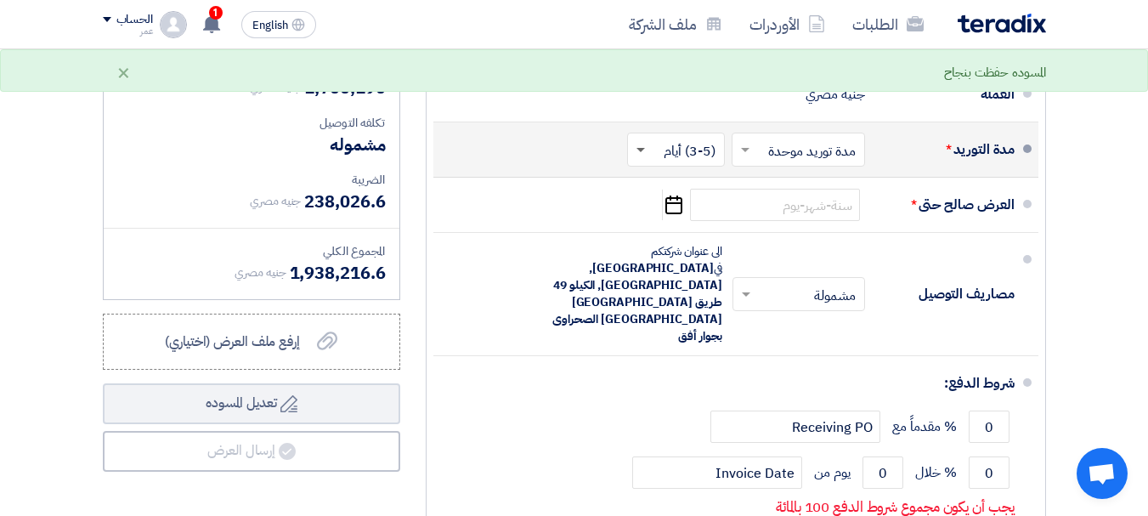
click at [643, 154] on span at bounding box center [640, 151] width 8 height 6
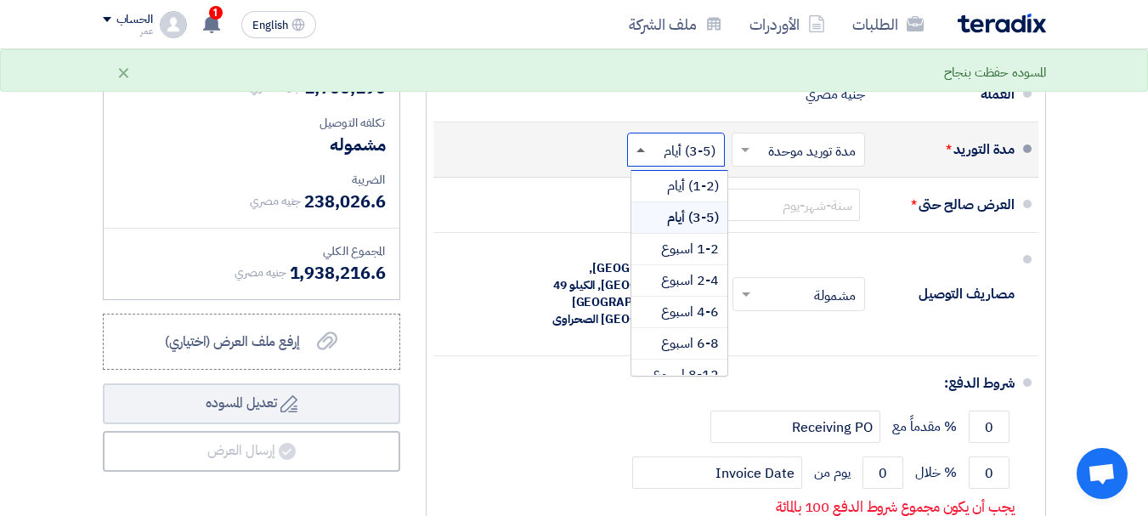
click at [643, 152] on span at bounding box center [640, 150] width 8 height 4
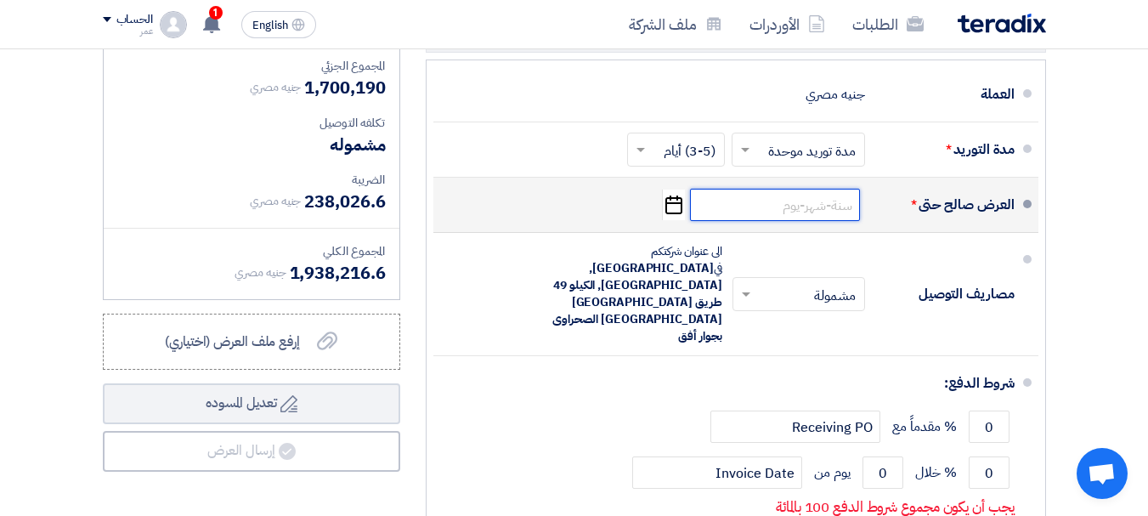
click at [759, 221] on input at bounding box center [775, 205] width 170 height 32
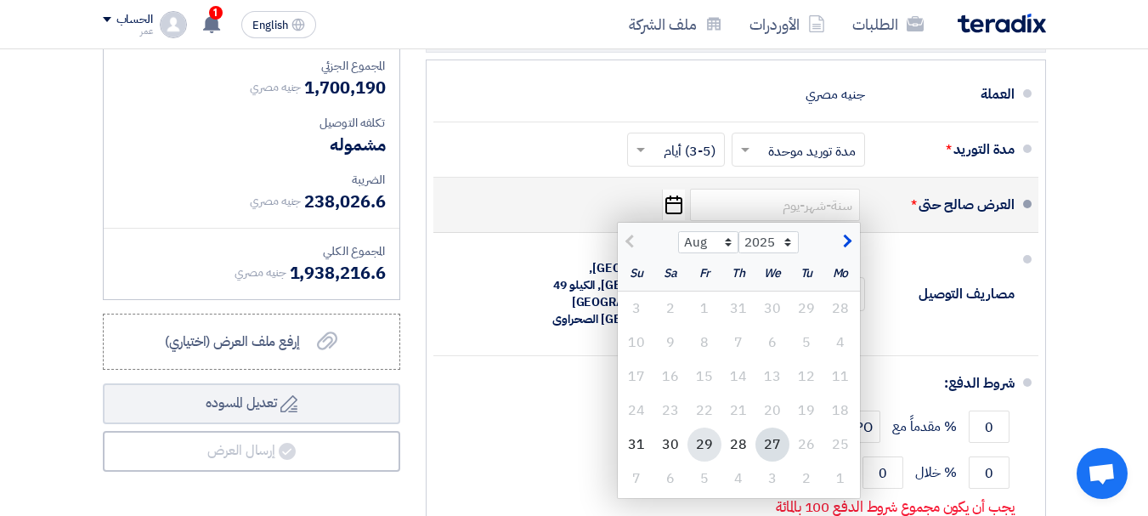
click at [696, 455] on div "29" at bounding box center [704, 444] width 34 height 34
type input "[DATE]"
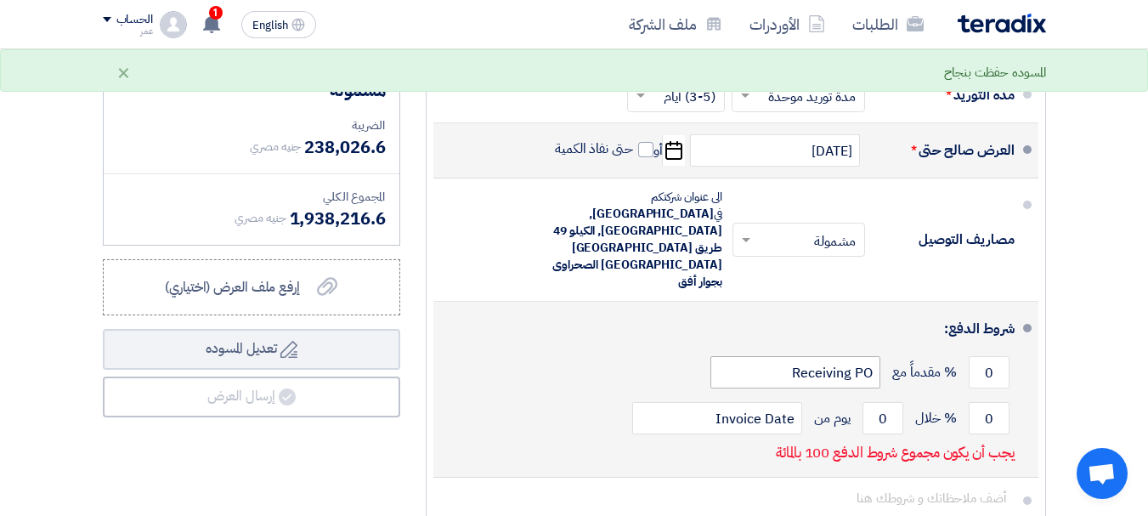
scroll to position [3143, 0]
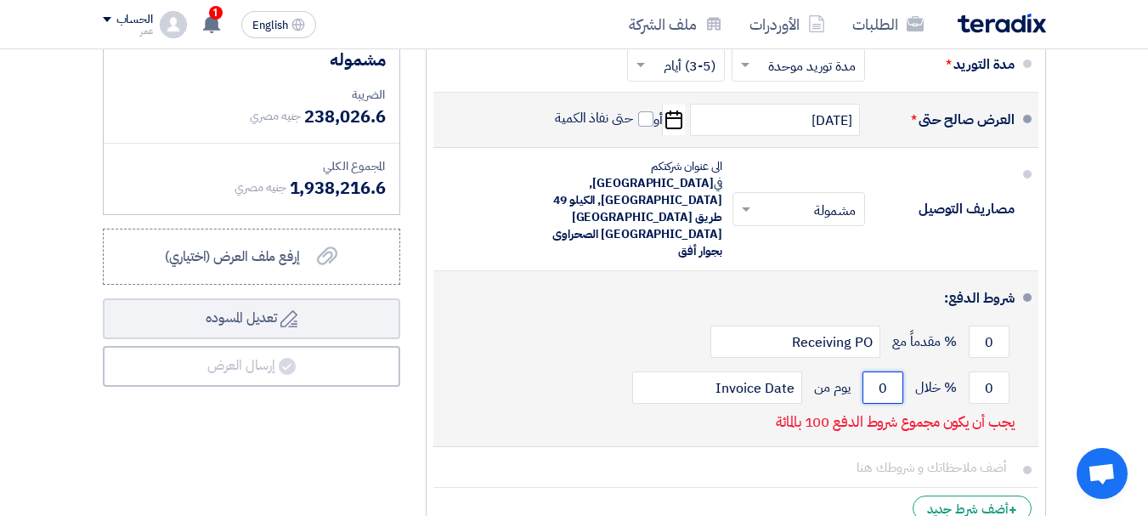
click at [884, 371] on input "0" at bounding box center [882, 387] width 41 height 32
type input "30"
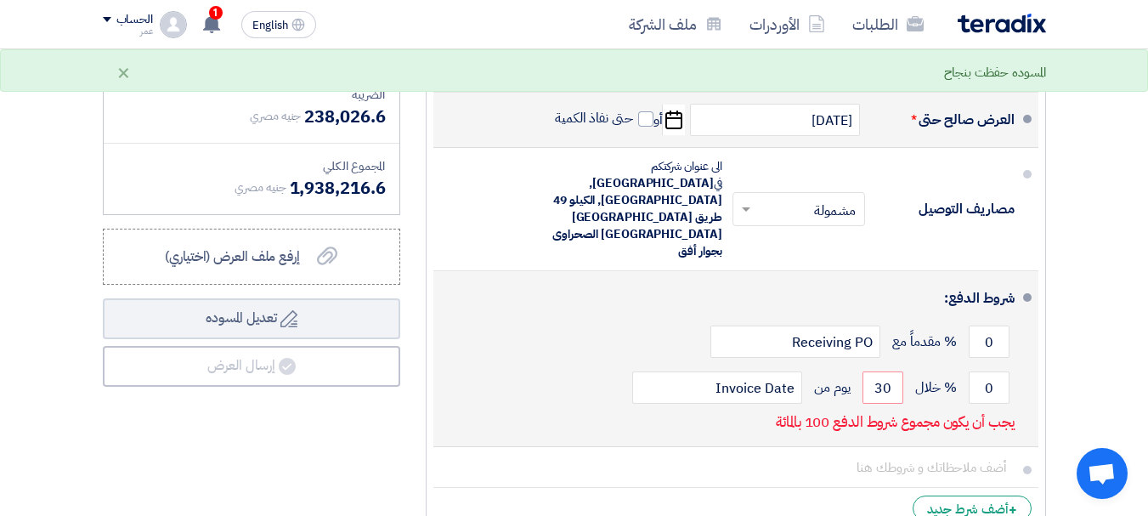
click at [555, 364] on div "0 % خلال 30 يوم من Invoice Date" at bounding box center [730, 387] width 567 height 46
click at [1001, 371] on input "0" at bounding box center [988, 387] width 41 height 32
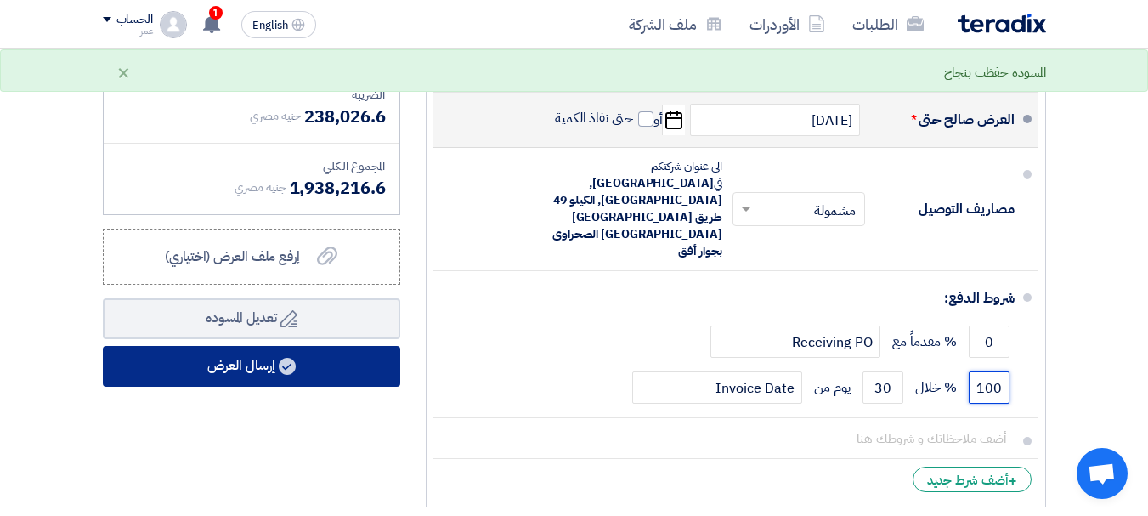
type input "100"
click at [260, 382] on button "إرسال العرض" at bounding box center [251, 366] width 297 height 41
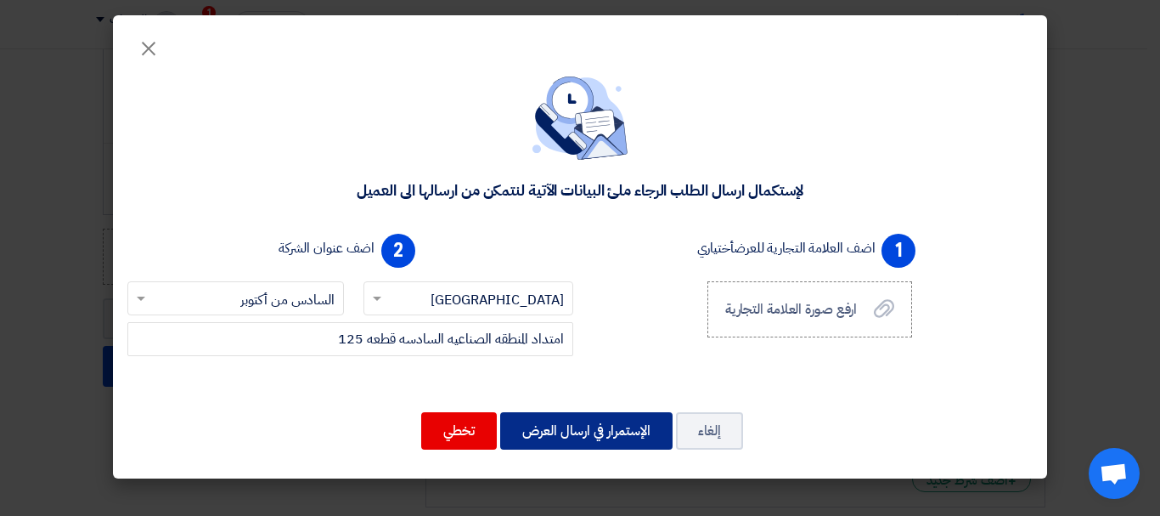
click at [581, 437] on button "الإستمرار في ارسال العرض" at bounding box center [586, 430] width 172 height 37
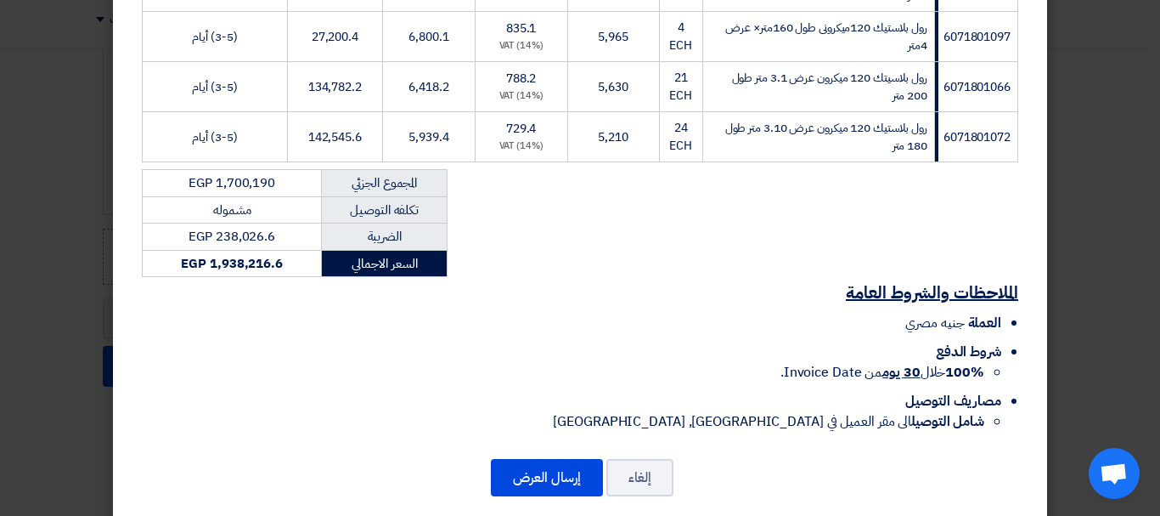
scroll to position [1338, 0]
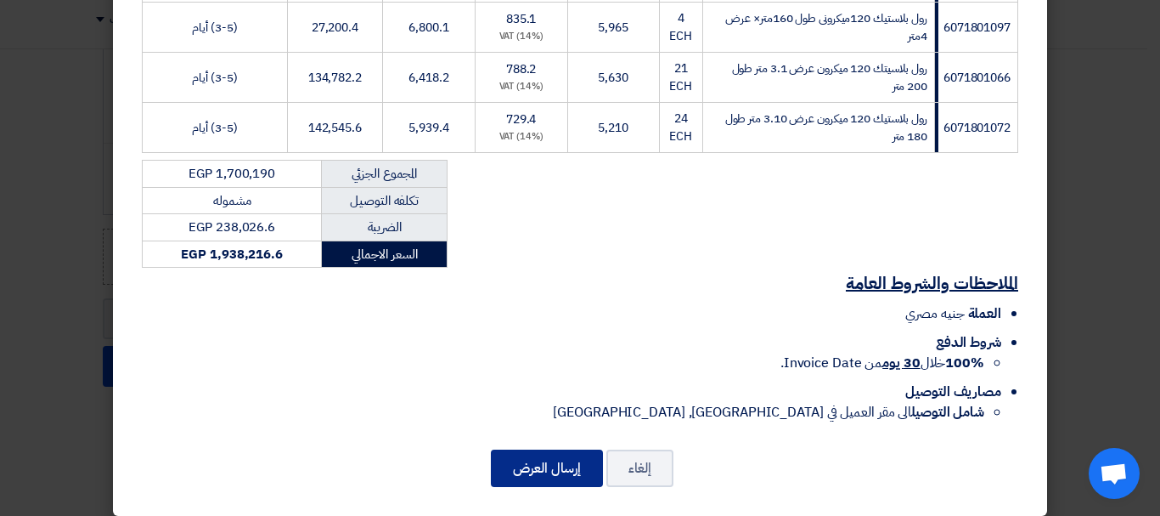
click at [529, 449] on button "إرسال العرض" at bounding box center [547, 467] width 112 height 37
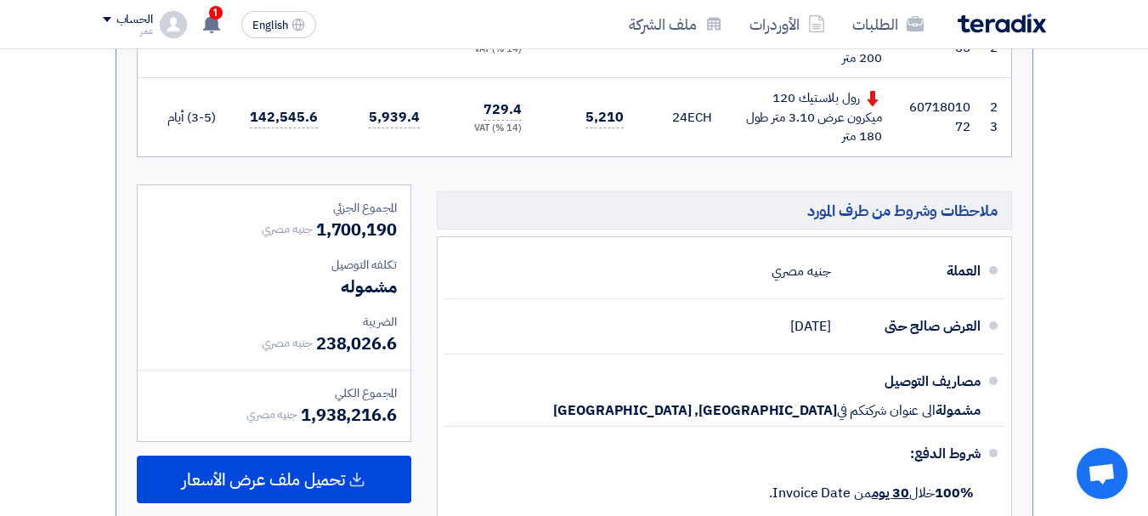
scroll to position [2378, 0]
